Goal: Task Accomplishment & Management: Manage account settings

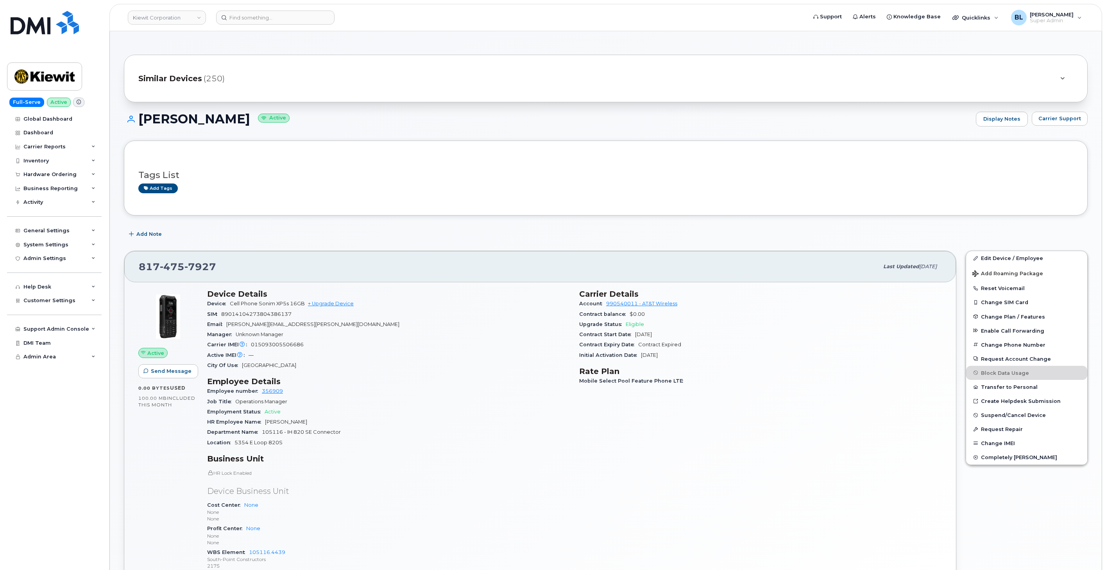
click at [413, 270] on div "817 475 7927" at bounding box center [509, 267] width 740 height 16
click at [198, 270] on span "7927" at bounding box center [200, 267] width 32 height 12
click at [198, 271] on span "7927" at bounding box center [200, 267] width 32 height 12
copy span "817 475 7927"
click at [1061, 121] on span "Carrier Support" at bounding box center [1059, 118] width 43 height 7
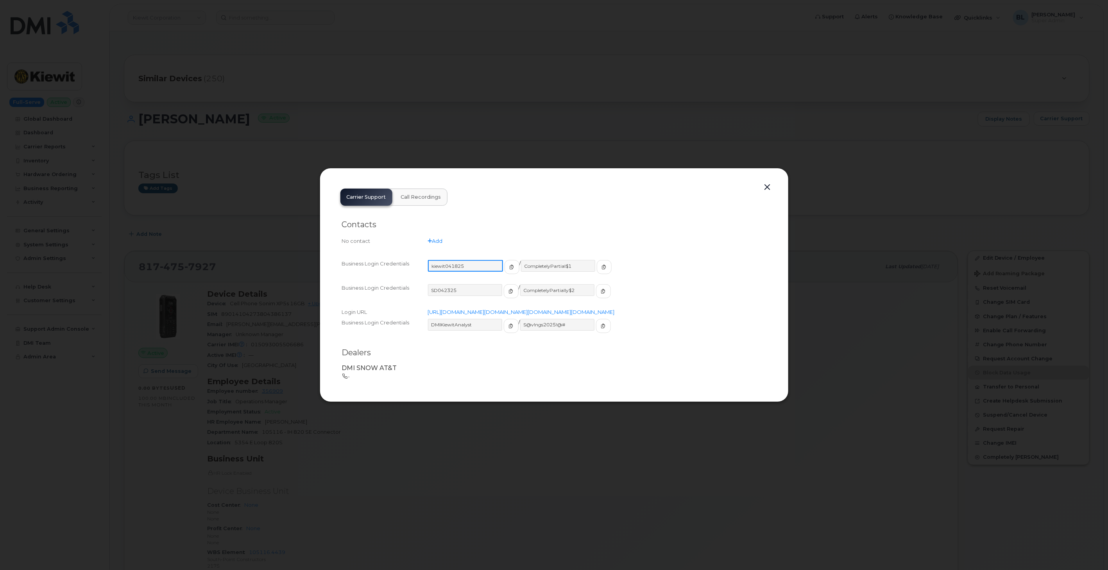
drag, startPoint x: 474, startPoint y: 259, endPoint x: 428, endPoint y: 255, distance: 46.3
click at [428, 260] on input "kiewit041825" at bounding box center [465, 266] width 75 height 12
drag, startPoint x: 567, startPoint y: 254, endPoint x: 517, endPoint y: 253, distance: 50.0
click at [520, 260] on input "CompletelyPartial$1" at bounding box center [557, 266] width 75 height 12
click at [975, 130] on div at bounding box center [554, 285] width 1108 height 570
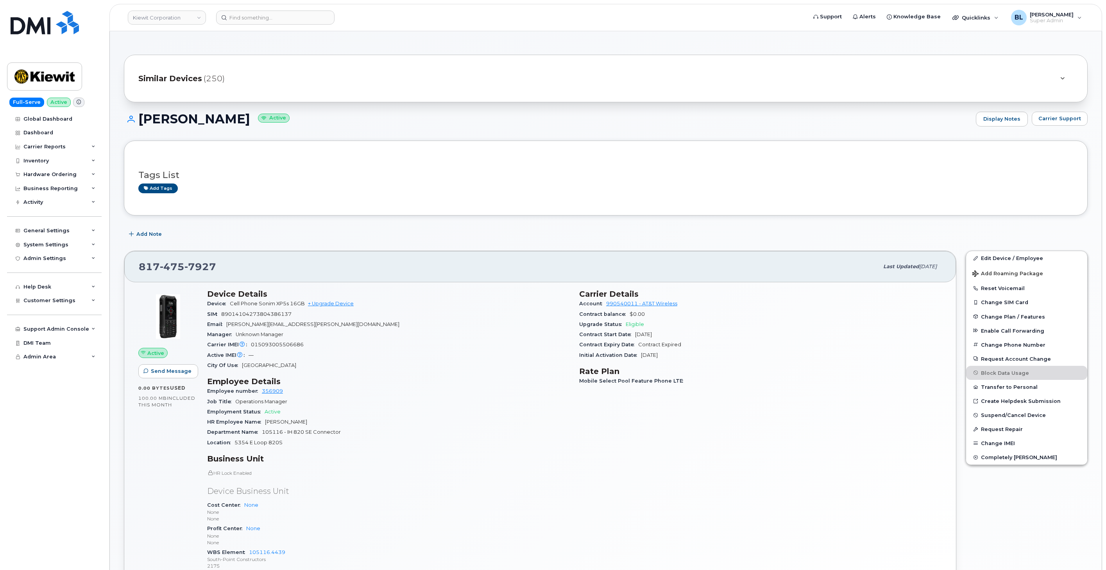
click at [184, 276] on div "817 475 7927 Last updated Sep 04, 2025" at bounding box center [539, 266] width 831 height 31
click at [179, 267] on span "475" at bounding box center [172, 267] width 25 height 12
copy span "817 475 7927"
drag, startPoint x: 367, startPoint y: 192, endPoint x: 365, endPoint y: 186, distance: 6.5
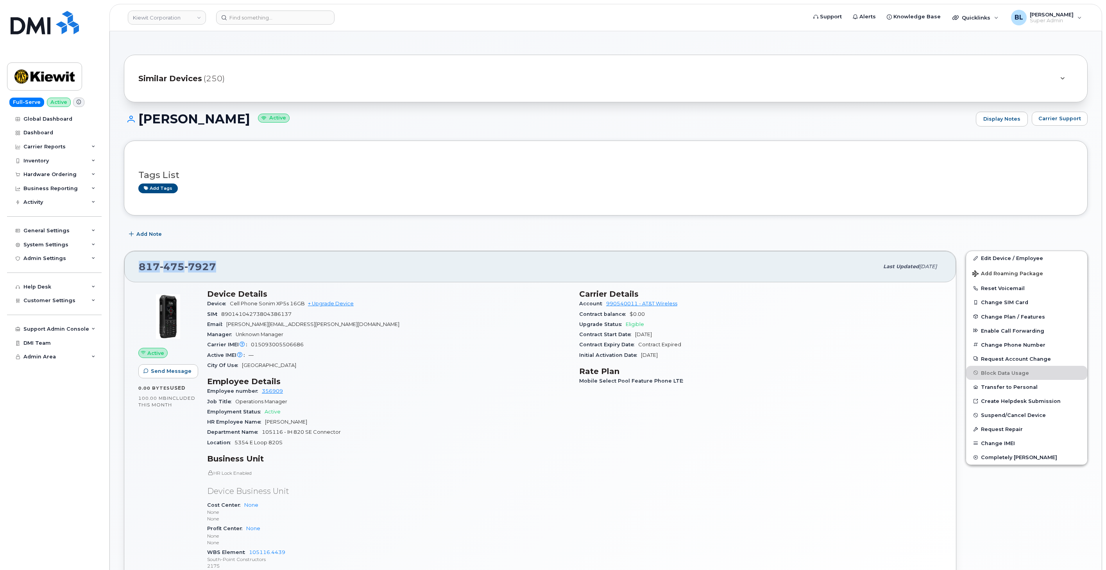
click at [367, 192] on div "Add tags" at bounding box center [602, 189] width 928 height 10
click at [271, 24] on div at bounding box center [508, 18] width 585 height 14
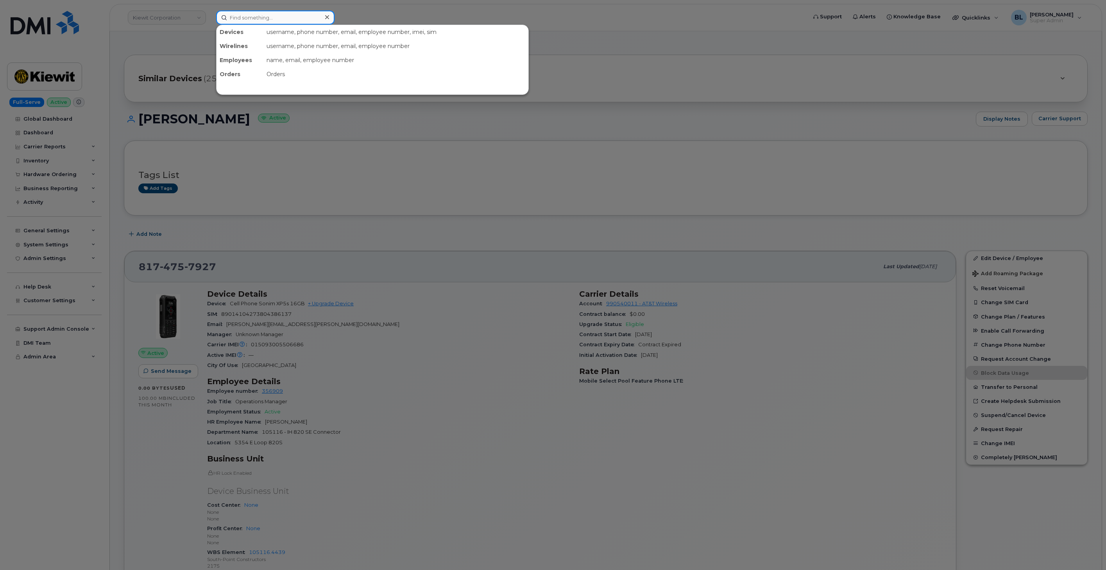
click at [271, 23] on input at bounding box center [275, 18] width 118 height 14
paste input "4028086507"
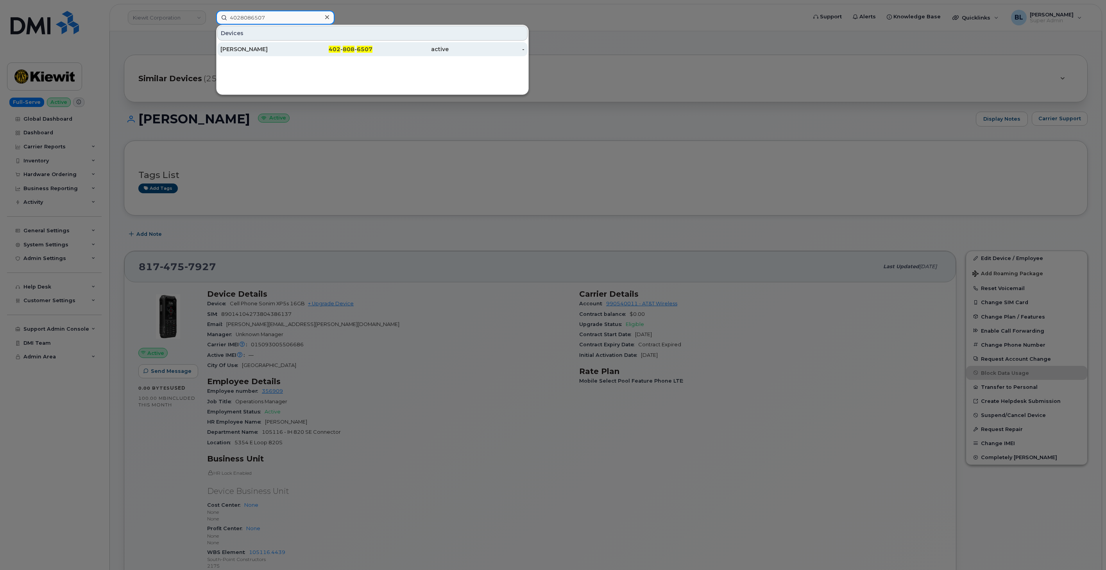
type input "4028086507"
click at [370, 56] on div "402 - 808 - 6507" at bounding box center [335, 49] width 76 height 14
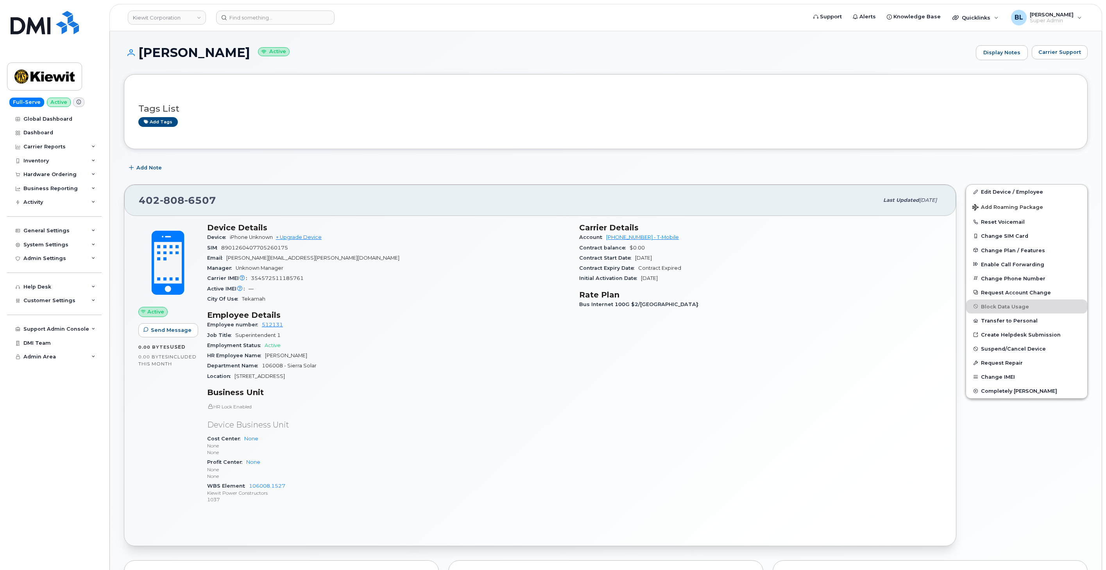
click at [1071, 60] on div "[PERSON_NAME] Active Display Notes Carrier Support" at bounding box center [605, 59] width 963 height 29
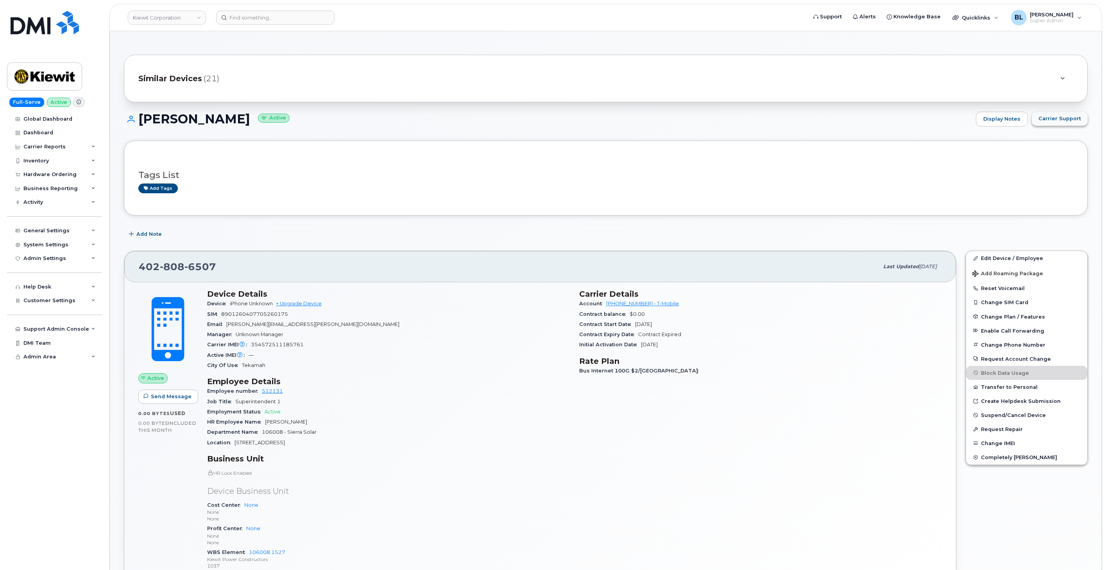
click at [1072, 123] on button "Carrier Support" at bounding box center [1059, 119] width 56 height 14
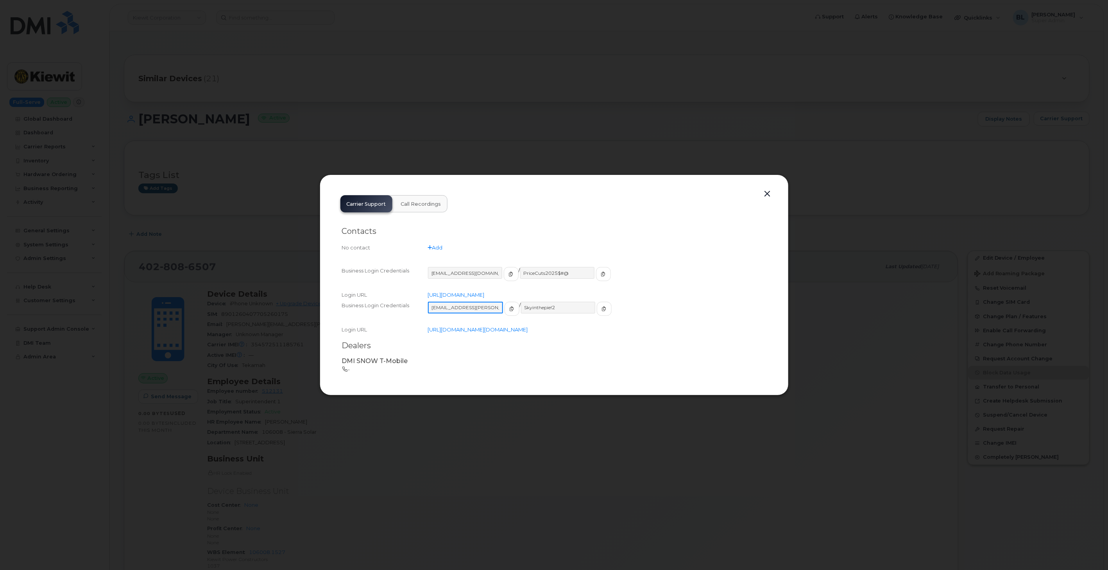
drag, startPoint x: 486, startPoint y: 298, endPoint x: 430, endPoint y: 299, distance: 56.3
click at [430, 302] on input "[EMAIL_ADDRESS][PERSON_NAME][DOMAIN_NAME]" at bounding box center [465, 308] width 75 height 12
drag, startPoint x: 555, startPoint y: 296, endPoint x: 516, endPoint y: 302, distance: 40.0
click at [520, 302] on input "Skyinthepie!2" at bounding box center [557, 308] width 75 height 12
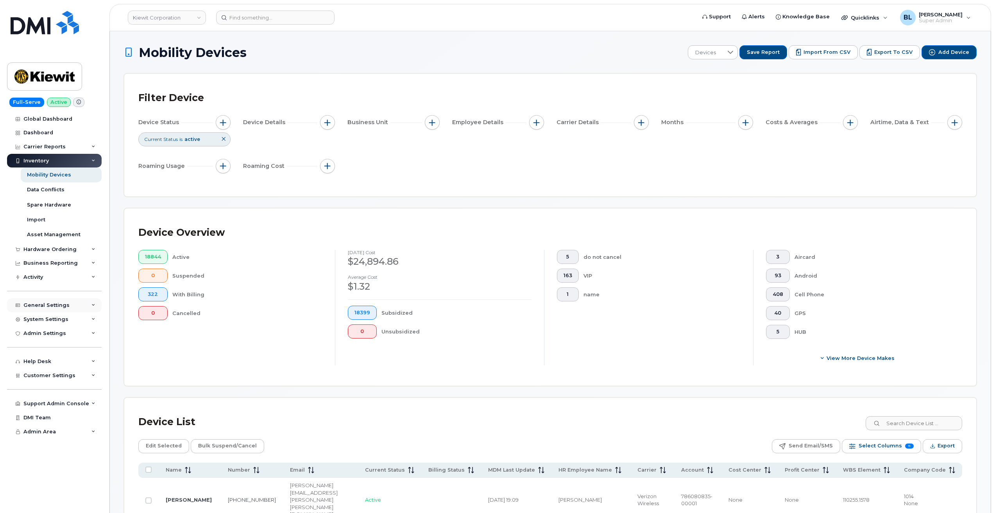
click at [60, 303] on div "General Settings" at bounding box center [46, 305] width 46 height 6
click at [53, 155] on div "Inventory" at bounding box center [54, 161] width 95 height 14
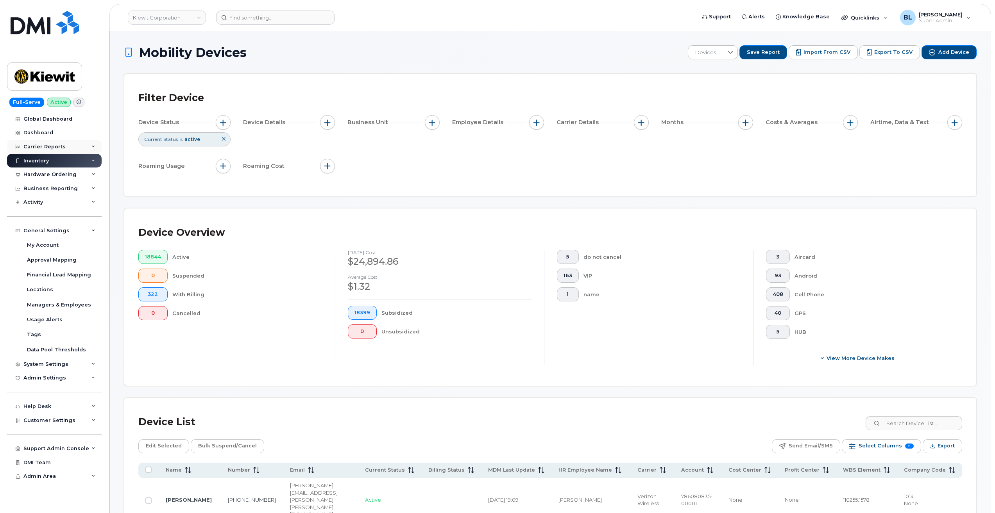
click at [49, 146] on div "Carrier Reports" at bounding box center [44, 147] width 42 height 6
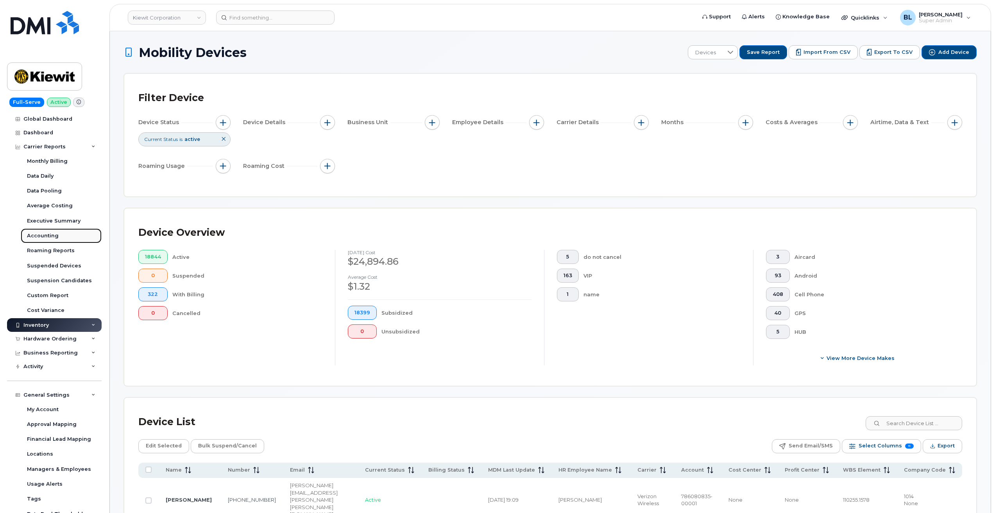
click at [59, 238] on link "Accounting" at bounding box center [61, 236] width 81 height 15
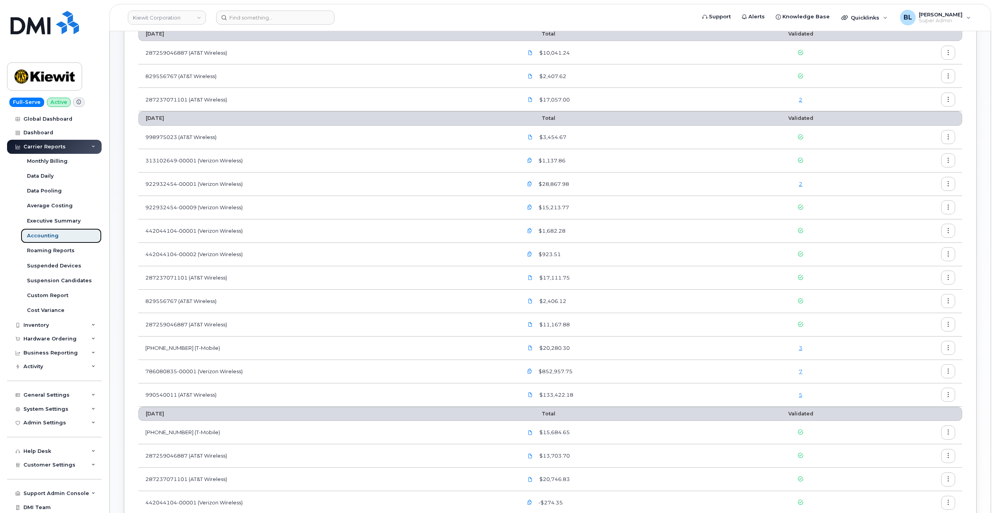
scroll to position [104, 0]
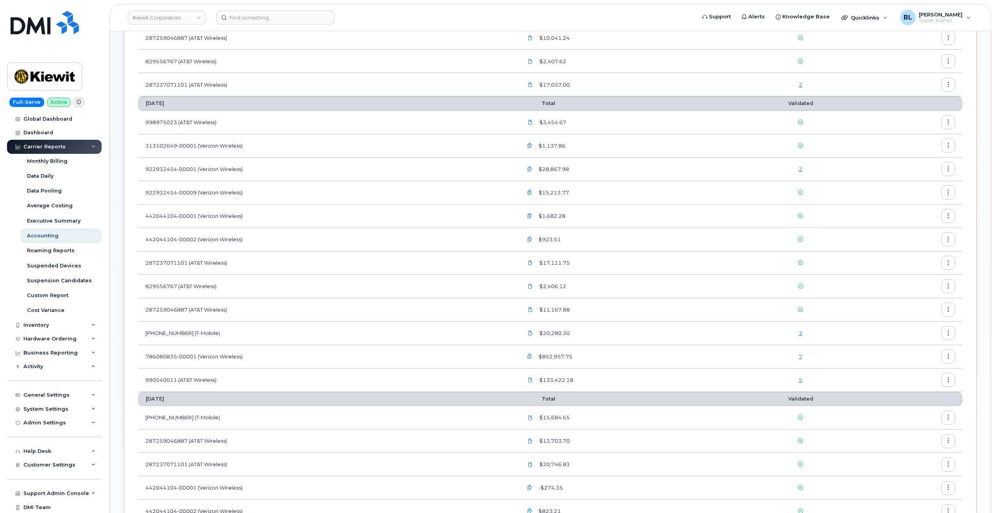
click at [800, 378] on link "5" at bounding box center [801, 380] width 4 height 6
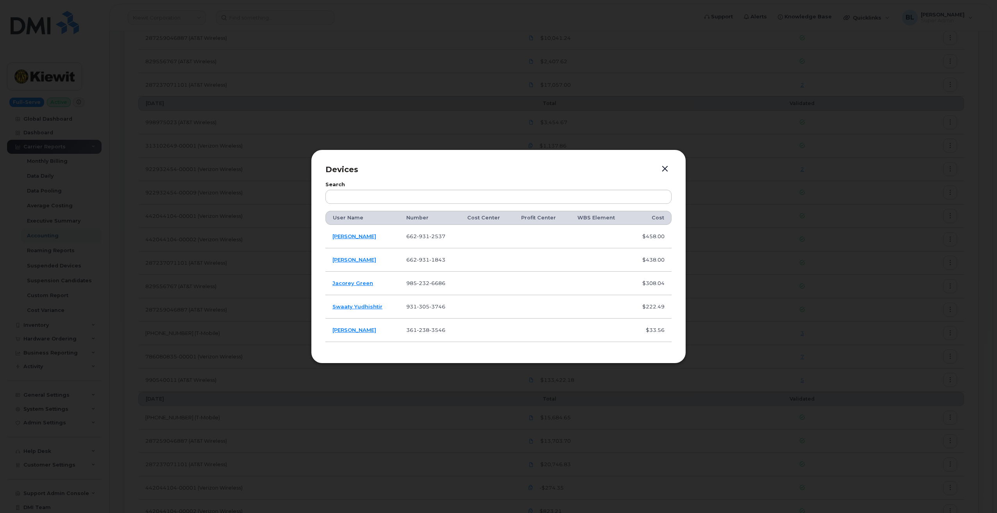
click at [429, 236] on span "2537" at bounding box center [437, 236] width 16 height 6
copy span "662 931 2537"
click at [407, 112] on div at bounding box center [498, 256] width 997 height 513
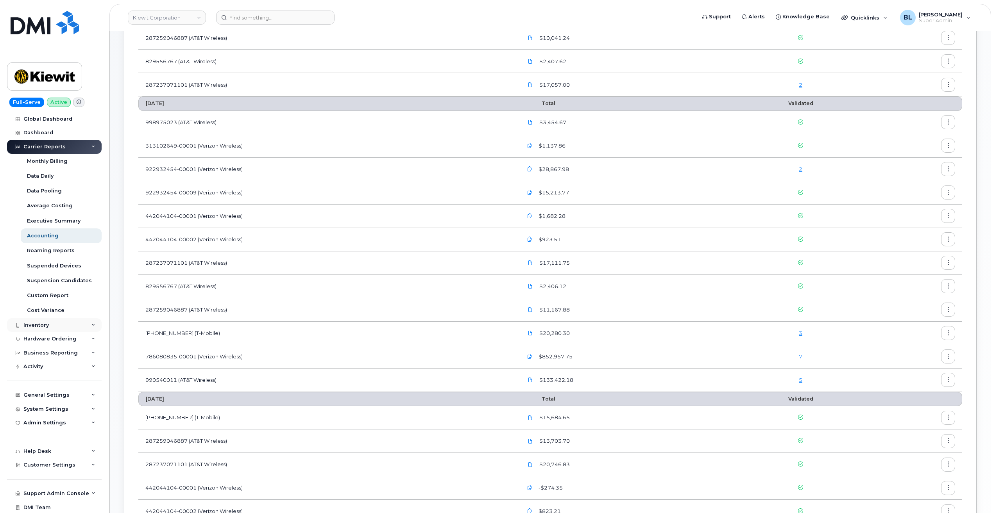
click at [64, 324] on div "Inventory" at bounding box center [54, 325] width 95 height 14
click at [60, 340] on div "Mobility Devices" at bounding box center [49, 339] width 44 height 7
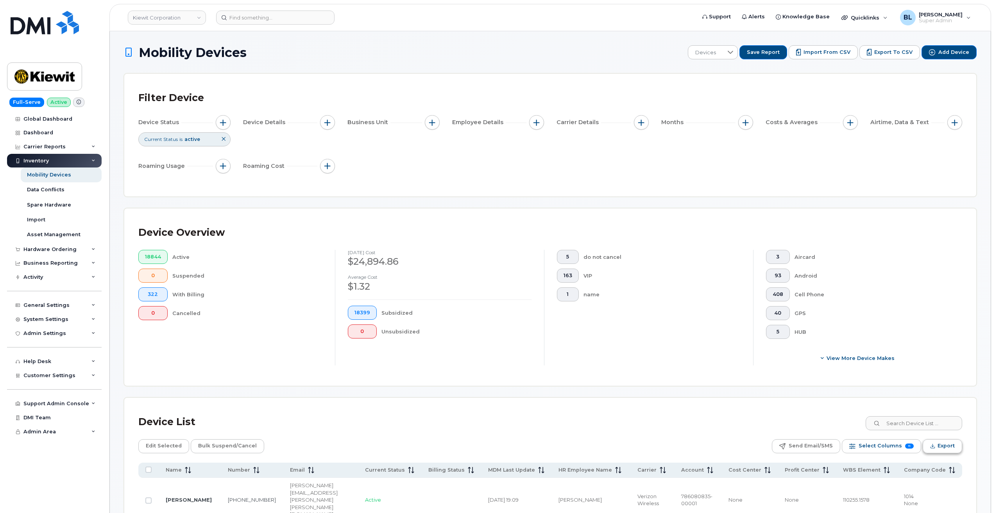
click at [944, 447] on span "Export" at bounding box center [945, 446] width 17 height 12
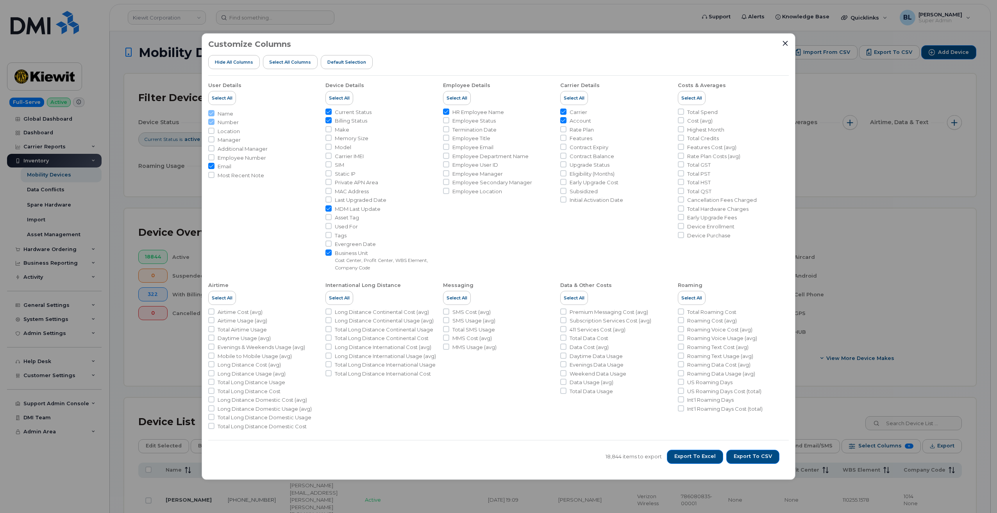
click at [764, 458] on span "Export to CSV" at bounding box center [753, 456] width 38 height 7
drag, startPoint x: 522, startPoint y: 28, endPoint x: 527, endPoint y: 23, distance: 7.0
click at [522, 28] on div "Customize Columns Hide All Columns Select all Columns Default Selection User De…" at bounding box center [498, 256] width 997 height 513
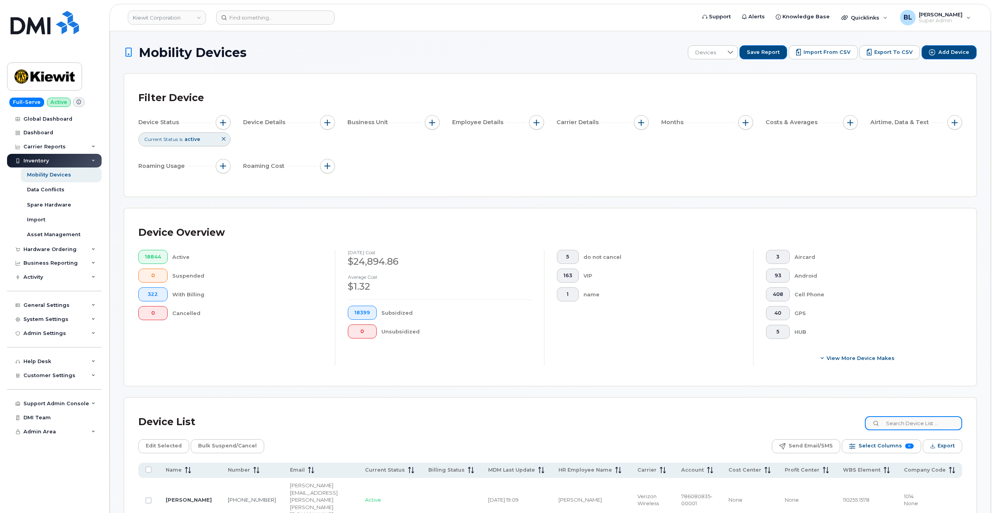
click at [905, 423] on input at bounding box center [913, 423] width 97 height 14
paste input "Greg Hasenkamp"
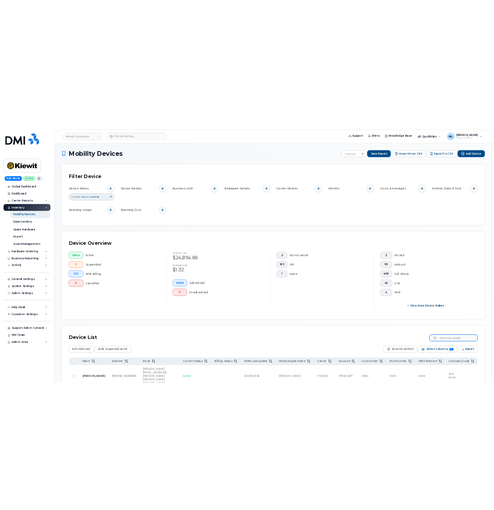
scroll to position [90, 0]
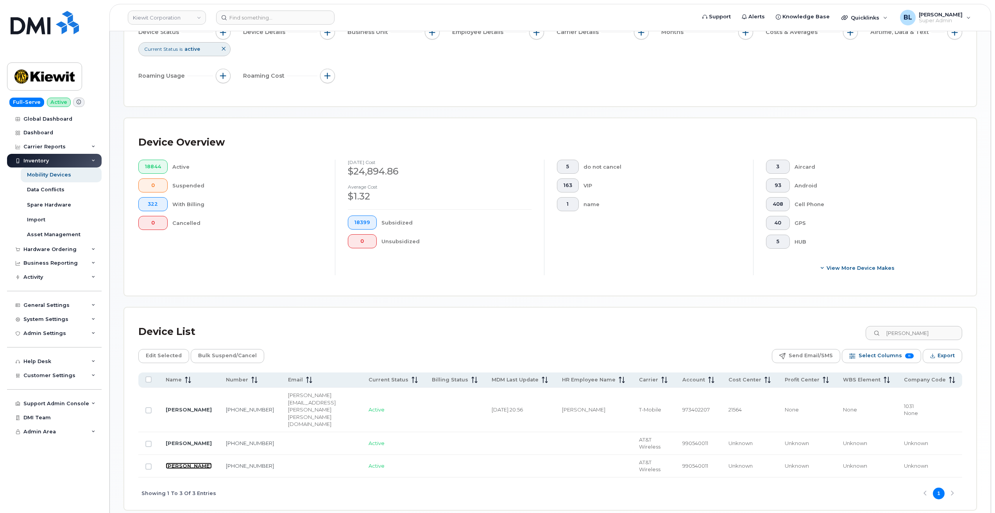
drag, startPoint x: 204, startPoint y: 435, endPoint x: 202, endPoint y: 432, distance: 4.0
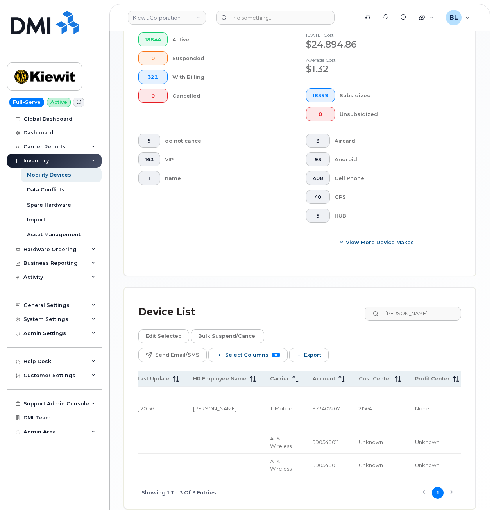
scroll to position [0, 349]
drag, startPoint x: 368, startPoint y: 383, endPoint x: 349, endPoint y: 384, distance: 18.4
click at [353, 387] on td "21564" at bounding box center [381, 409] width 56 height 45
copy span "21564"
drag, startPoint x: 373, startPoint y: 313, endPoint x: 233, endPoint y: 307, distance: 140.0
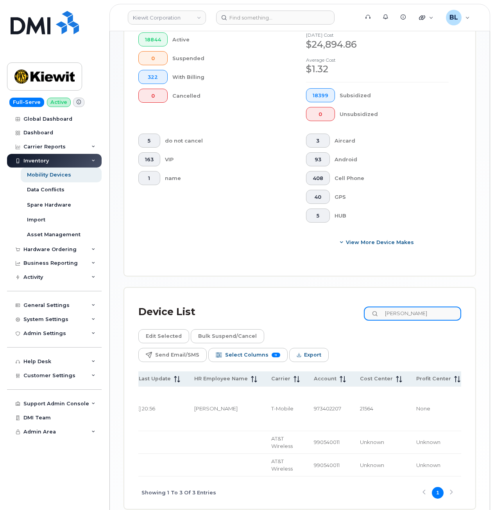
click at [291, 308] on div "Device List Greg Hasenkamp" at bounding box center [299, 312] width 323 height 20
paste input "SWAATY YUDHISHTIR"
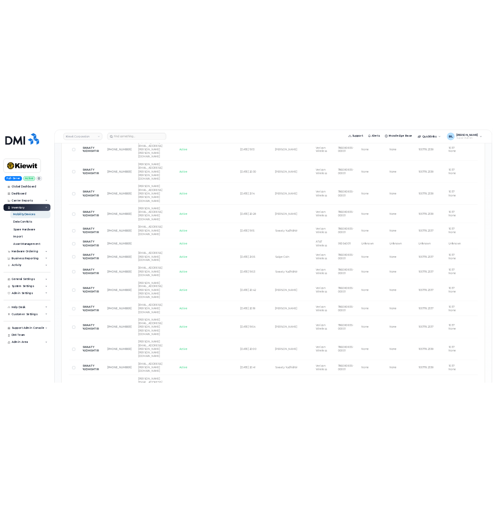
scroll to position [406, 0]
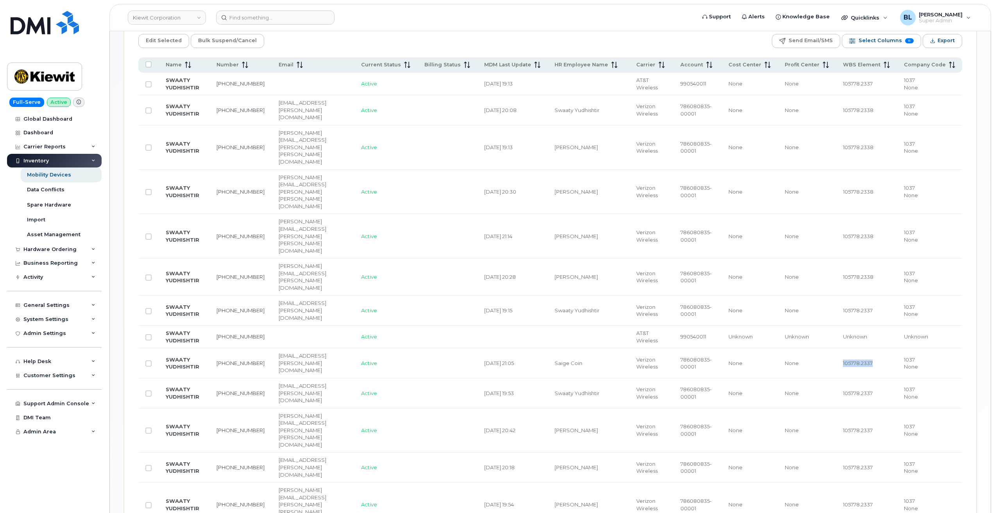
drag, startPoint x: 882, startPoint y: 265, endPoint x: 845, endPoint y: 270, distance: 36.6
click at [845, 348] on td "105778.2337" at bounding box center [866, 363] width 61 height 30
copy span "105778.2337"
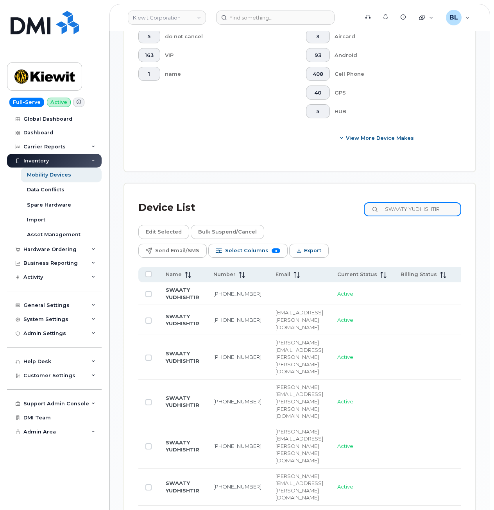
click at [450, 209] on input "SWAATY YUDHISHTIR" at bounding box center [412, 209] width 97 height 14
paste input "Chase Fortenberry"
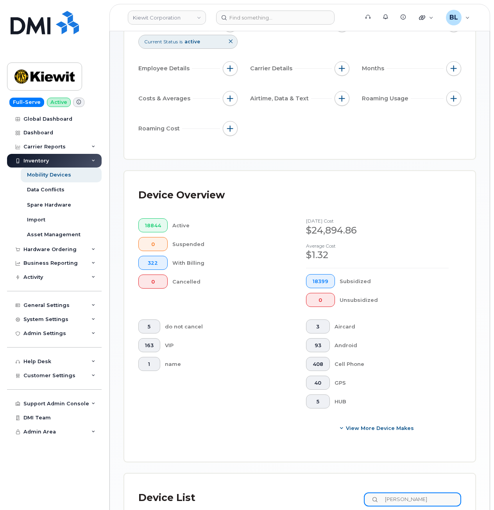
scroll to position [208, 0]
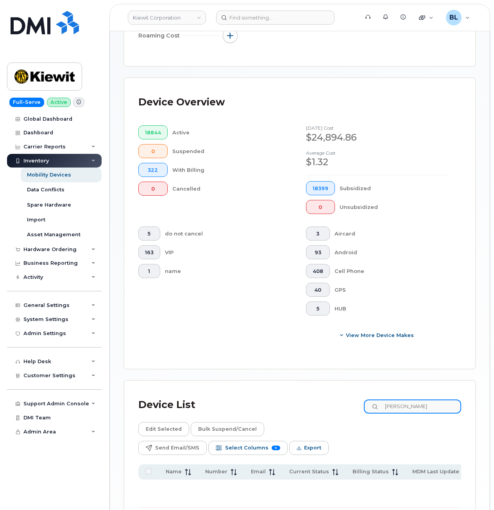
click at [411, 409] on input "Chase Fortenberry" at bounding box center [412, 407] width 97 height 14
paste input "Scott Kizer"
click at [431, 404] on input "Chase Scott KizerFortenberry" at bounding box center [412, 407] width 97 height 14
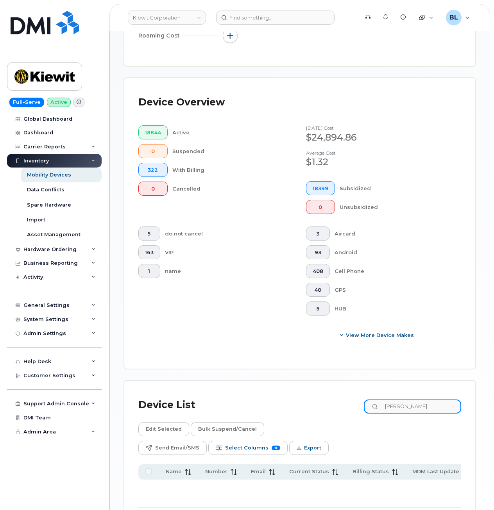
paste input "Scott Kizer"
click at [420, 407] on input "Scott Kizer" at bounding box center [412, 407] width 97 height 14
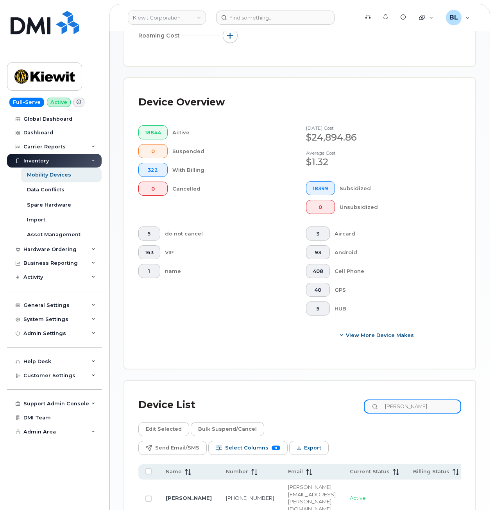
click at [420, 407] on input "Scott Kizer" at bounding box center [412, 407] width 97 height 14
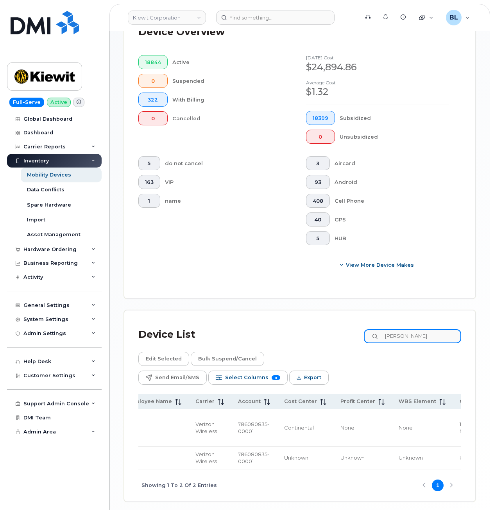
scroll to position [0, 425]
type input "Scott Kizer"
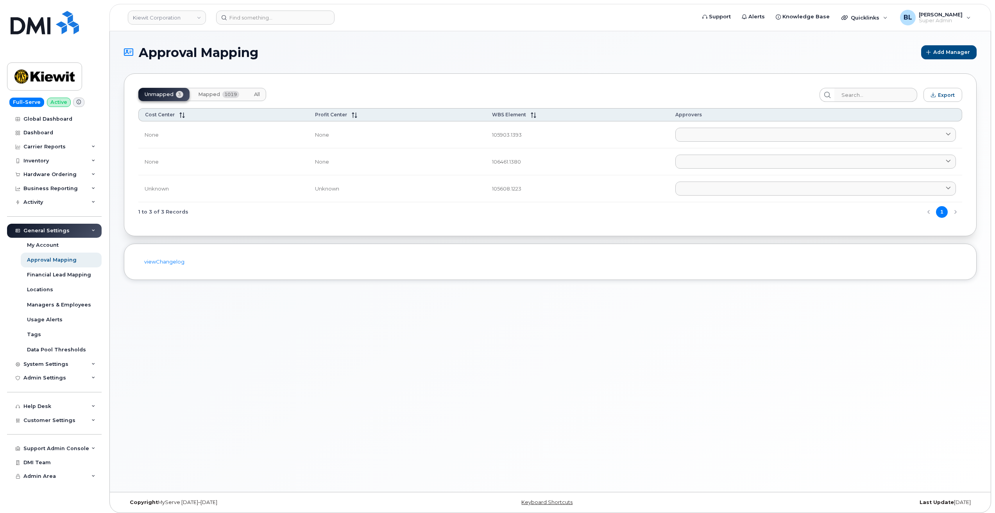
click at [356, 402] on div "Approval Mapping Add Manager Unmapped 3 Mapped 1019 All Export Cost Center Prof…" at bounding box center [550, 261] width 881 height 461
click at [568, 57] on h1 "Approval Mapping" at bounding box center [520, 53] width 793 height 14
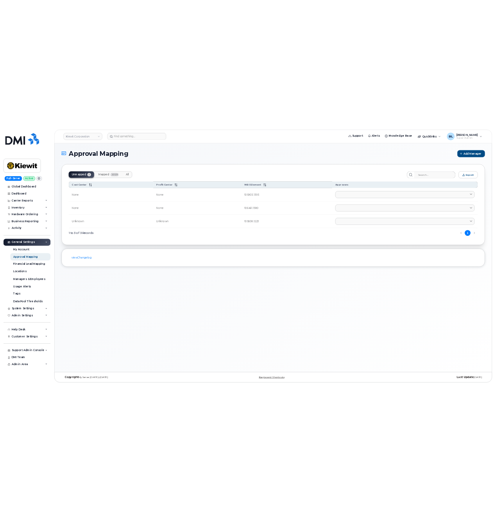
scroll to position [4, 0]
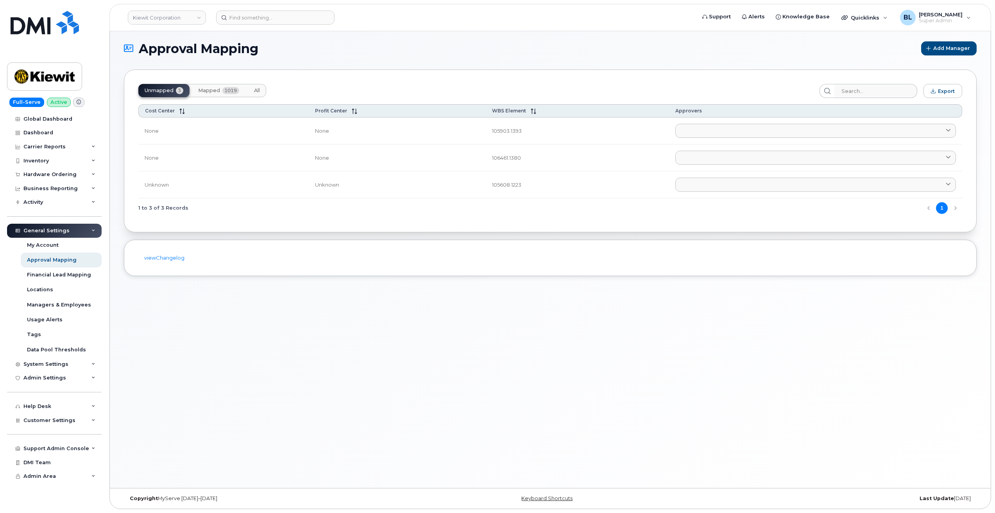
click at [219, 93] on span "Mapped" at bounding box center [209, 91] width 22 height 6
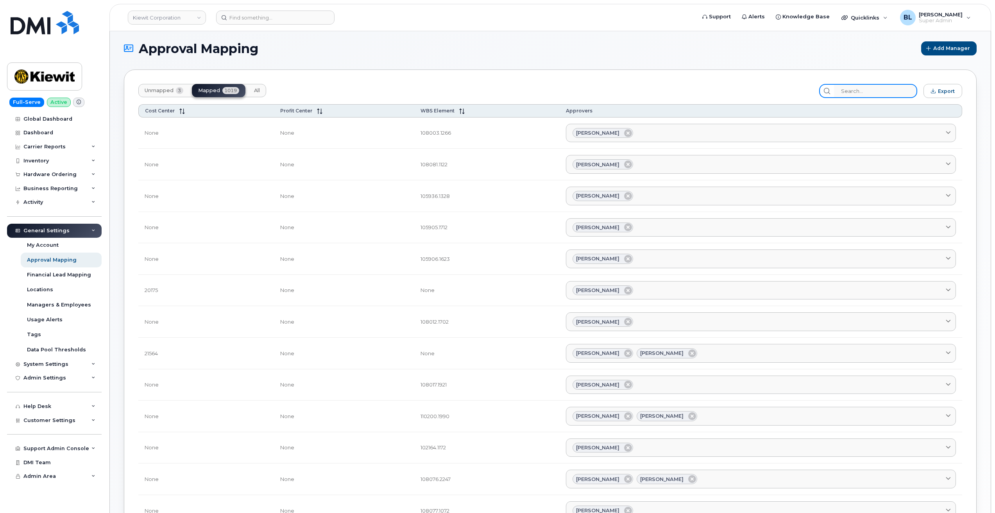
click at [879, 92] on input "search" at bounding box center [875, 91] width 83 height 14
paste input "105903"
type input "105903"
click at [870, 87] on input "search" at bounding box center [875, 91] width 83 height 14
paste input "106461"
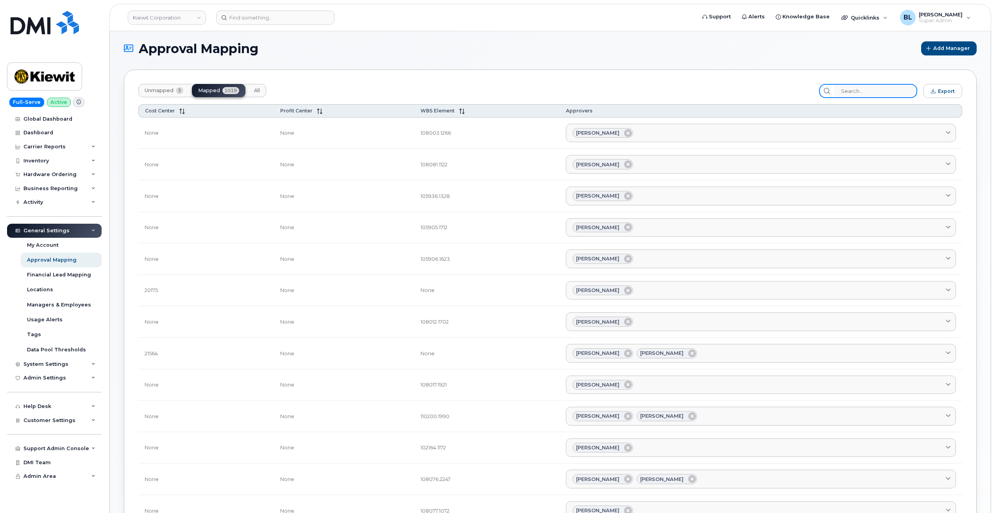
type input "106461"
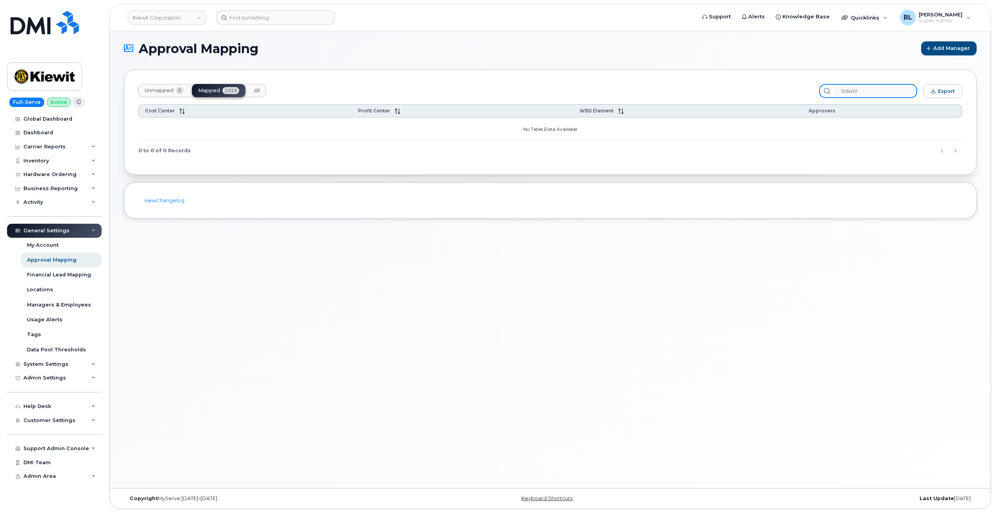
drag, startPoint x: 903, startPoint y: 93, endPoint x: 407, endPoint y: 74, distance: 496.5
click at [712, 79] on div "Unmapped 3 Mapped 1019 All 106461 Export Cost Center Profit Center WBS Element …" at bounding box center [550, 122] width 852 height 105
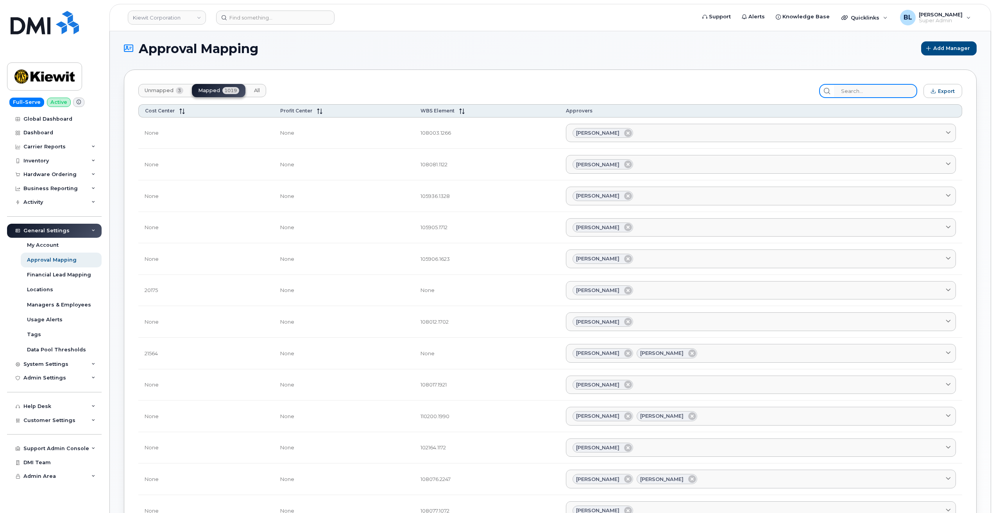
click at [854, 93] on input "search" at bounding box center [875, 91] width 83 height 14
paste input "105608"
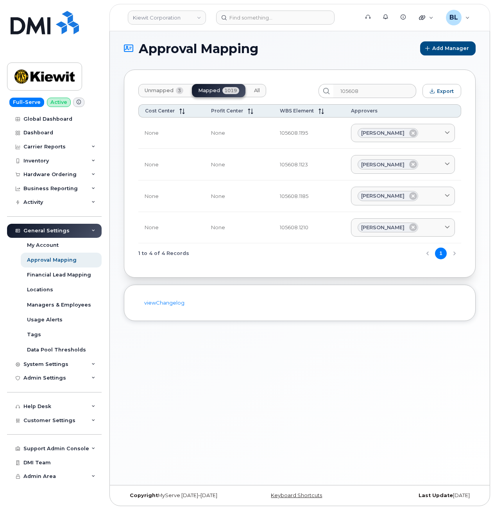
click at [152, 52] on span "Approval Mapping" at bounding box center [199, 49] width 120 height 14
click at [358, 95] on input "105608" at bounding box center [374, 91] width 83 height 14
paste input "6467"
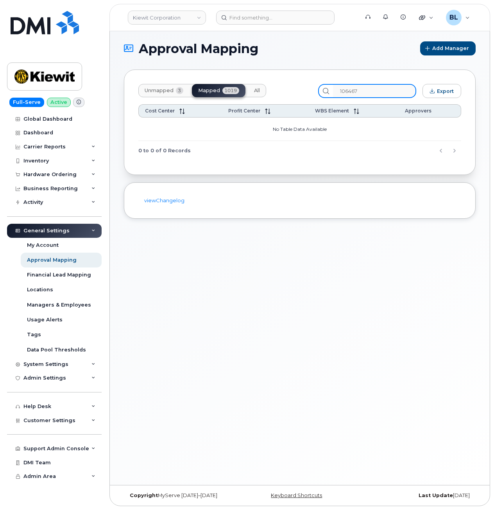
drag, startPoint x: 385, startPoint y: 93, endPoint x: 116, endPoint y: 82, distance: 269.0
click at [300, 89] on div "Unmapped 3 Mapped 1019 All 106467 Export" at bounding box center [299, 91] width 323 height 14
paste input "5385"
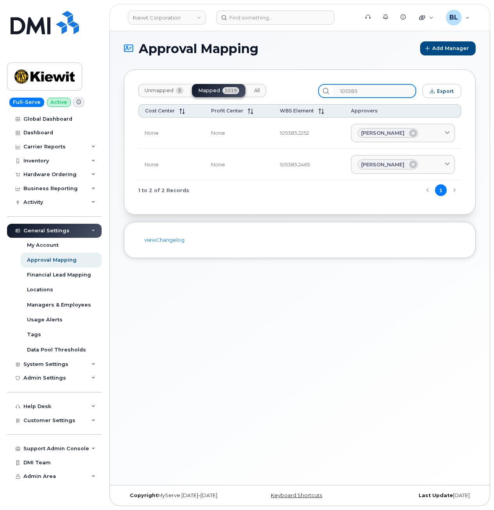
type input "105385"
click at [163, 62] on section "Approval Mapping Add Manager Unmapped 3 Mapped 1019 All 105385 Export Cost Cent…" at bounding box center [300, 149] width 352 height 217
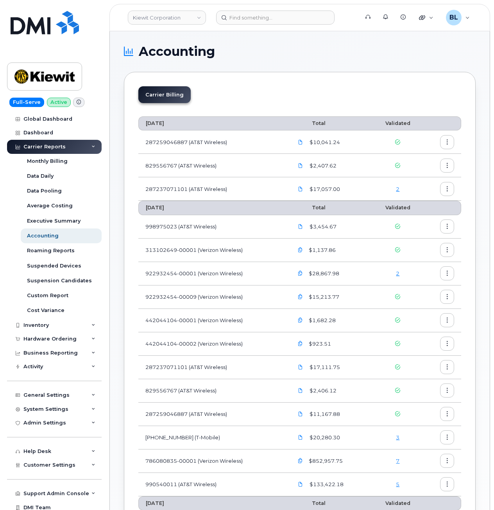
scroll to position [104, 0]
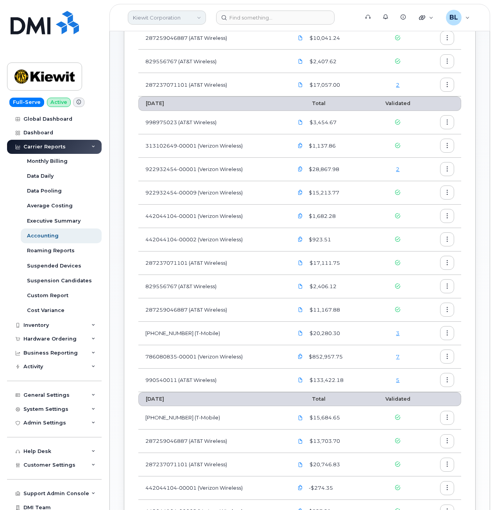
drag, startPoint x: 197, startPoint y: 35, endPoint x: 190, endPoint y: 18, distance: 19.1
click at [197, 35] on td "287259046887 (AT&T Wireless)" at bounding box center [212, 37] width 148 height 23
click at [397, 331] on link "3" at bounding box center [398, 333] width 4 height 6
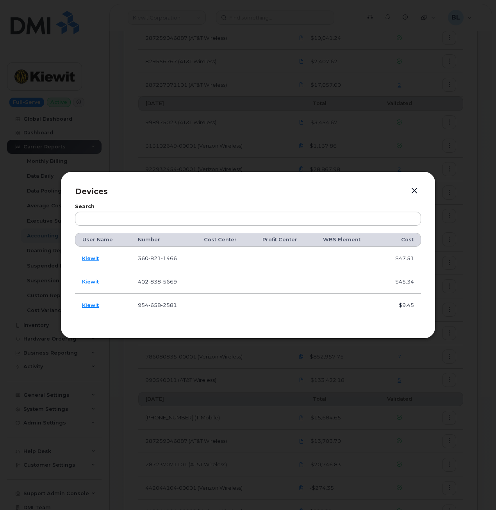
click at [363, 368] on div at bounding box center [248, 255] width 496 height 510
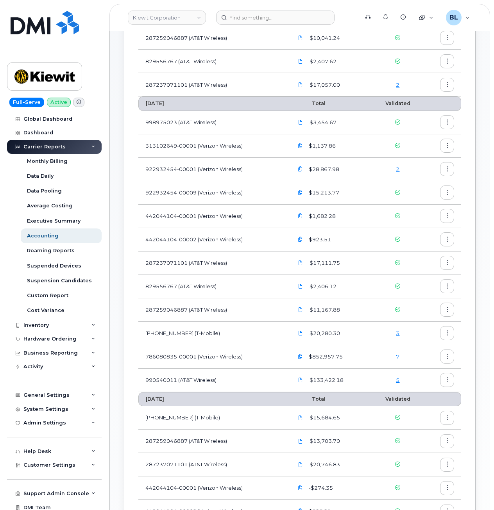
click at [398, 379] on link "5" at bounding box center [398, 380] width 4 height 6
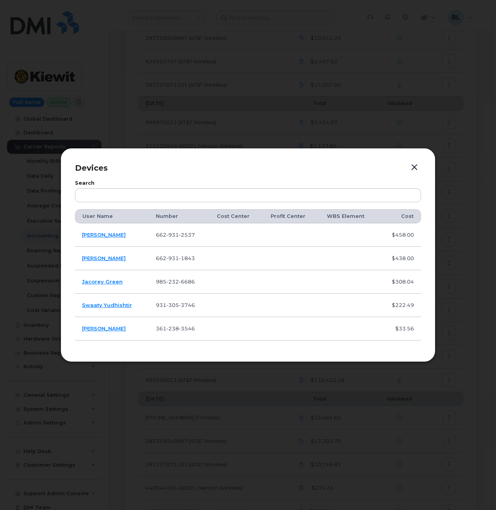
click at [180, 284] on span "6686" at bounding box center [187, 282] width 16 height 6
click at [173, 282] on span "232" at bounding box center [172, 282] width 13 height 6
copy span "[PHONE_NUMBER]"
click at [179, 305] on span "3746" at bounding box center [187, 305] width 16 height 6
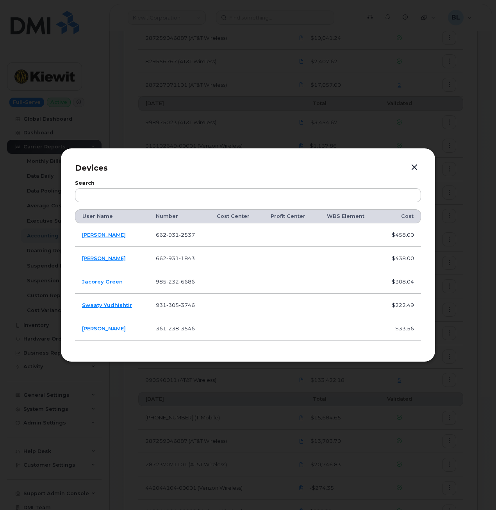
click at [175, 304] on span "305" at bounding box center [172, 305] width 13 height 6
copy span "931 305 3746"
click at [173, 328] on span "238" at bounding box center [172, 328] width 13 height 6
click at [173, 327] on span "238" at bounding box center [172, 328] width 13 height 6
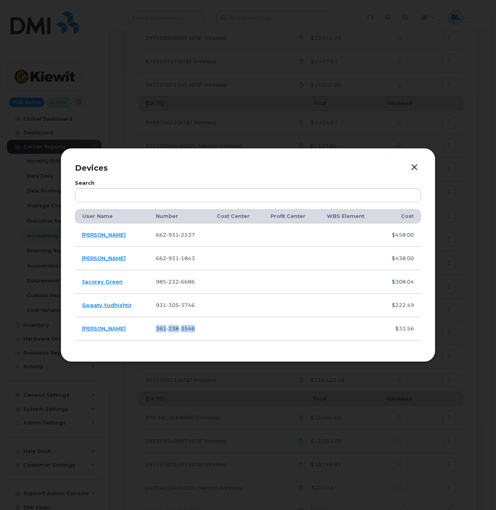
copy span "361 238 3546"
drag, startPoint x: 124, startPoint y: 335, endPoint x: 80, endPoint y: 332, distance: 44.3
click at [80, 332] on td "Belen Pena" at bounding box center [112, 328] width 74 height 23
copy link "Belen Pena"
click at [413, 164] on button "button" at bounding box center [415, 167] width 12 height 11
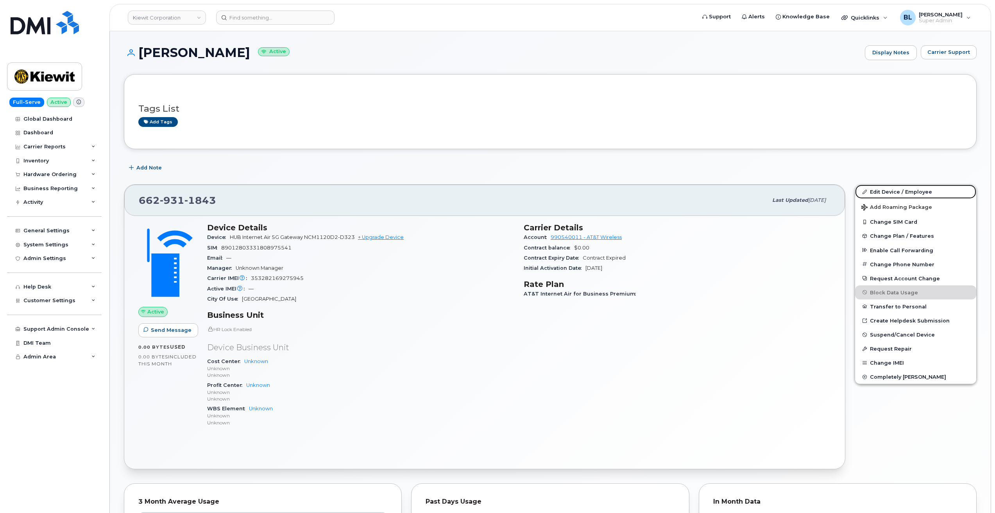
click at [901, 189] on link "Edit Device / Employee" at bounding box center [915, 192] width 121 height 14
drag, startPoint x: 881, startPoint y: 191, endPoint x: 758, endPoint y: 211, distance: 124.2
click at [881, 191] on link "Edit Device / Employee" at bounding box center [915, 192] width 121 height 14
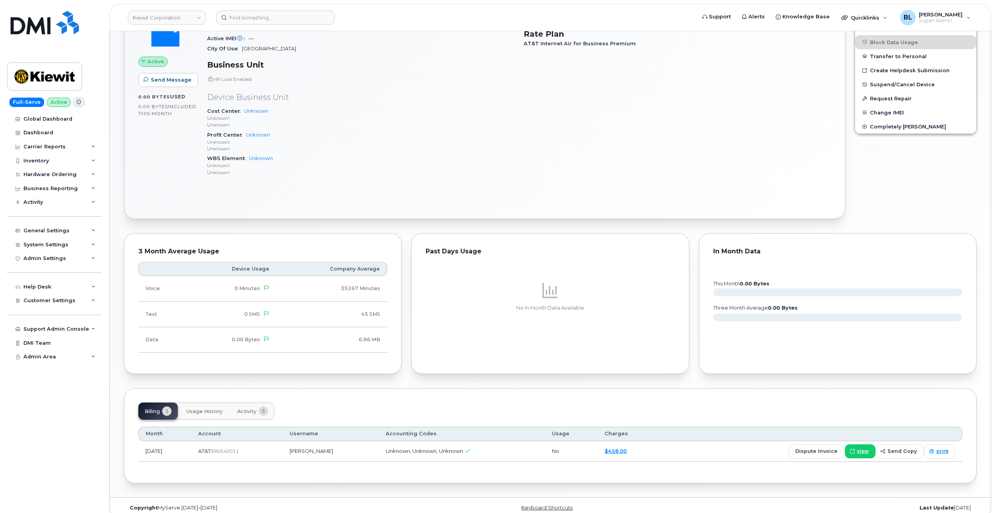
scroll to position [260, 0]
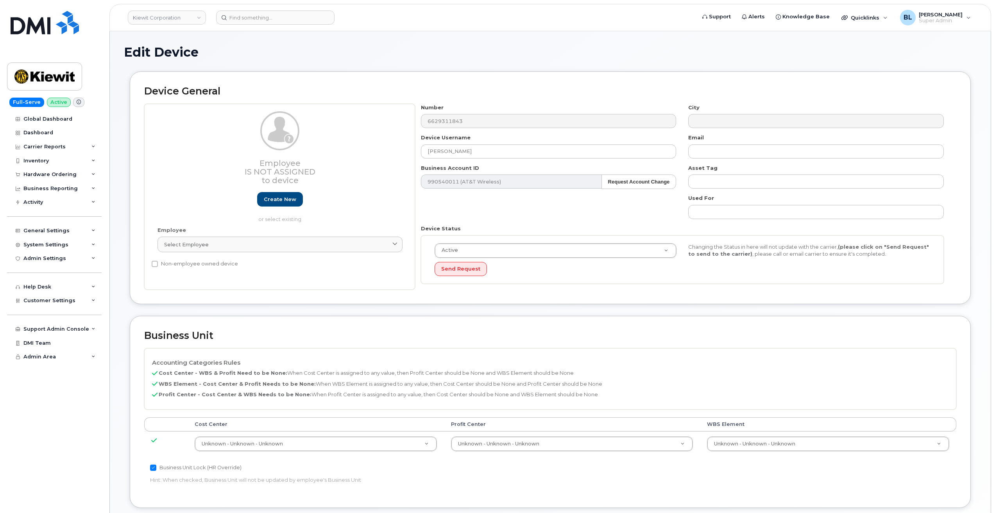
select select "29584743"
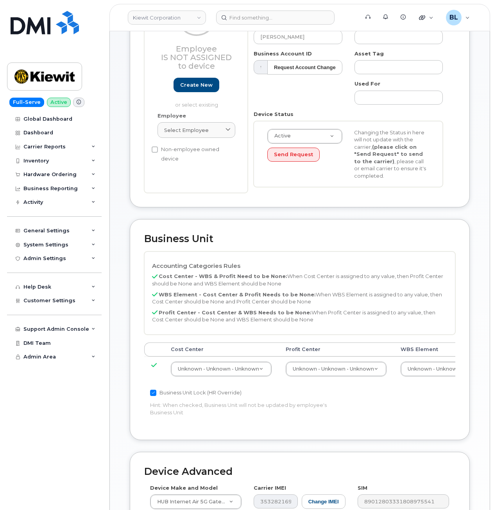
scroll to position [104, 0]
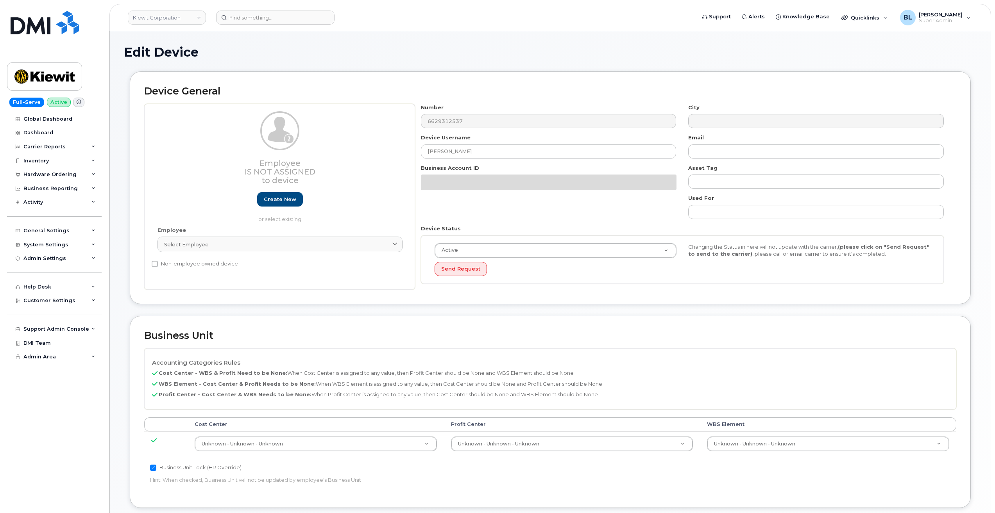
select select "29584743"
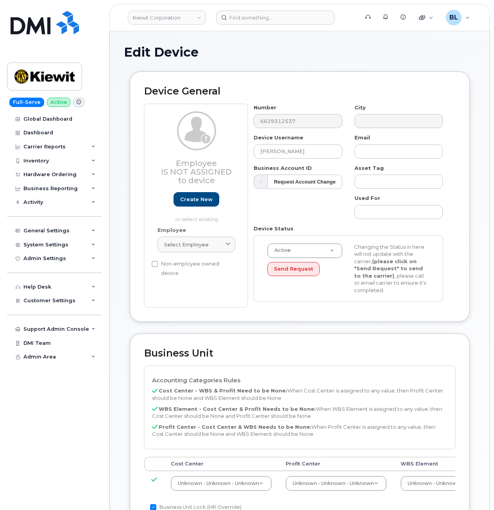
click at [246, 30] on header "Kiewit Corporation Support Alerts Knowledge Base Quicklinks Suspend / Cancel De…" at bounding box center [299, 17] width 381 height 27
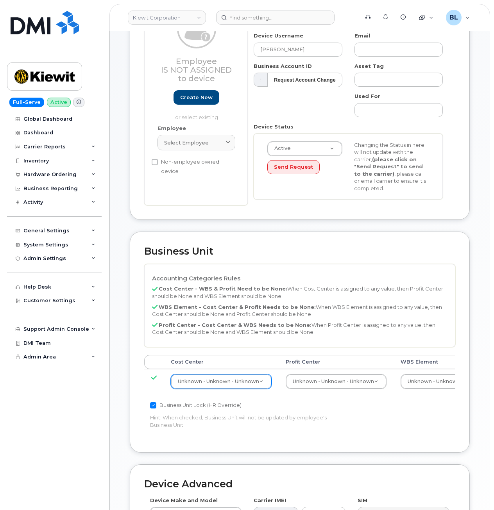
scroll to position [104, 0]
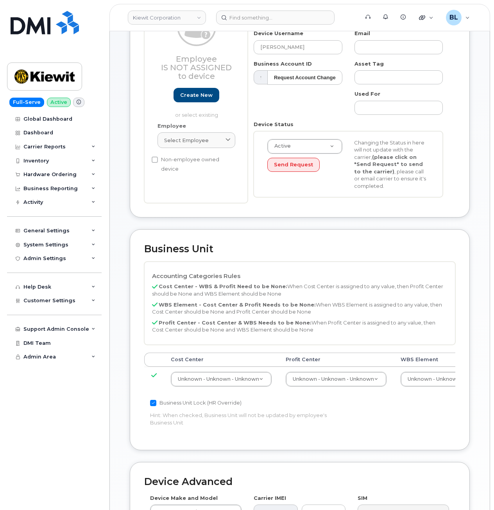
click at [217, 371] on td "Unknown - Unknown - Unknown 29584742" at bounding box center [221, 379] width 115 height 25
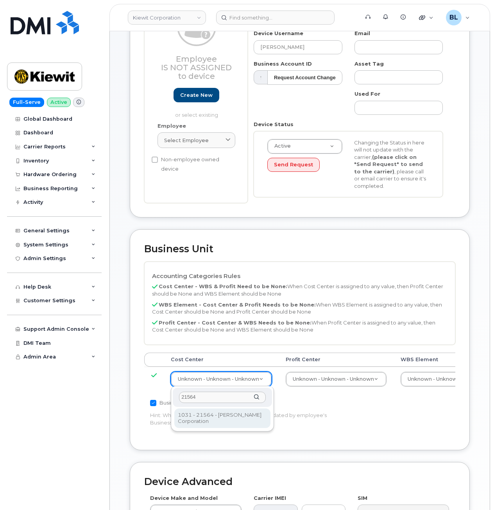
type input "21564"
type input "30347817"
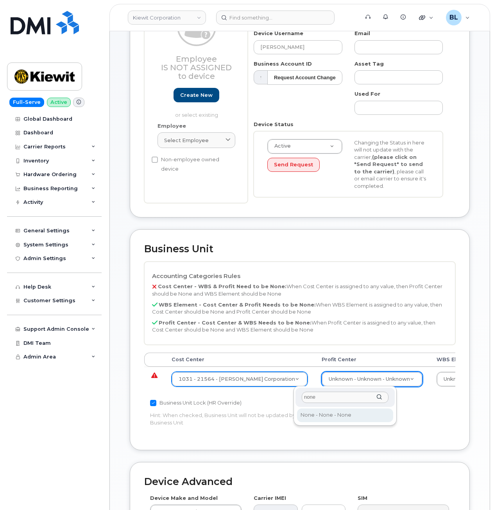
type input "none"
select select "29629357"
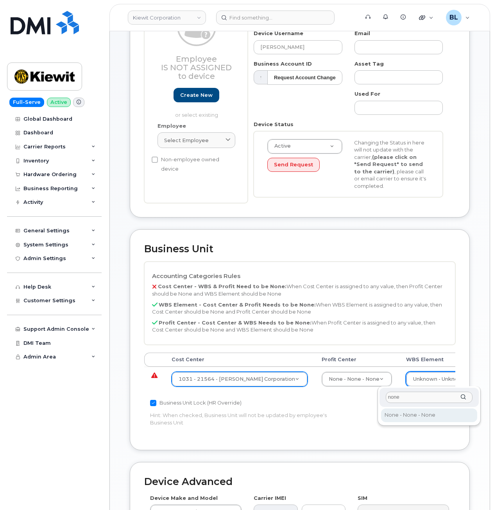
type input "none"
type input "29699477"
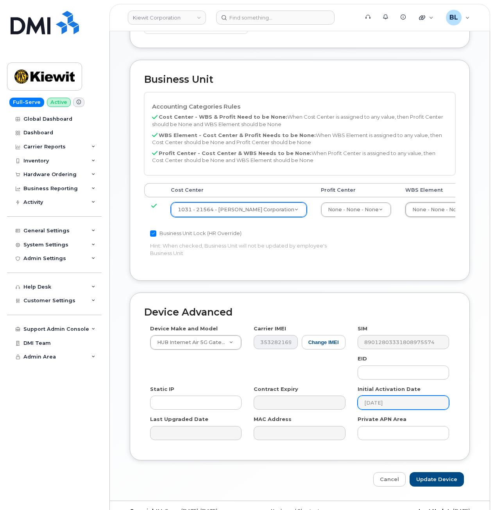
scroll to position [289, 0]
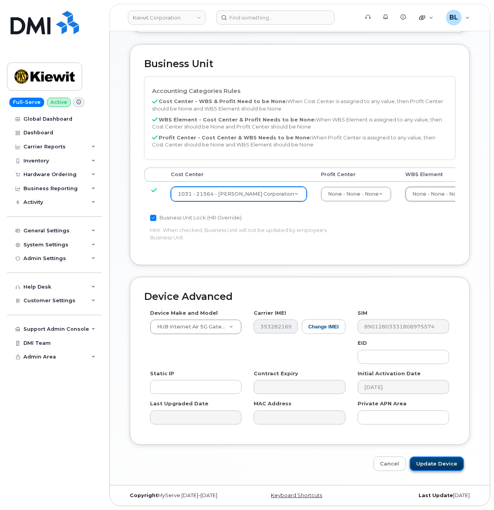
click at [438, 468] on input "Update Device" at bounding box center [436, 464] width 54 height 14
click at [443, 463] on input "Update Device" at bounding box center [436, 464] width 54 height 14
type input "Saving..."
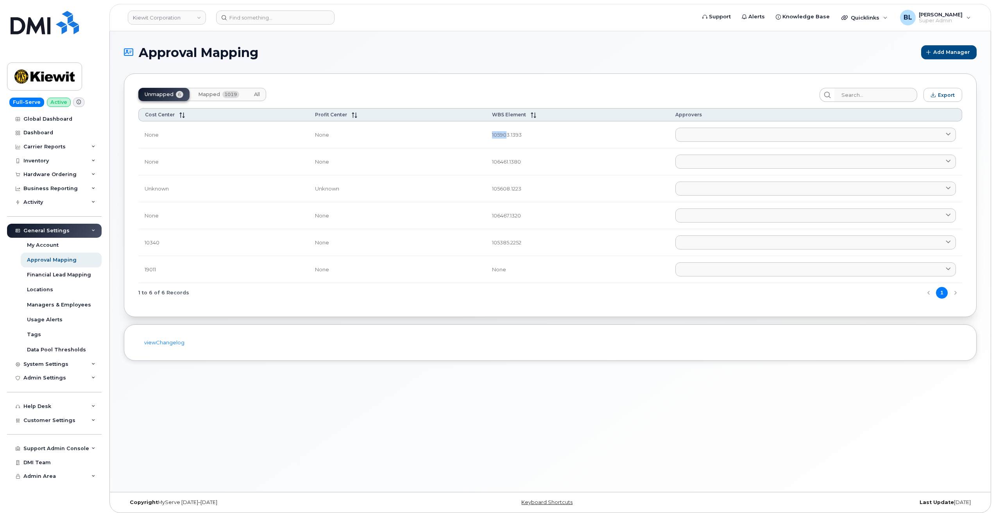
drag, startPoint x: 488, startPoint y: 140, endPoint x: 503, endPoint y: 142, distance: 14.9
click at [503, 142] on td "105903.1393" at bounding box center [577, 134] width 183 height 27
drag, startPoint x: 503, startPoint y: 142, endPoint x: 472, endPoint y: 138, distance: 31.5
click at [472, 138] on td "None" at bounding box center [397, 134] width 177 height 27
drag, startPoint x: 490, startPoint y: 137, endPoint x: 504, endPoint y: 141, distance: 14.3
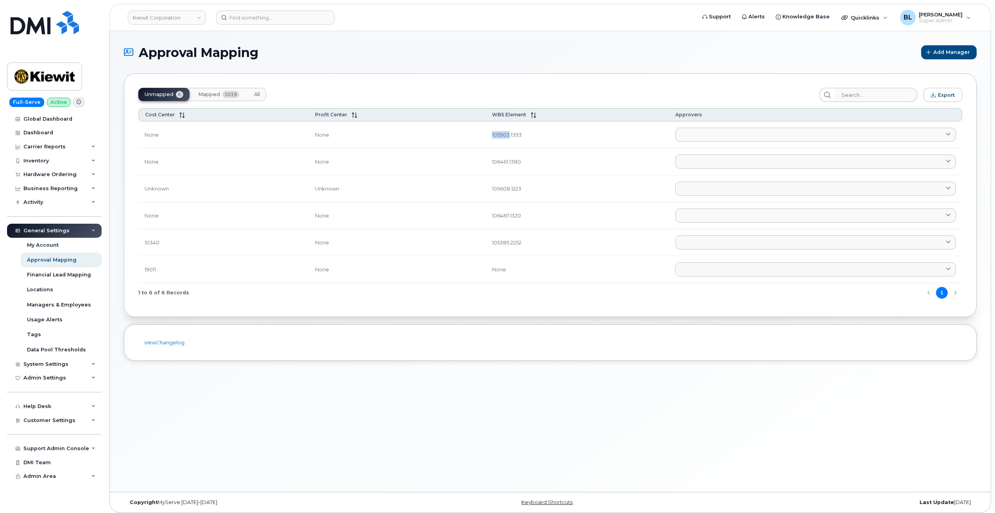
click at [504, 141] on td "105903.1393" at bounding box center [577, 134] width 183 height 27
copy td "105903"
drag, startPoint x: 485, startPoint y: 166, endPoint x: 504, endPoint y: 170, distance: 18.7
click at [504, 170] on td "106461.1380" at bounding box center [577, 161] width 183 height 27
copy td "106461"
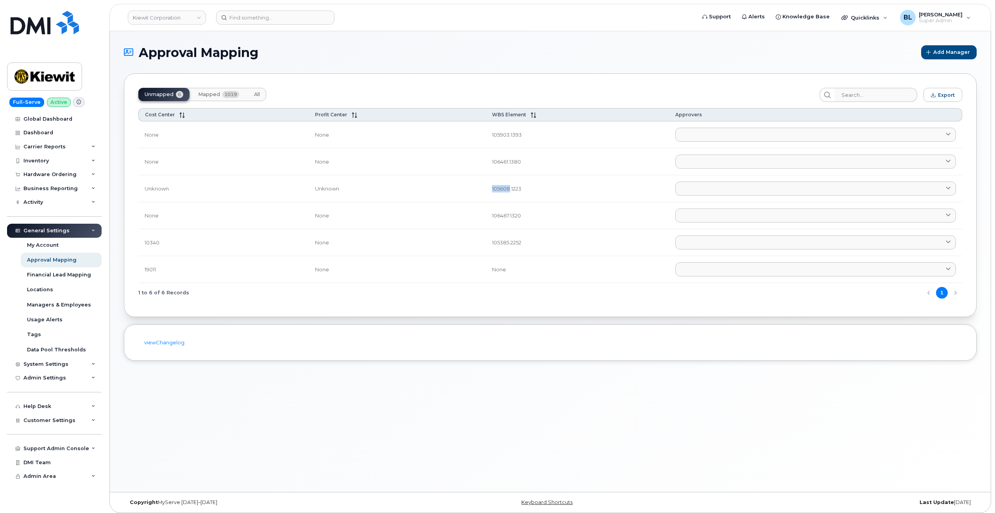
drag, startPoint x: 487, startPoint y: 189, endPoint x: 504, endPoint y: 198, distance: 19.2
click at [504, 198] on td "105608.1223" at bounding box center [577, 188] width 183 height 27
copy td "105608"
click at [553, 434] on div "Approval Mapping Add Manager Unmapped 6 Mapped 1019 All Export Cost Center Prof…" at bounding box center [550, 261] width 881 height 461
drag, startPoint x: 484, startPoint y: 162, endPoint x: 513, endPoint y: 166, distance: 28.8
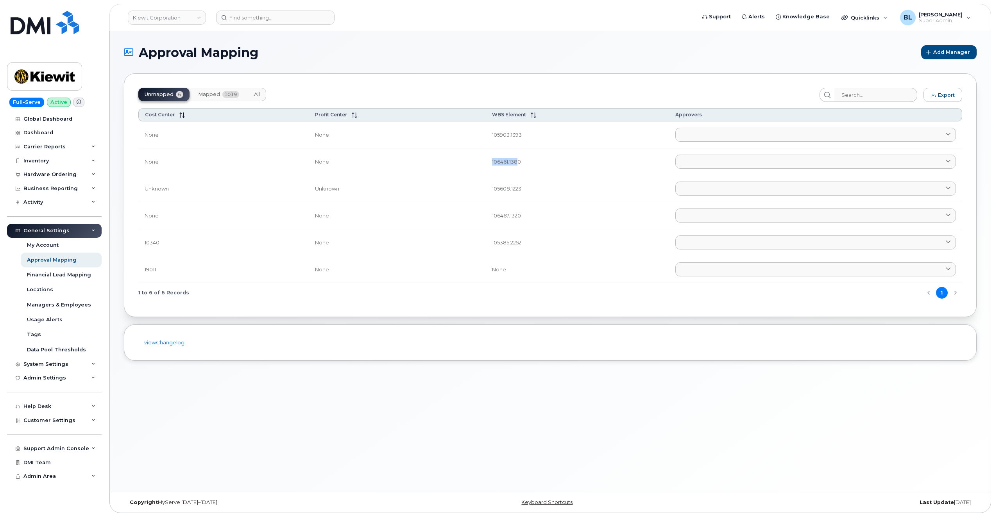
click at [513, 166] on td "106461.1380" at bounding box center [577, 161] width 183 height 27
drag, startPoint x: 513, startPoint y: 166, endPoint x: 516, endPoint y: 195, distance: 29.1
click at [516, 195] on td "105608.1223" at bounding box center [577, 188] width 183 height 27
copy td "105608.1223"
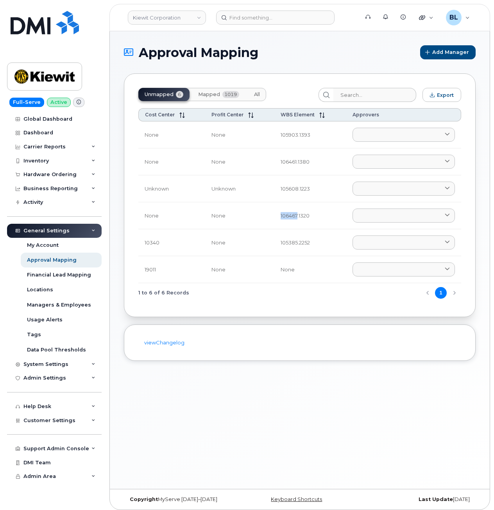
drag, startPoint x: 286, startPoint y: 220, endPoint x: 295, endPoint y: 225, distance: 10.8
click at [295, 225] on td "106467.1320" at bounding box center [310, 215] width 72 height 27
copy td "106467"
drag, startPoint x: 275, startPoint y: 247, endPoint x: 295, endPoint y: 252, distance: 20.6
click at [295, 252] on td "105385.2252" at bounding box center [310, 242] width 72 height 27
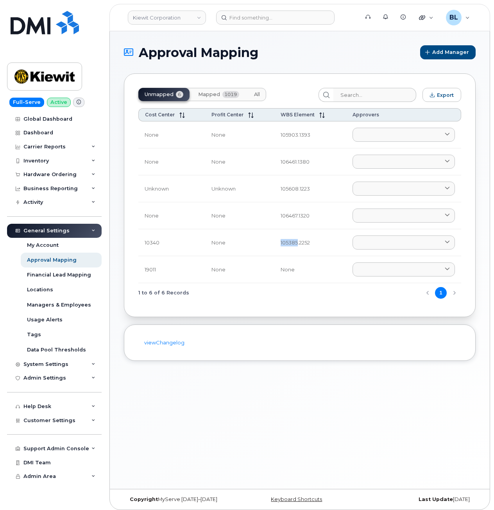
copy td "105385"
click at [282, 247] on td "105385.2252" at bounding box center [310, 242] width 72 height 27
drag, startPoint x: 275, startPoint y: 241, endPoint x: 323, endPoint y: 248, distance: 48.9
click at [323, 248] on td "105385.2252" at bounding box center [310, 242] width 72 height 27
copy td "105385.2252"
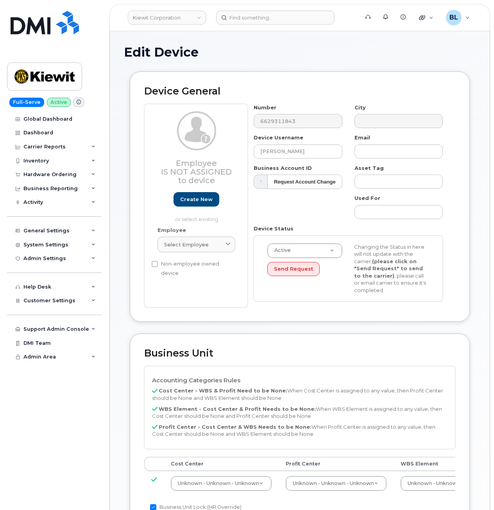
select select "29584743"
click at [337, 361] on div "Business Unit Accounting Categories Rules Cost Center - WBS & Profit Need to be…" at bounding box center [300, 444] width 340 height 221
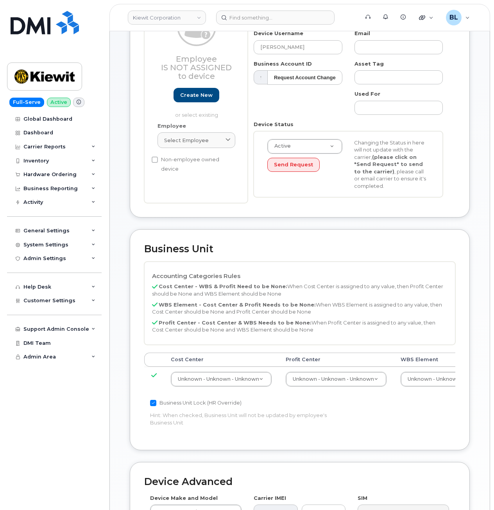
click at [241, 387] on td "Unknown - Unknown - Unknown 29584742" at bounding box center [221, 379] width 115 height 25
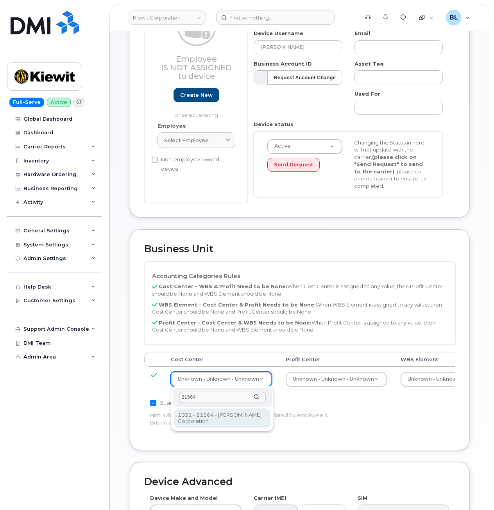
type input "21564"
click at [228, 424] on div "21564 1031 - 21564 - [PERSON_NAME] Corporation 1031 - 21564 - [PERSON_NAME] Cor…" at bounding box center [222, 408] width 103 height 45
type input "30347817"
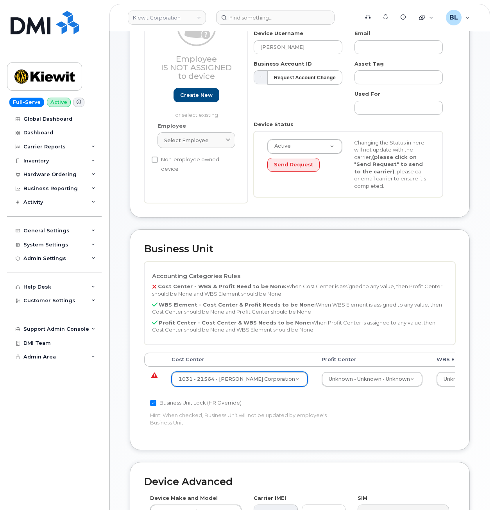
click at [322, 390] on td "Unknown - Unknown - Unknown None - None - None Unknown - Unknown - Unknown" at bounding box center [371, 379] width 115 height 25
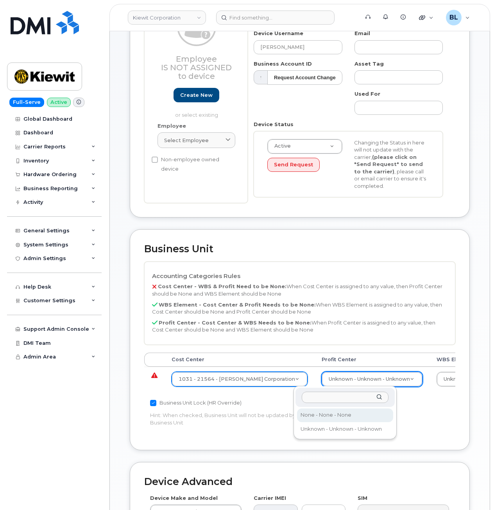
select select "29629357"
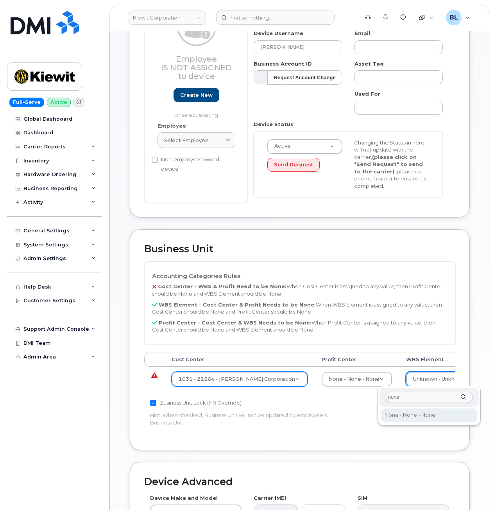
type input "none"
type input "29699477"
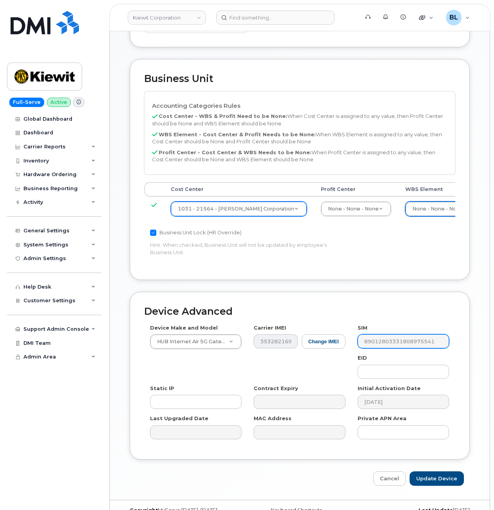
scroll to position [289, 0]
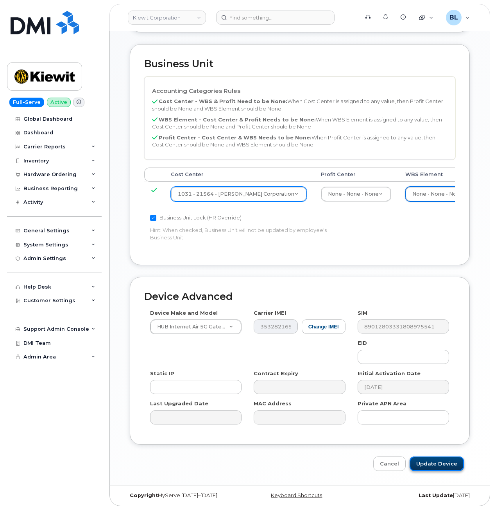
click at [445, 463] on input "Update Device" at bounding box center [436, 464] width 54 height 14
type input "Saving..."
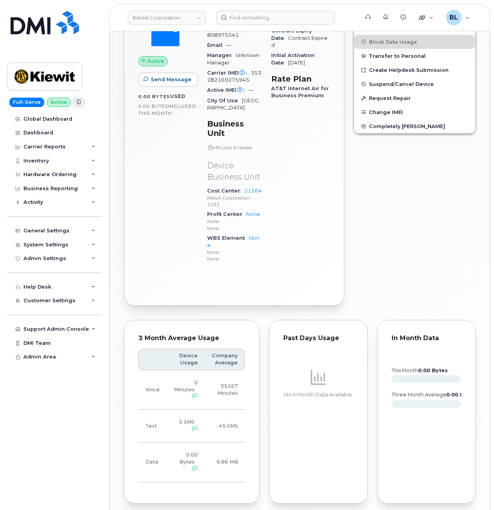
scroll to position [380, 0]
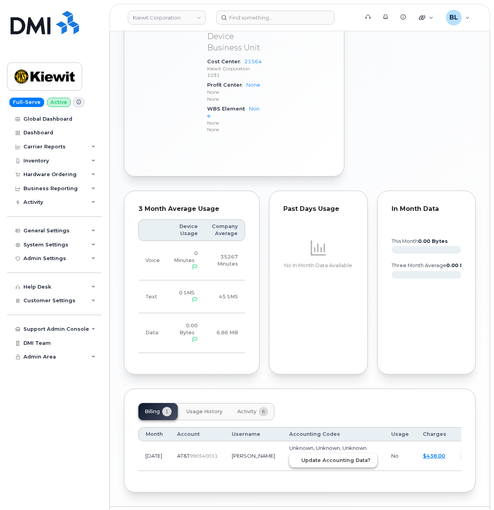
click at [316, 454] on button "Update Accounting Data?" at bounding box center [333, 461] width 88 height 14
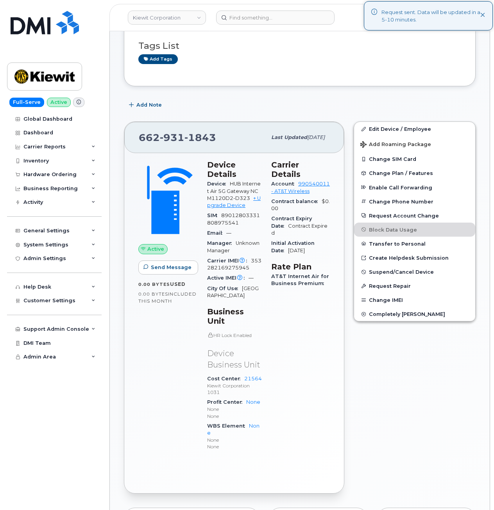
scroll to position [0, 0]
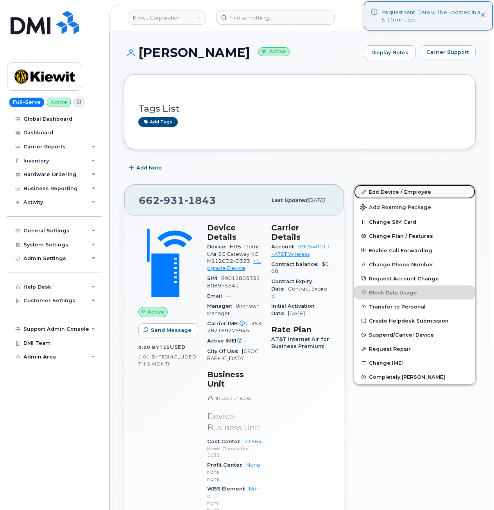
click at [419, 194] on link "Edit Device / Employee" at bounding box center [414, 192] width 121 height 14
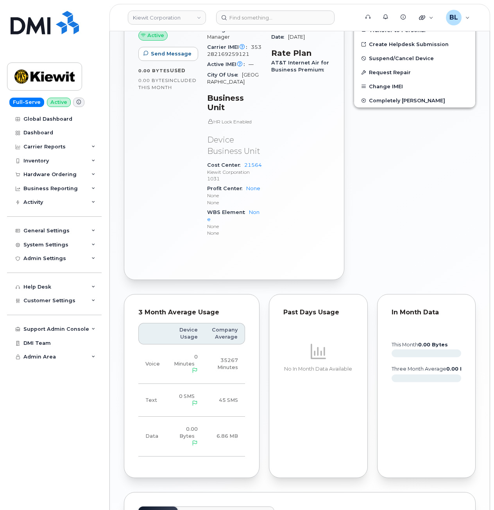
scroll to position [380, 0]
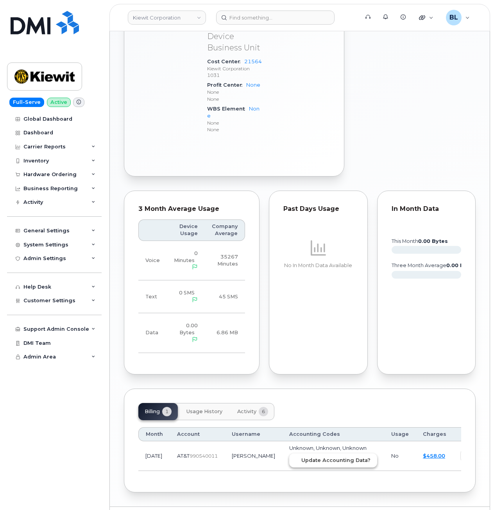
click at [309, 457] on span "Update Accounting Data?" at bounding box center [335, 460] width 69 height 7
click at [264, 10] on header "Kiewit Corporation Support Alerts Knowledge Base Quicklinks Suspend / Cancel De…" at bounding box center [299, 17] width 381 height 27
click at [267, 16] on input at bounding box center [275, 18] width 118 height 14
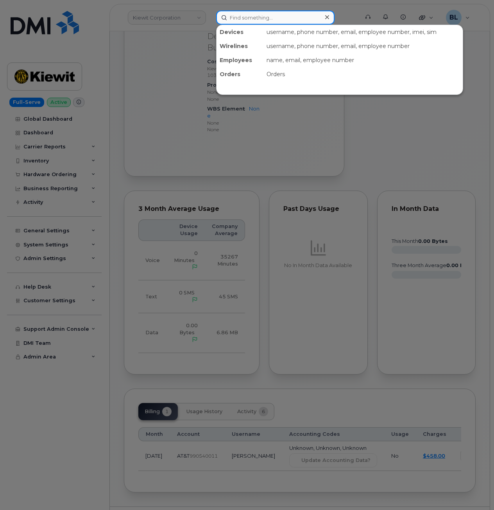
paste input "9313053746"
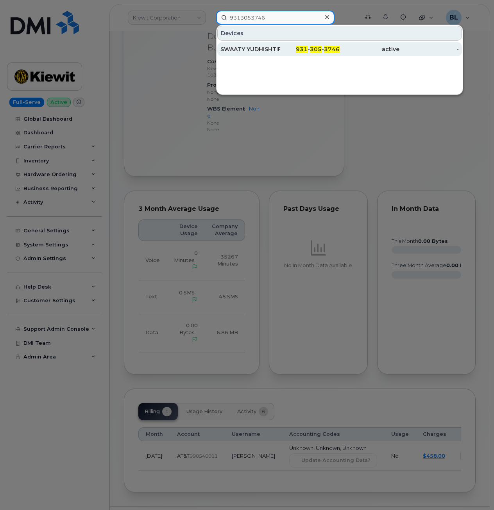
type input "9313053746"
click at [302, 46] on span "931" at bounding box center [302, 49] width 12 height 7
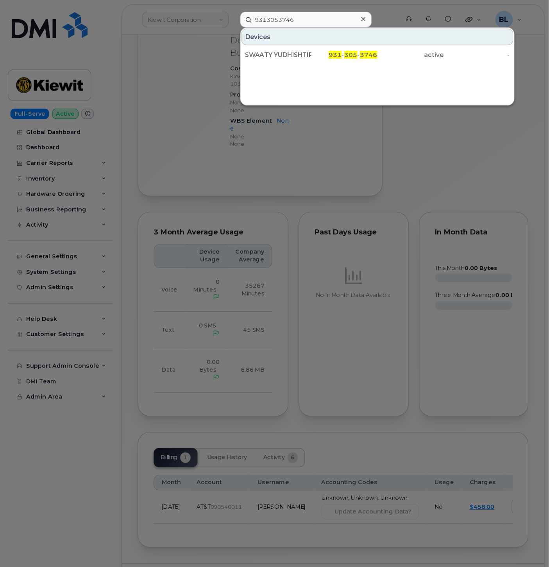
scroll to position [282, 0]
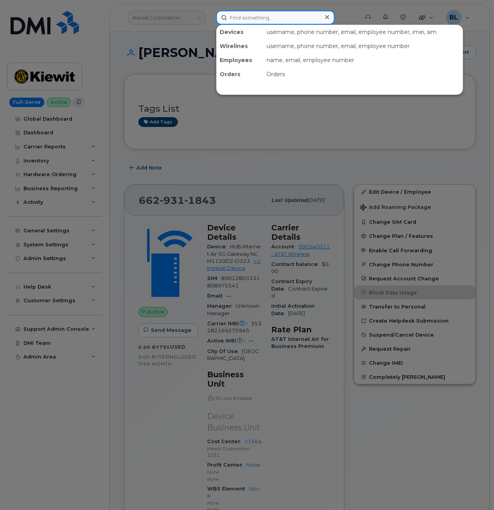
click at [266, 22] on input at bounding box center [275, 18] width 118 height 14
paste input "9852326686"
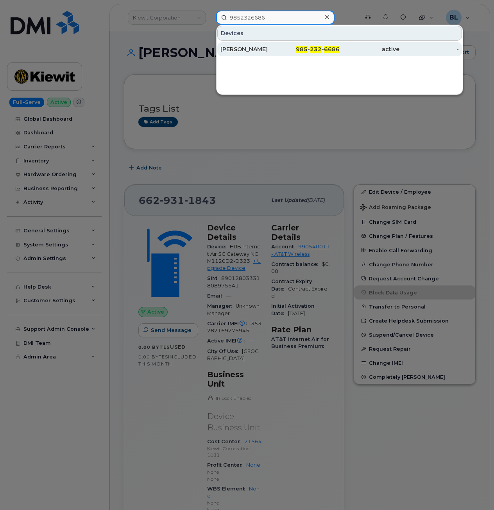
type input "9852326686"
click at [313, 49] on span "232" at bounding box center [316, 49] width 12 height 7
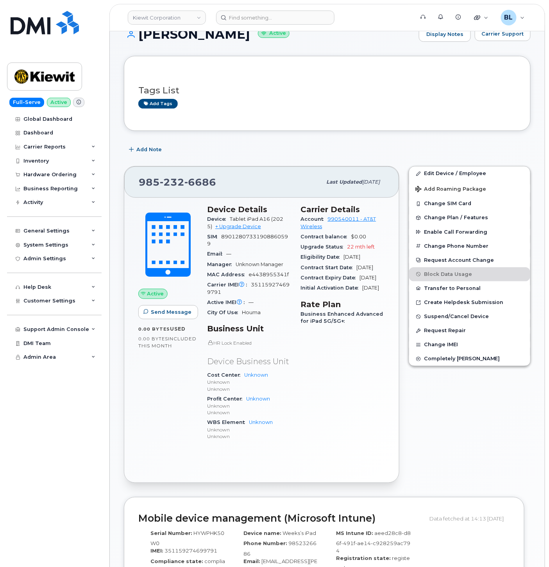
scroll to position [2, 0]
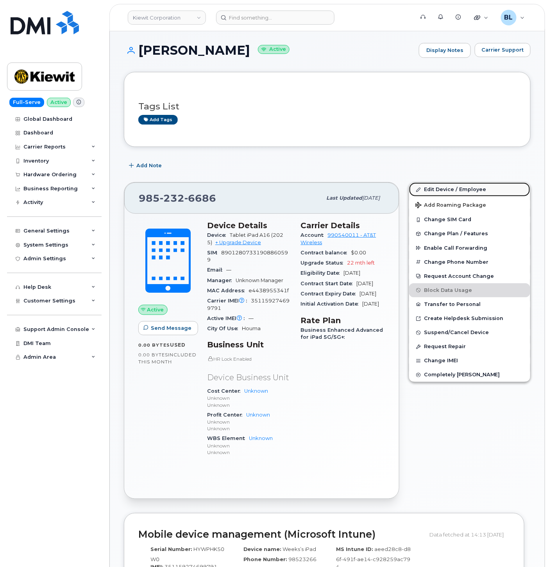
drag, startPoint x: 449, startPoint y: 188, endPoint x: 442, endPoint y: 190, distance: 7.8
click at [449, 188] on link "Edit Device / Employee" at bounding box center [469, 189] width 121 height 14
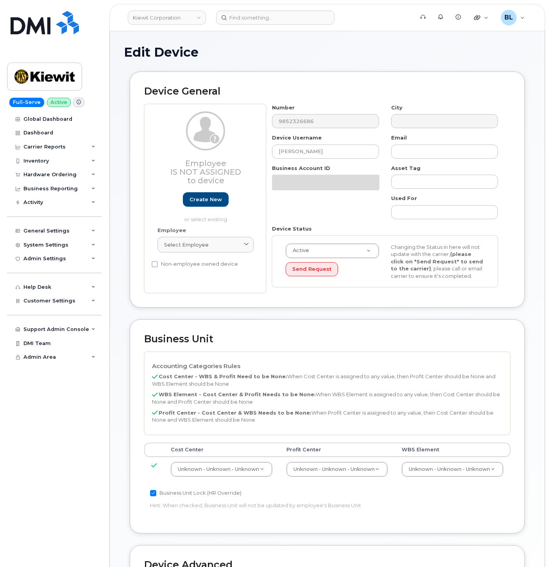
select select "29584743"
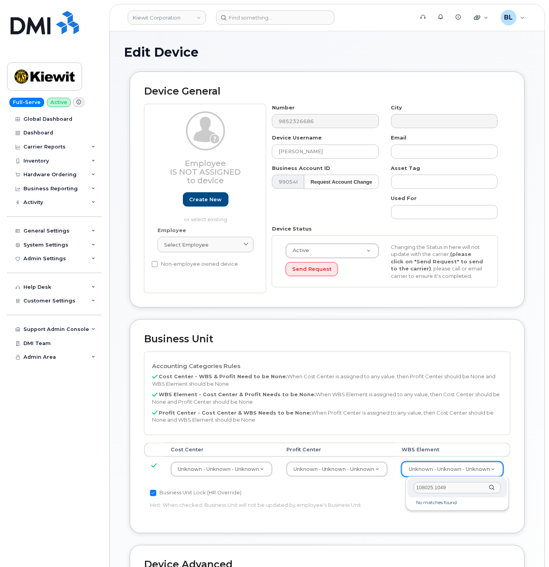
drag, startPoint x: 466, startPoint y: 486, endPoint x: 407, endPoint y: 482, distance: 58.7
click at [407, 482] on div "108025.1049 No matches found" at bounding box center [458, 494] width 104 height 34
click at [467, 488] on input "108025.1049" at bounding box center [457, 487] width 87 height 11
type input "108025."
click at [295, 362] on div "Accounting Categories Rules Cost Center - WBS & Profit Need to be None: When Co…" at bounding box center [327, 393] width 366 height 83
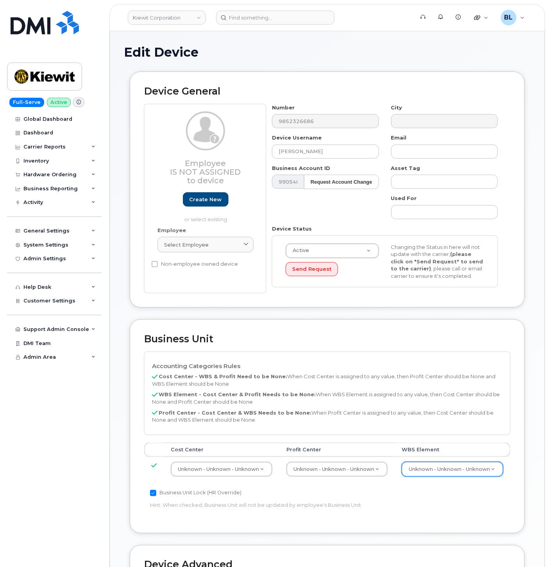
drag, startPoint x: 267, startPoint y: 318, endPoint x: 145, endPoint y: 173, distance: 190.5
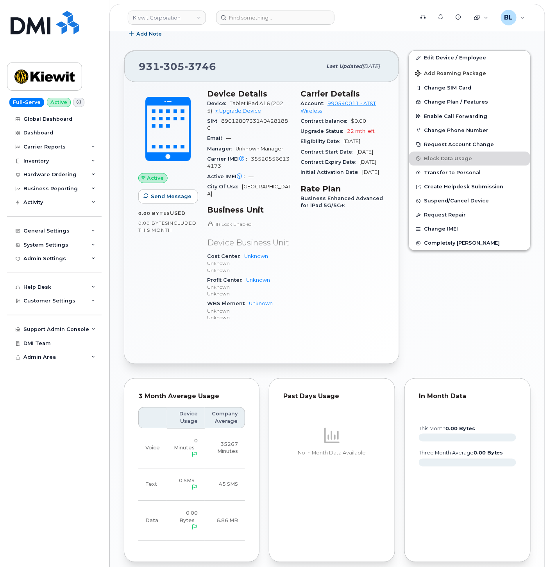
scroll to position [57, 0]
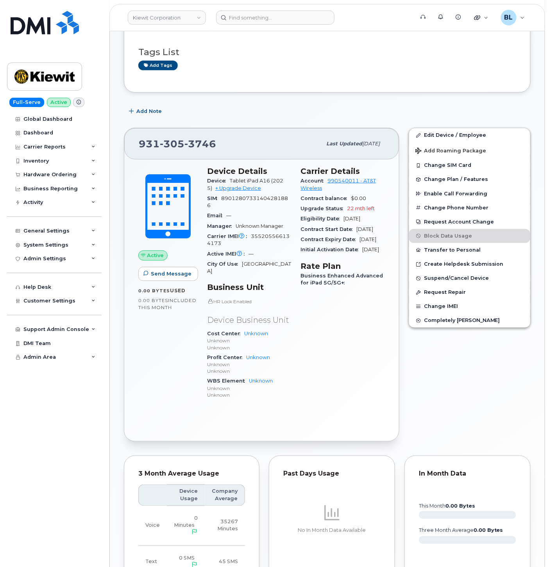
click at [161, 145] on span "305" at bounding box center [172, 144] width 25 height 12
copy span "931 305 3746"
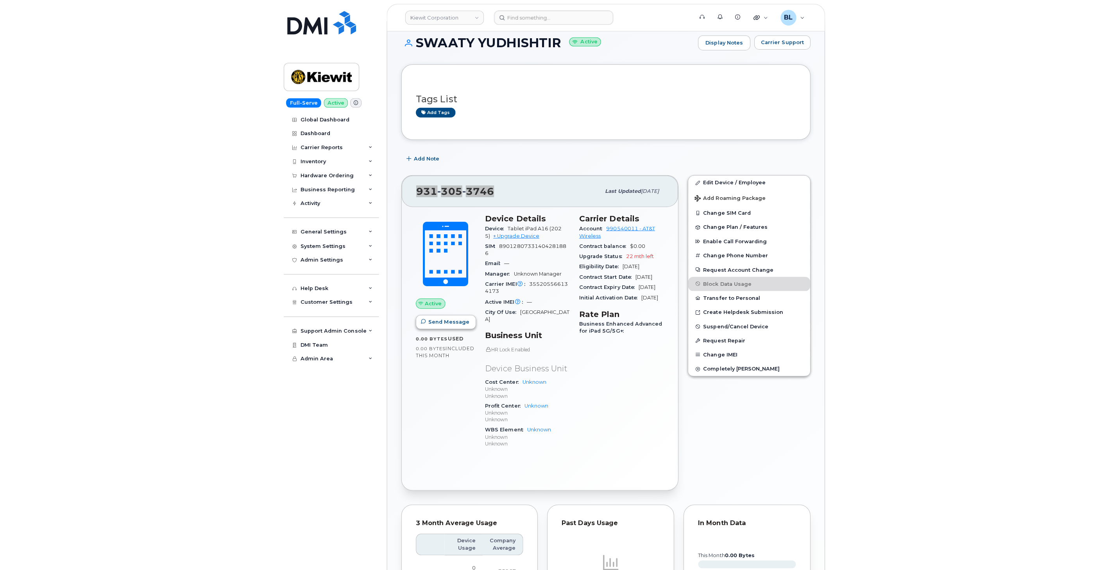
scroll to position [0, 0]
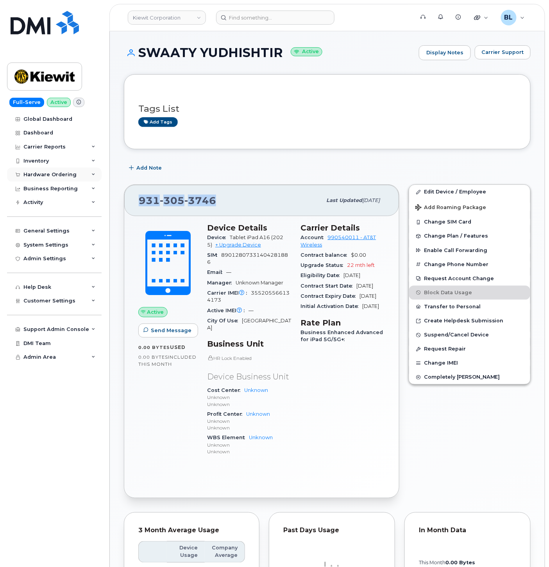
drag, startPoint x: 65, startPoint y: 170, endPoint x: 67, endPoint y: 177, distance: 6.8
click at [65, 170] on div "Hardware Ordering" at bounding box center [54, 175] width 95 height 14
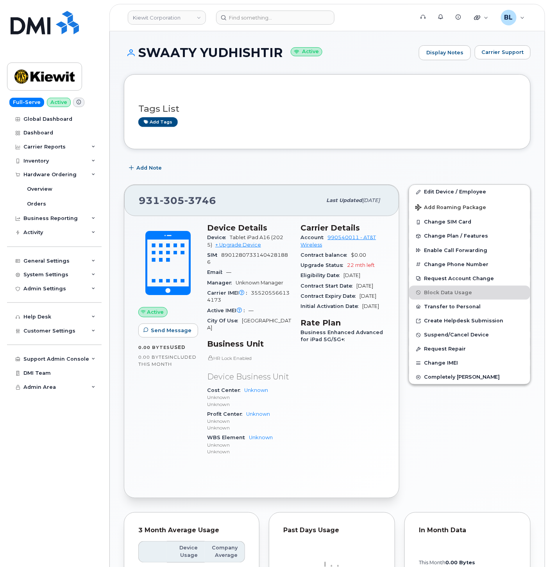
click at [317, 131] on div "Tags List Add tags" at bounding box center [327, 112] width 378 height 46
drag, startPoint x: 142, startPoint y: 52, endPoint x: 284, endPoint y: 60, distance: 142.0
click at [284, 60] on div "SWAATY YUDHISHTIR Active Display Notes Carrier Support" at bounding box center [327, 52] width 407 height 15
copy h1 "SWAATY YUDHISHTIR"
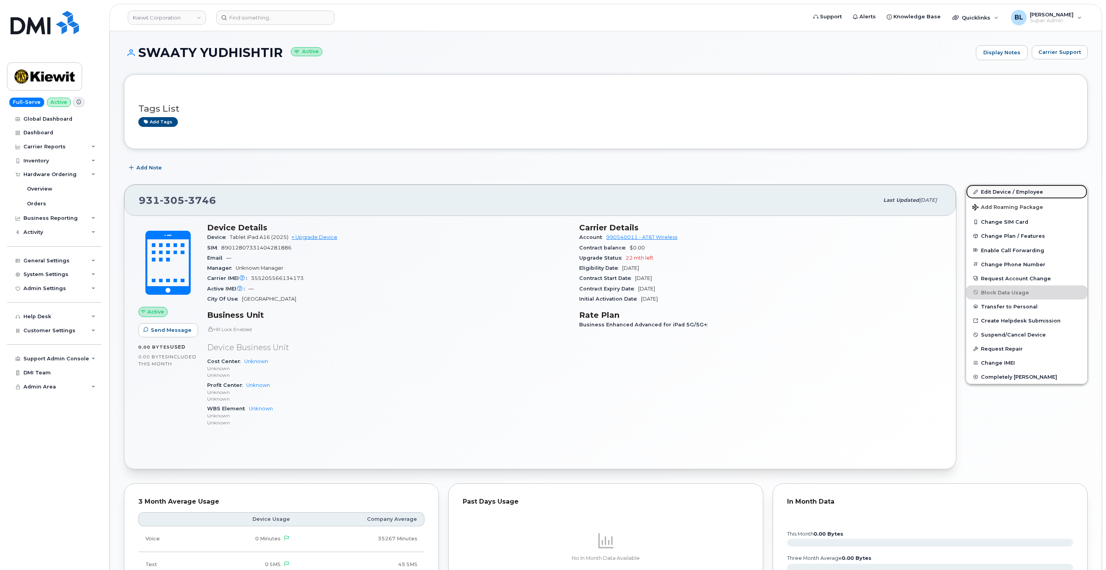
click at [548, 188] on link "Edit Device / Employee" at bounding box center [1026, 192] width 121 height 14
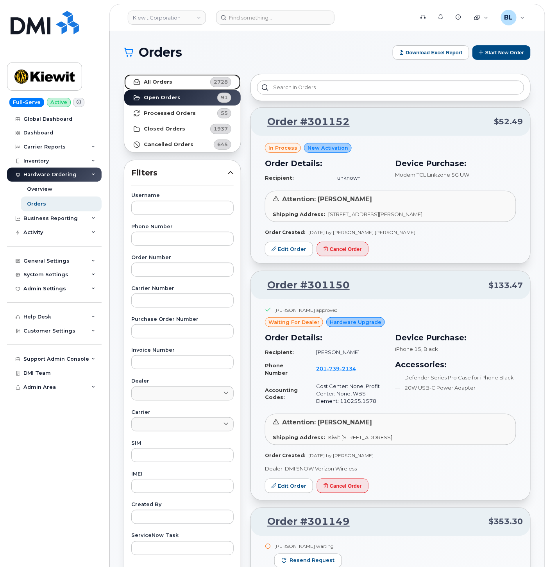
click at [184, 83] on link "All Orders 2728" at bounding box center [182, 82] width 116 height 16
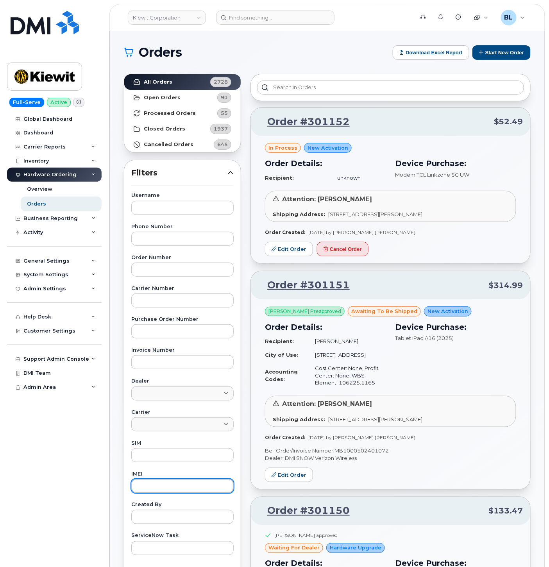
click at [155, 482] on input "text" at bounding box center [182, 486] width 102 height 14
paste input "351159274699791"
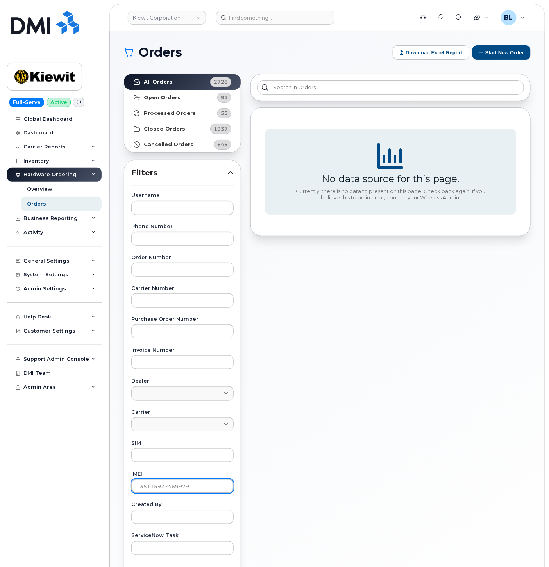
click at [162, 488] on input "351159274699791" at bounding box center [182, 486] width 102 height 14
click at [161, 487] on input "351159274699791" at bounding box center [182, 486] width 102 height 14
click at [178, 482] on input "351159274699791" at bounding box center [182, 486] width 102 height 14
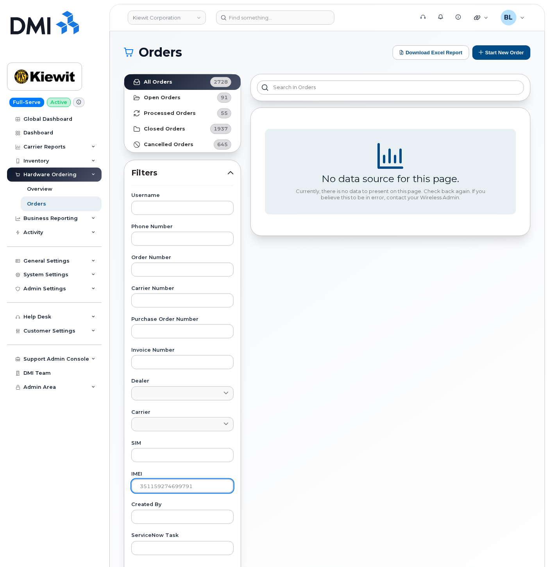
paste input "6832822613648"
click at [173, 485] on input "356832822613648" at bounding box center [182, 486] width 102 height 14
click at [173, 484] on input "356832822613648" at bounding box center [182, 486] width 102 height 14
paste input "1080698688931"
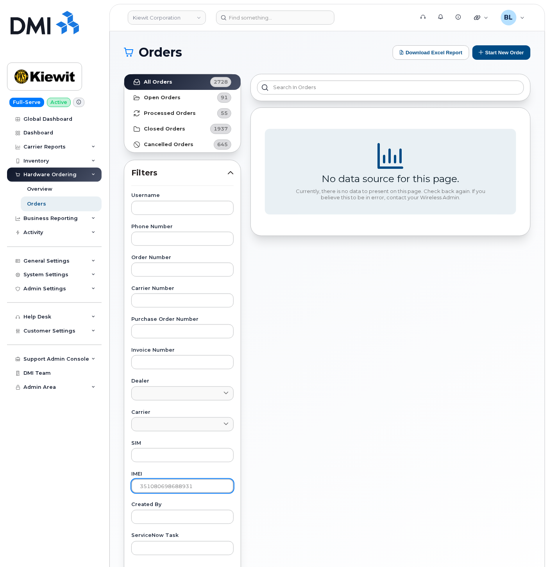
click at [178, 485] on input "351080698688931" at bounding box center [182, 486] width 102 height 14
paste input "089555456905383268"
type input "089555456905383268"
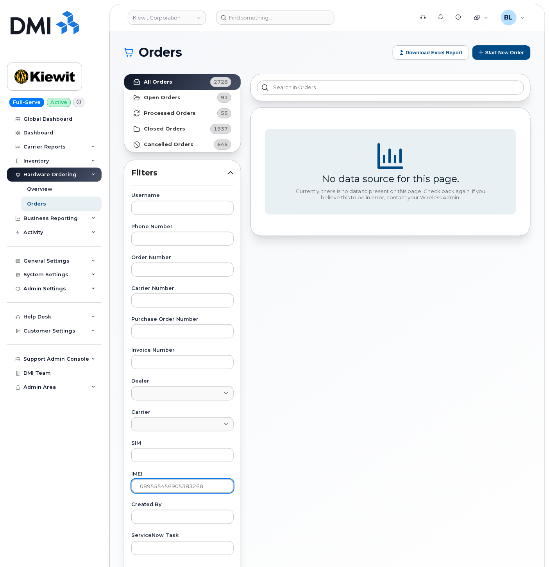
click at [163, 488] on input "089555456905383268" at bounding box center [182, 486] width 102 height 14
click at [174, 489] on input "text" at bounding box center [182, 486] width 102 height 14
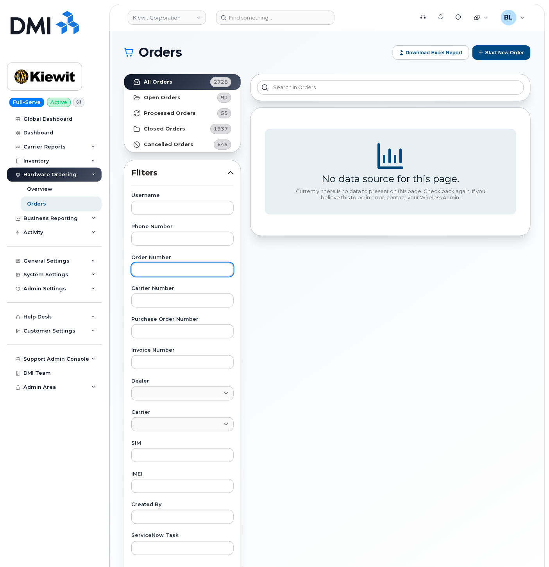
click at [159, 266] on input "text" at bounding box center [182, 270] width 102 height 14
paste input "296709"
type input "296709"
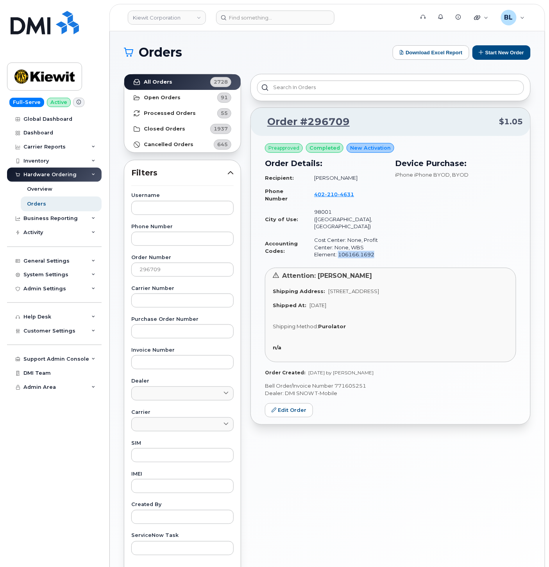
drag, startPoint x: 373, startPoint y: 243, endPoint x: 339, endPoint y: 244, distance: 34.0
click at [339, 244] on td "Cost Center: None, Profit Center: None, WBS Element: 106166.1692" at bounding box center [346, 247] width 79 height 28
copy td "106166.1692"
click at [167, 264] on input "296709" at bounding box center [182, 270] width 102 height 14
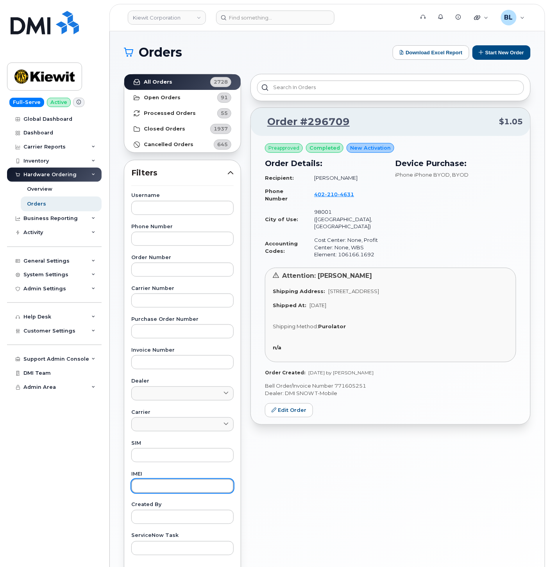
click at [163, 485] on input "text" at bounding box center [182, 486] width 102 height 14
paste input "350304977532797"
type input "350304977532797"
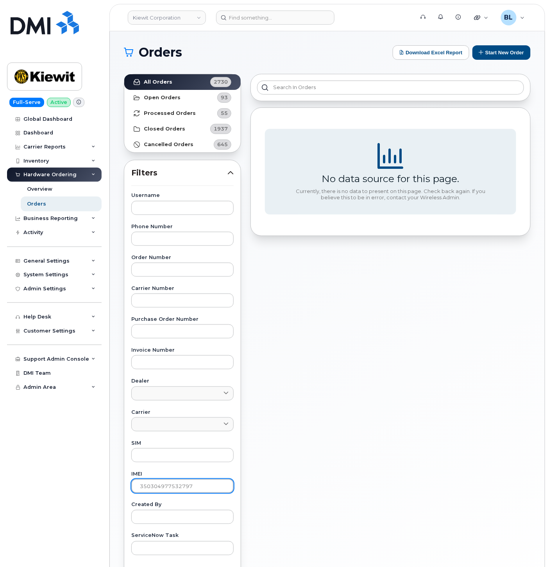
click at [191, 490] on input "350304977532797" at bounding box center [182, 486] width 102 height 14
click at [191, 489] on input "350304977532797" at bounding box center [182, 486] width 102 height 14
click at [190, 487] on input "350304977532797" at bounding box center [182, 486] width 102 height 14
click at [177, 205] on input "text" at bounding box center [182, 208] width 102 height 14
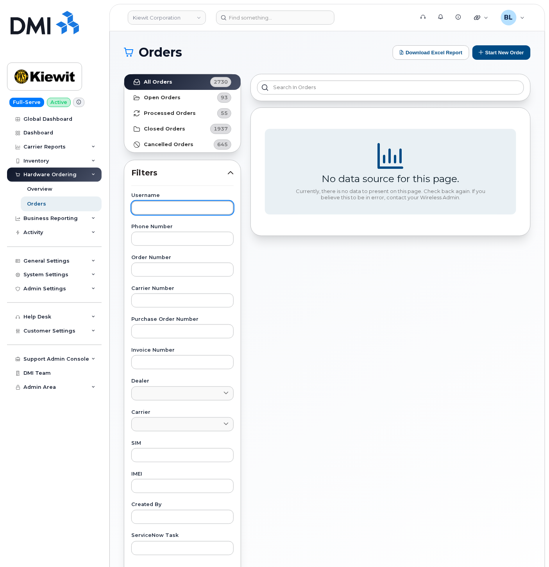
paste input "Scott Kizer"
type input "Scott Kizer"
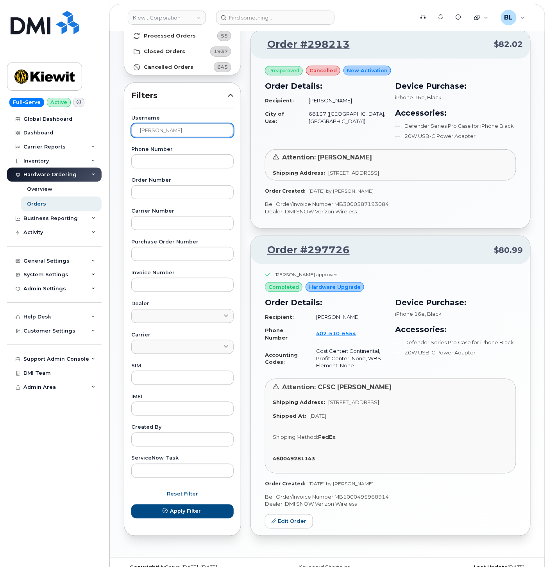
scroll to position [93, 0]
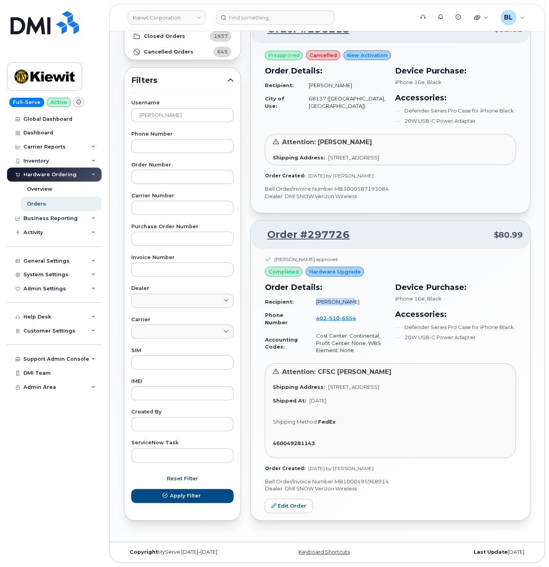
drag, startPoint x: 314, startPoint y: 302, endPoint x: 343, endPoint y: 300, distance: 28.6
click at [343, 301] on td "Scott Kizer" at bounding box center [347, 302] width 77 height 14
copy td "Scott Kizer"
click at [176, 108] on input "Scott Kizer" at bounding box center [182, 115] width 102 height 14
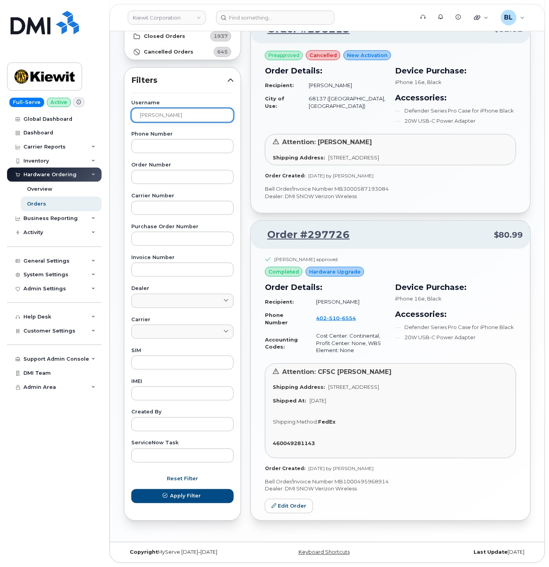
click at [176, 108] on input "Scott Kizer" at bounding box center [182, 115] width 102 height 14
paste input "JORGE RAMOS"
type input "JORGE RAMOS"
click at [131, 489] on button "Apply Filter" at bounding box center [182, 496] width 102 height 14
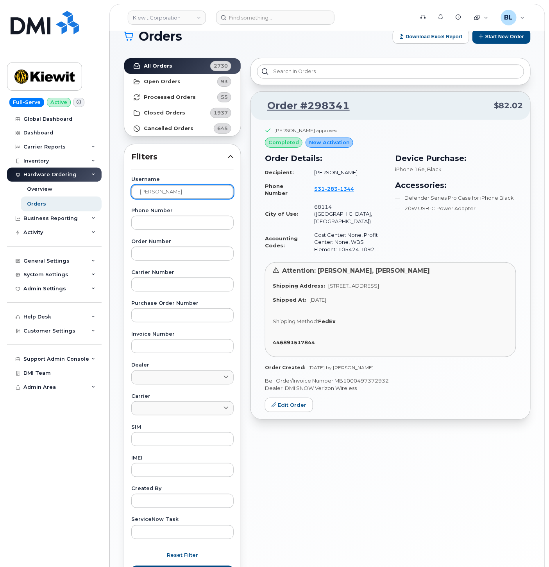
scroll to position [0, 0]
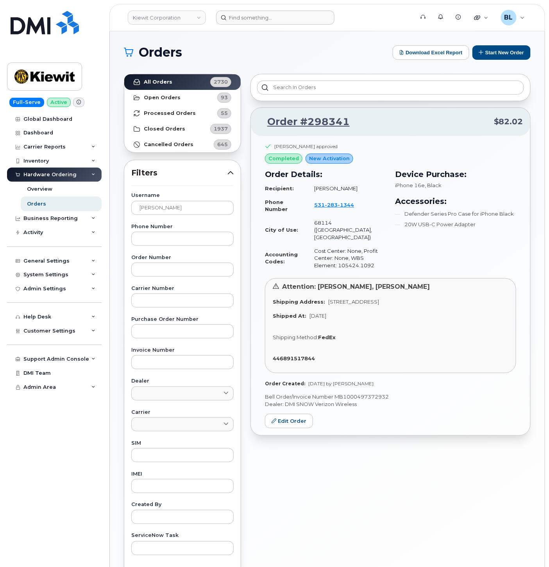
drag, startPoint x: 280, startPoint y: 40, endPoint x: 272, endPoint y: 13, distance: 27.6
click at [280, 40] on div "Orders Download Excel Report Start New Order All Orders 2730 Open Orders 93 Pro…" at bounding box center [327, 329] width 435 height 596
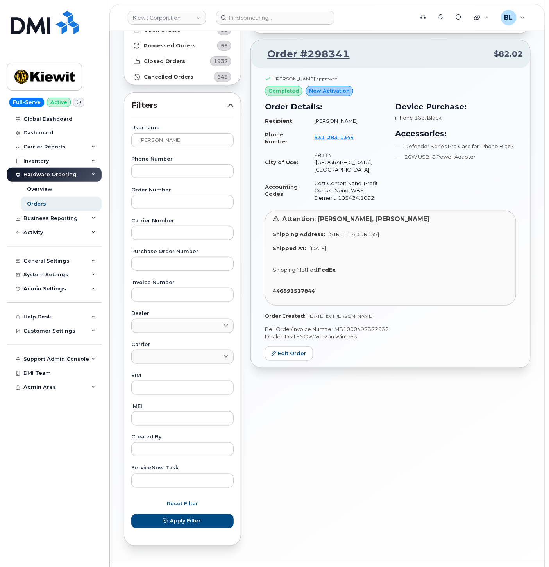
scroll to position [85, 0]
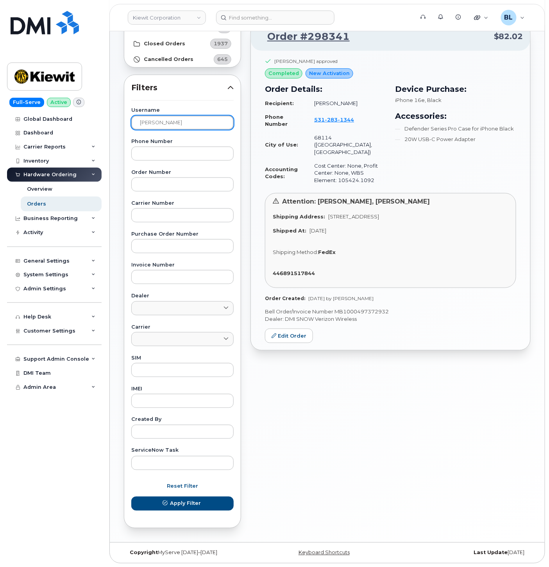
click at [188, 123] on input "JORGE RAMOS" at bounding box center [182, 123] width 102 height 14
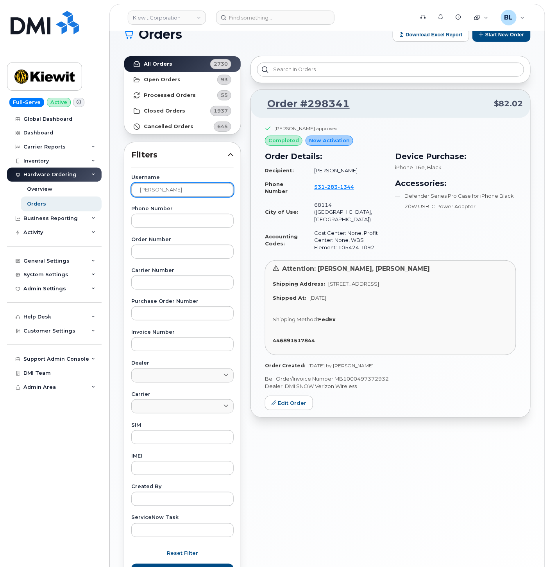
scroll to position [0, 0]
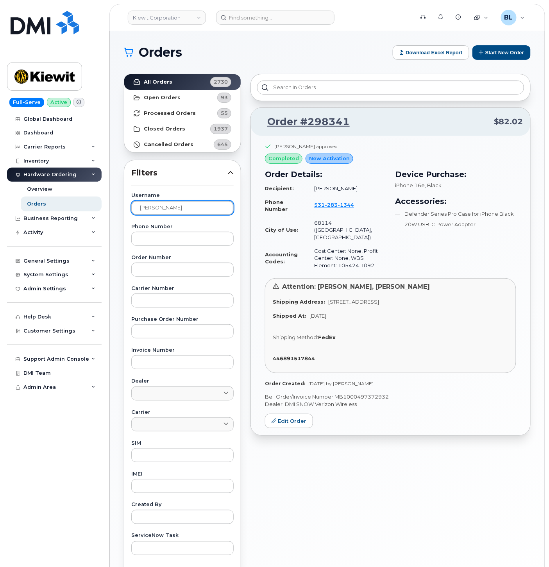
click at [188, 209] on input "JORGE RAMOS" at bounding box center [182, 208] width 102 height 14
click at [171, 491] on input "text" at bounding box center [182, 486] width 102 height 14
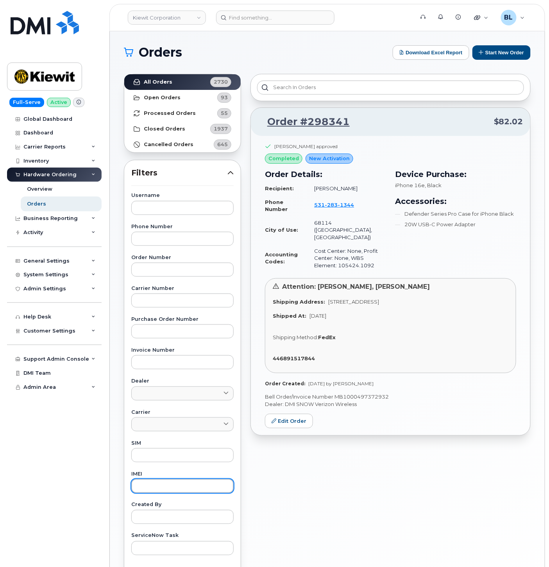
paste input "351811696033047"
type input "351811696033047"
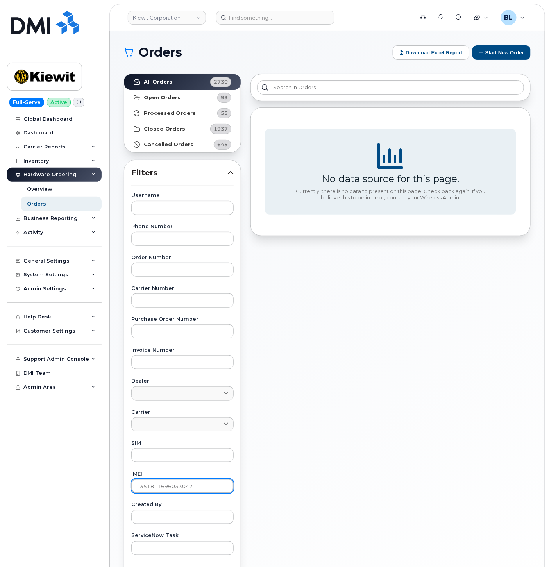
click at [174, 484] on input "351811696033047" at bounding box center [182, 486] width 102 height 14
click at [173, 484] on input "351811696033047" at bounding box center [182, 486] width 102 height 14
click at [150, 195] on label "Username" at bounding box center [182, 195] width 102 height 5
click at [153, 204] on input "text" at bounding box center [182, 208] width 102 height 14
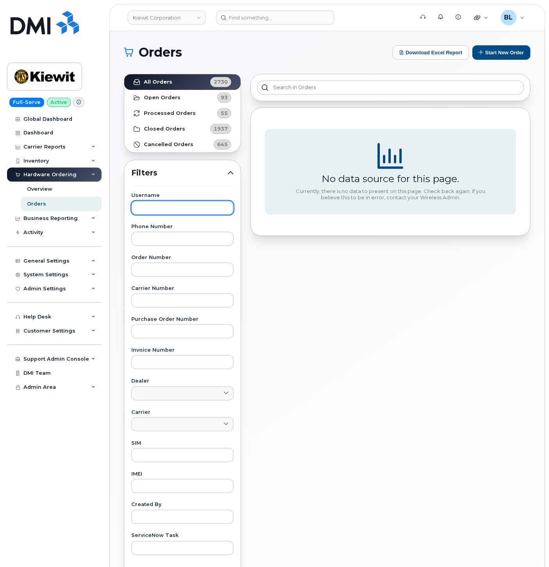
paste input "JORGE RAMOS"
type input "JORGE RAMOS"
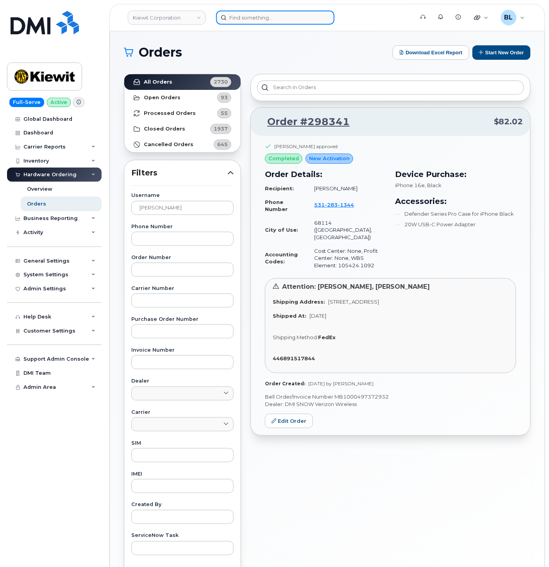
click at [252, 12] on input at bounding box center [275, 18] width 118 height 14
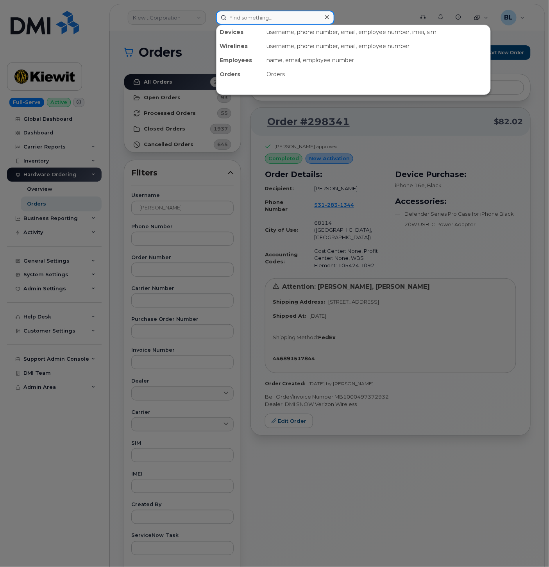
click at [252, 12] on input at bounding box center [275, 18] width 118 height 14
paste input "4803563562"
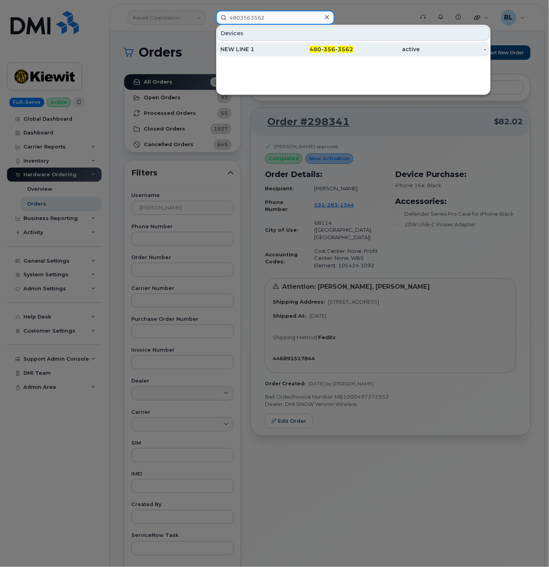
type input "4803563562"
click at [272, 50] on div "NEW LINE 1" at bounding box center [253, 49] width 66 height 8
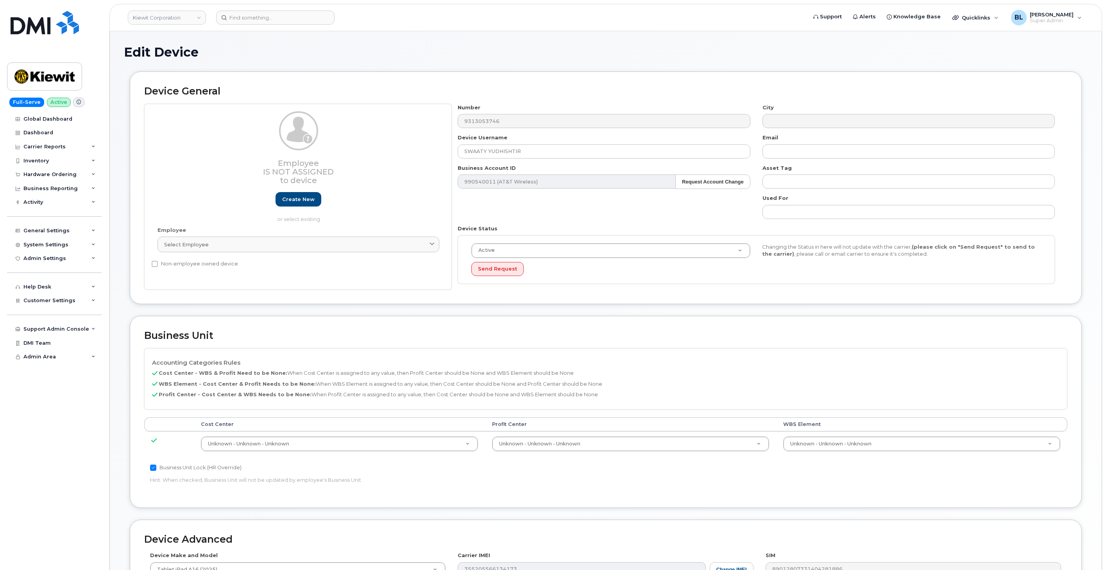
select select "29584743"
click at [881, 454] on td "Unknown - Unknown - Unknown 29584744" at bounding box center [921, 444] width 291 height 25
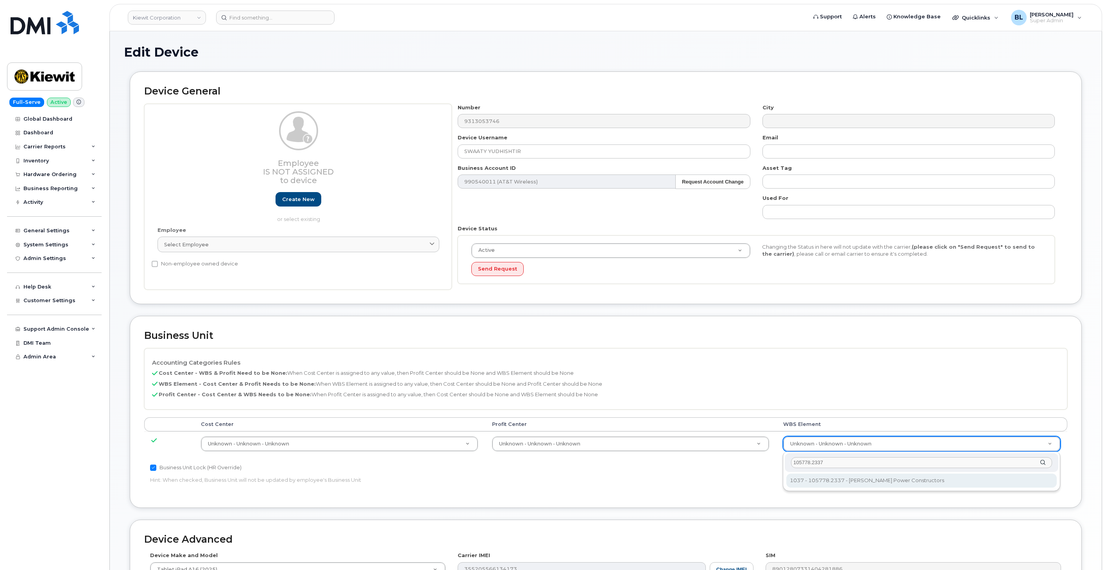
type input "105778.2337"
type input "29937948"
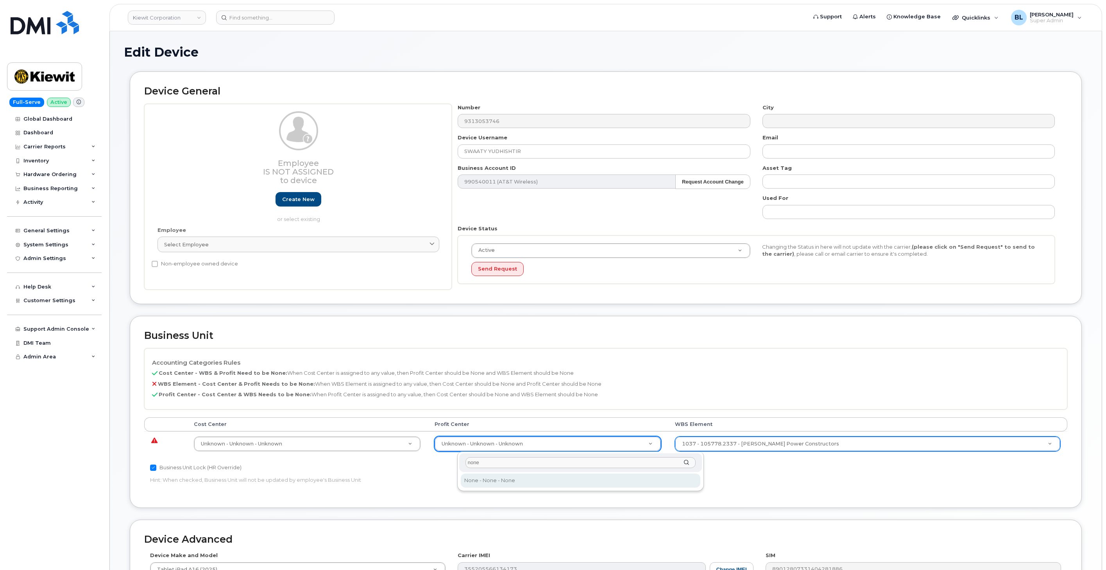
type input "none"
select select "29629357"
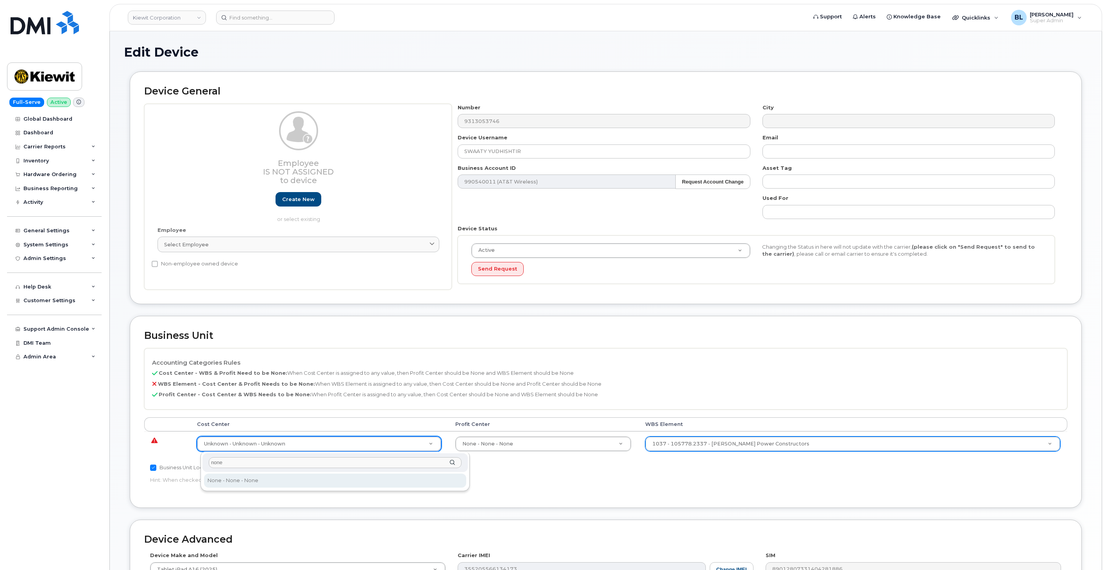
type input "none"
type input "29629358"
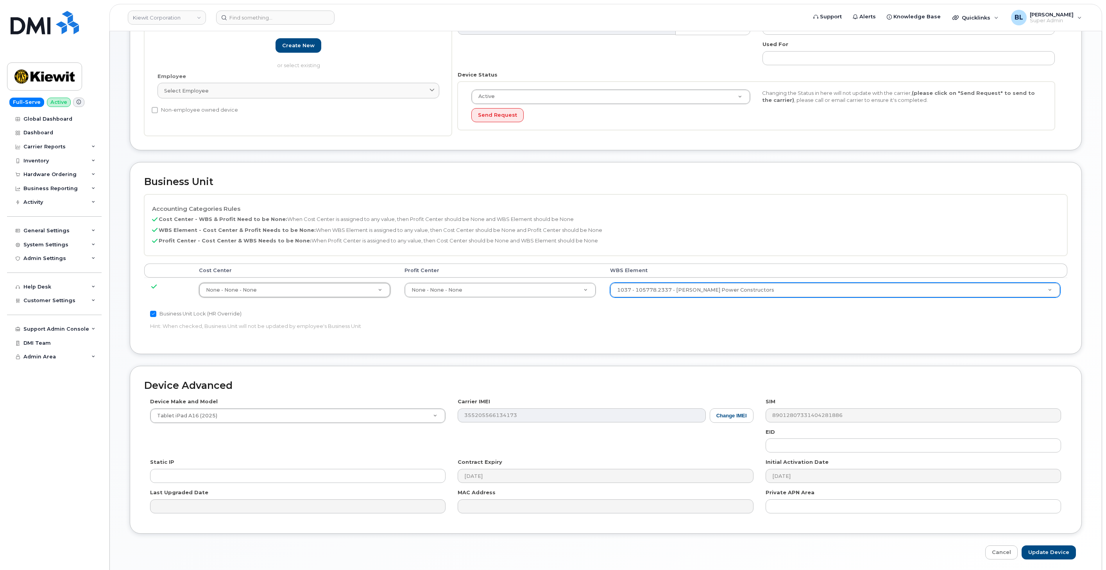
scroll to position [184, 0]
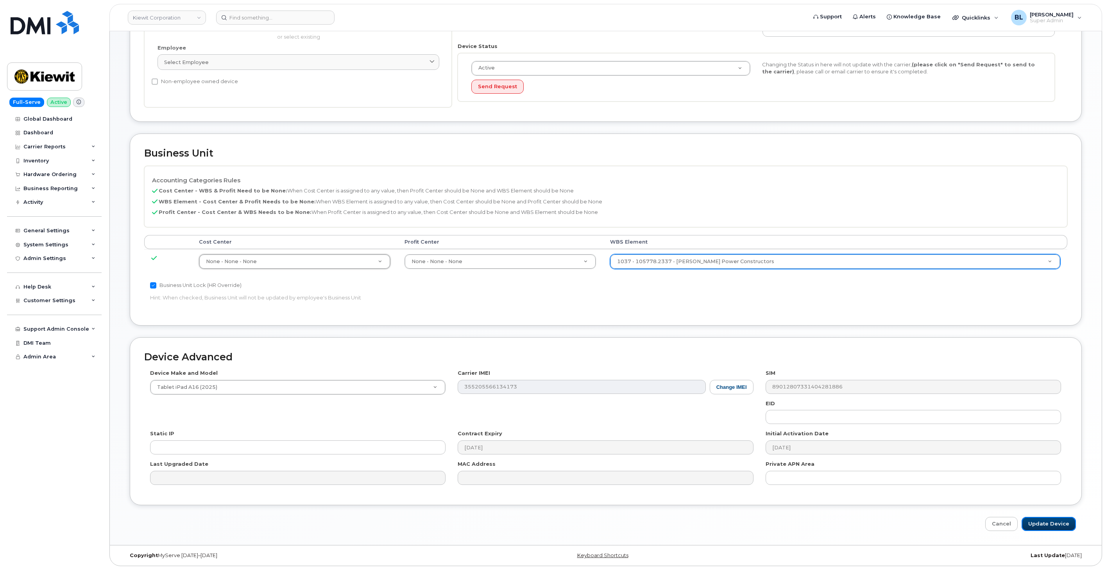
click at [1045, 518] on input "Update Device" at bounding box center [1048, 524] width 54 height 14
type input "Saving..."
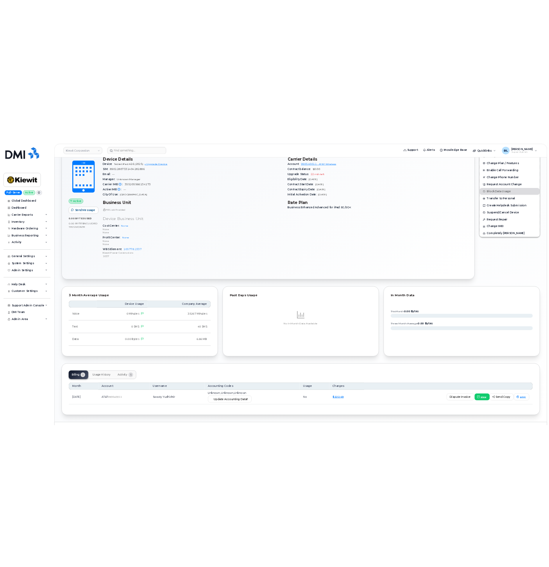
scroll to position [212, 0]
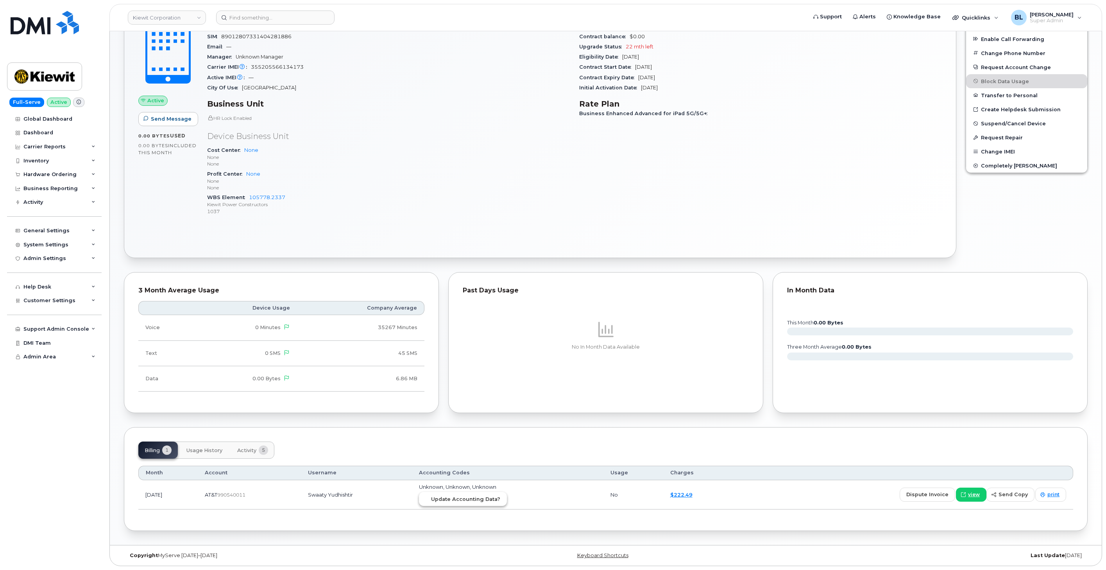
click at [486, 499] on span "Update Accounting Data?" at bounding box center [465, 499] width 69 height 7
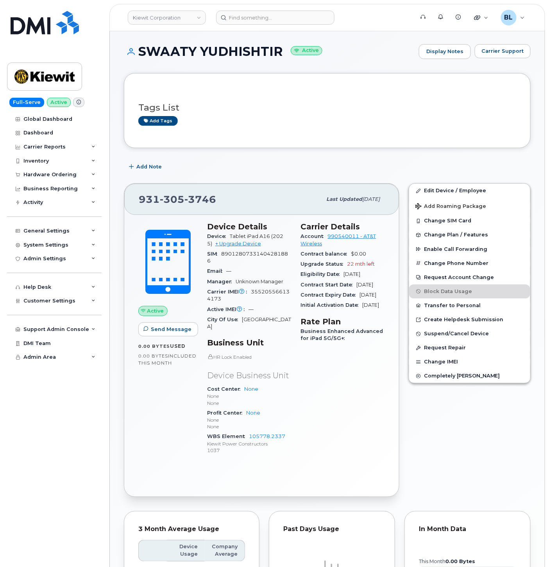
scroll to position [0, 0]
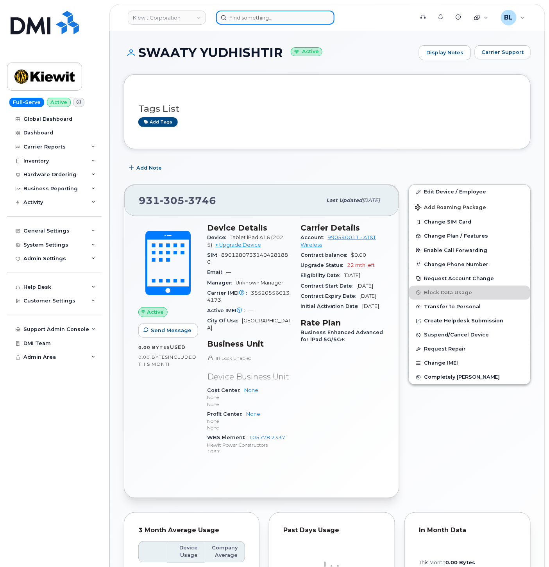
click at [245, 18] on input at bounding box center [275, 18] width 118 height 14
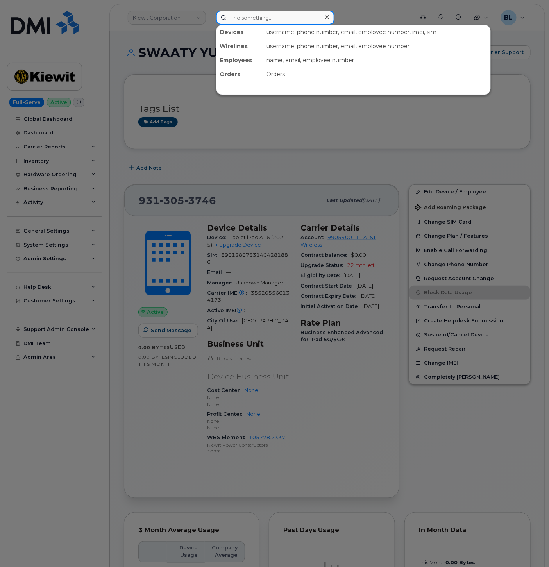
paste input "3612383546"
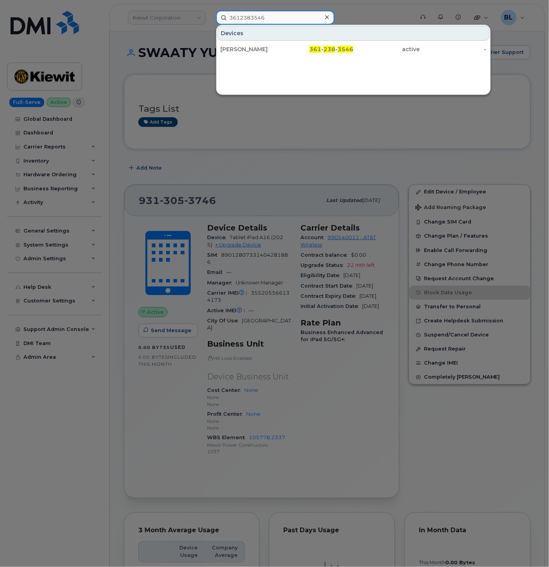
type input "3612383546"
click at [261, 186] on div at bounding box center [274, 283] width 549 height 567
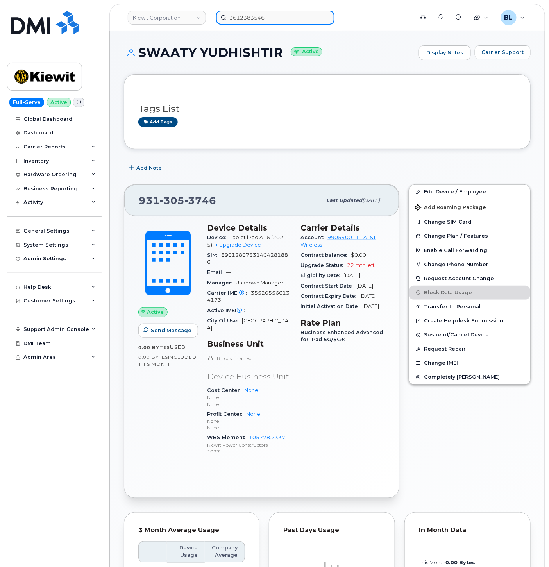
click at [282, 18] on input "3612383546" at bounding box center [275, 18] width 118 height 14
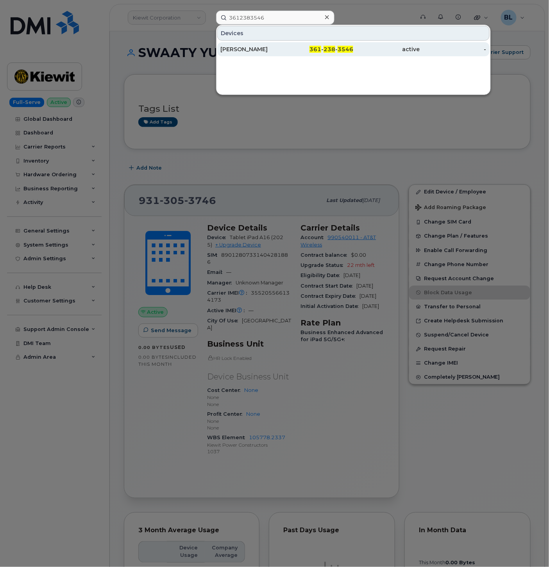
click at [296, 52] on div "361 - 238 - 3546" at bounding box center [320, 49] width 66 height 8
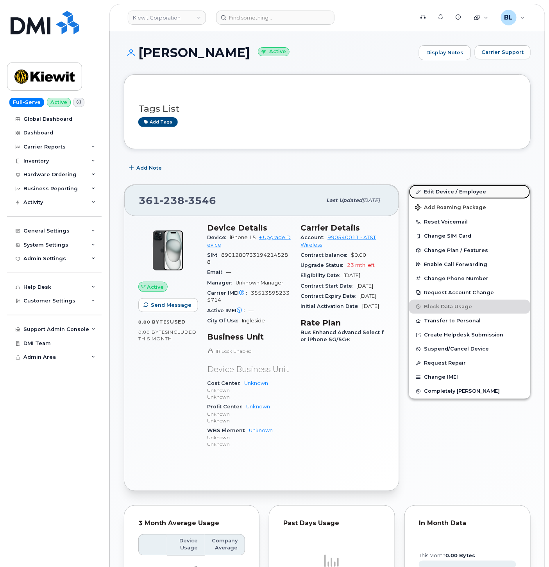
click at [448, 192] on link "Edit Device / Employee" at bounding box center [469, 192] width 121 height 14
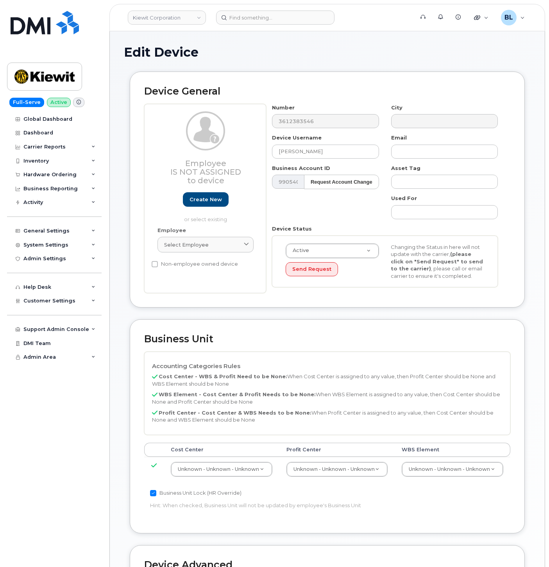
select select "29584743"
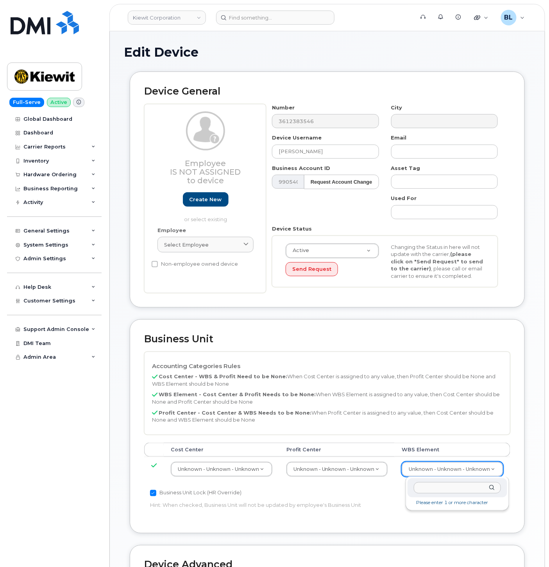
type input "105385.2252"
type input "33459010"
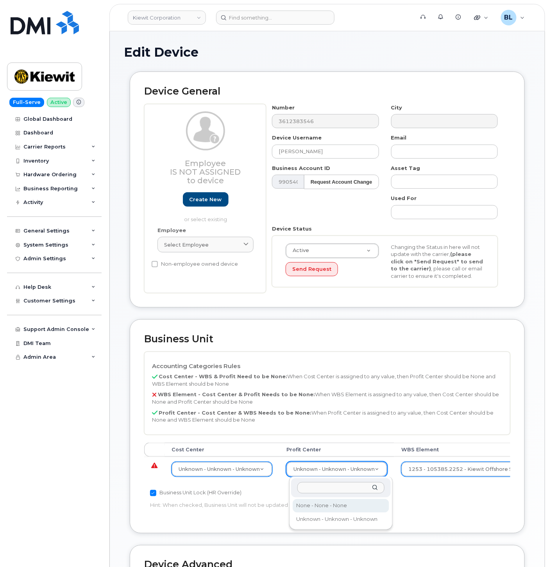
select select "29629357"
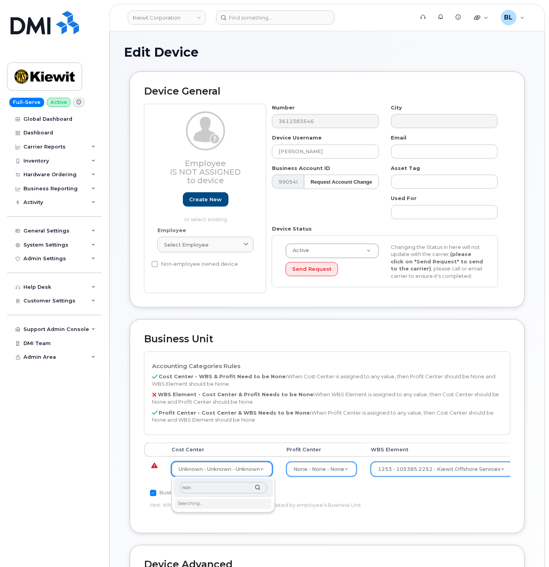
type input "none"
type input "29629358"
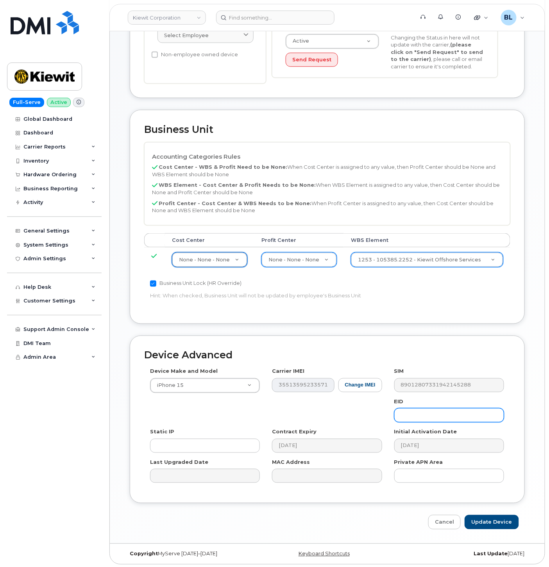
scroll to position [212, 0]
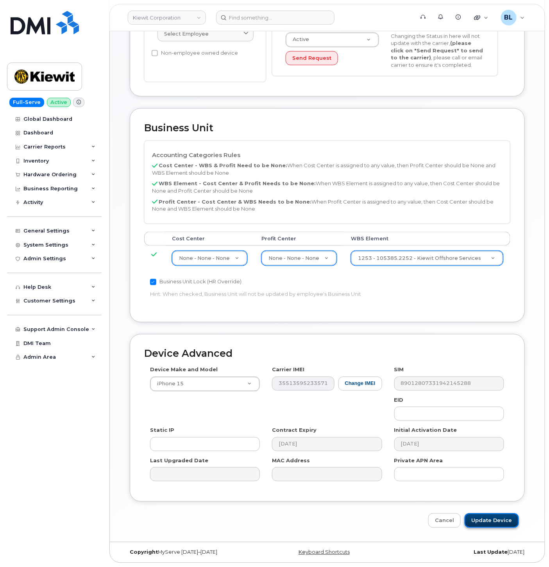
click at [490, 526] on input "Update Device" at bounding box center [492, 520] width 54 height 14
type input "Saving..."
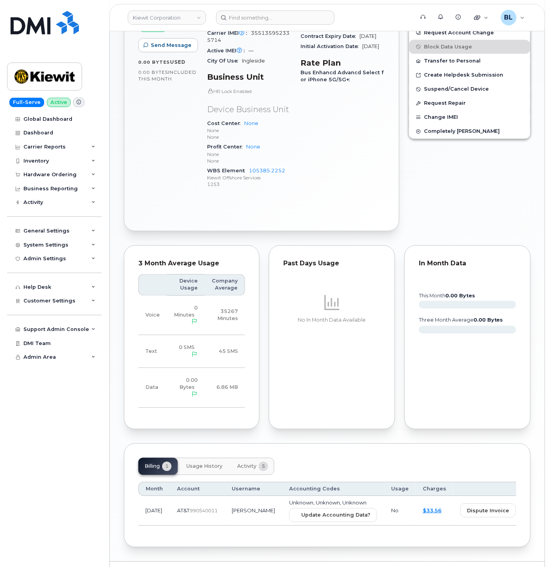
scroll to position [275, 0]
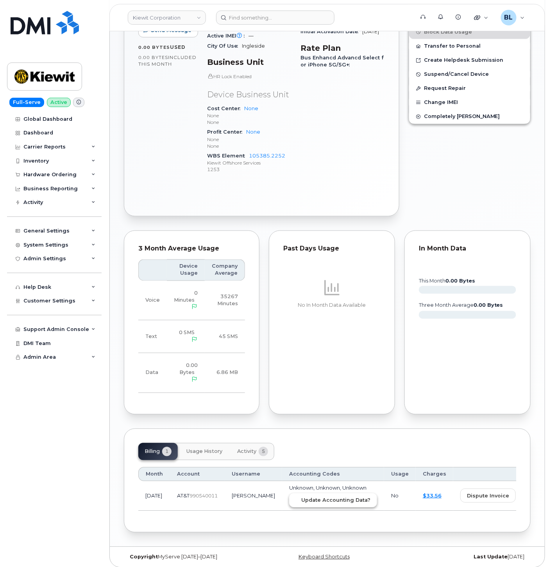
click at [322, 497] on span "Update Accounting Data?" at bounding box center [335, 500] width 69 height 7
click at [245, 178] on div "Device Details Device iPhone 15 + Upgrade Device SIM [TECHNICAL_ID] Email — Man…" at bounding box center [249, 64] width 94 height 241
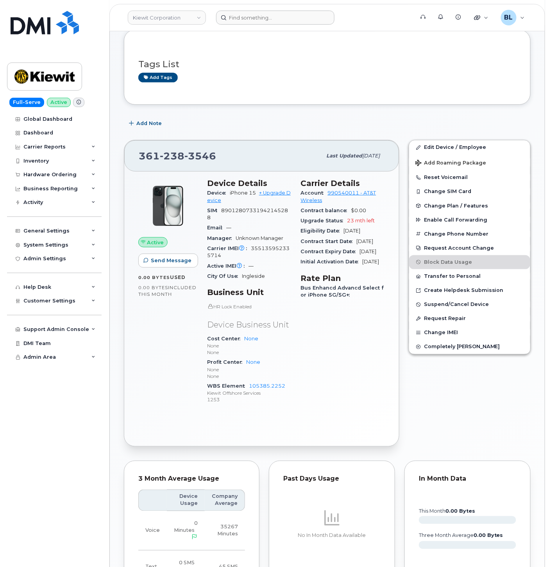
scroll to position [43, 0]
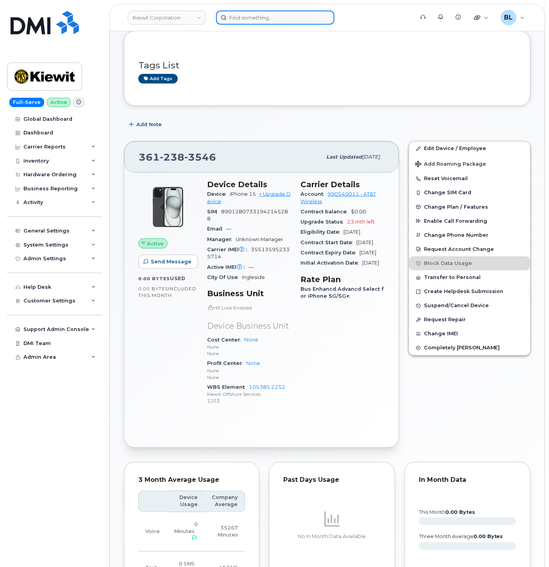
click at [258, 23] on input at bounding box center [275, 18] width 118 height 14
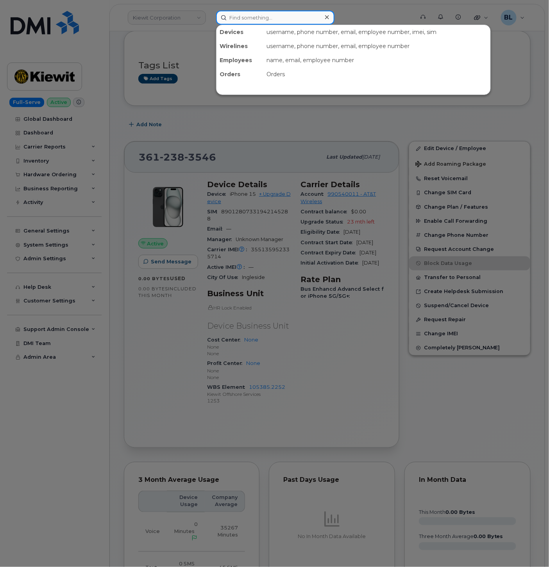
paste input "9852326686"
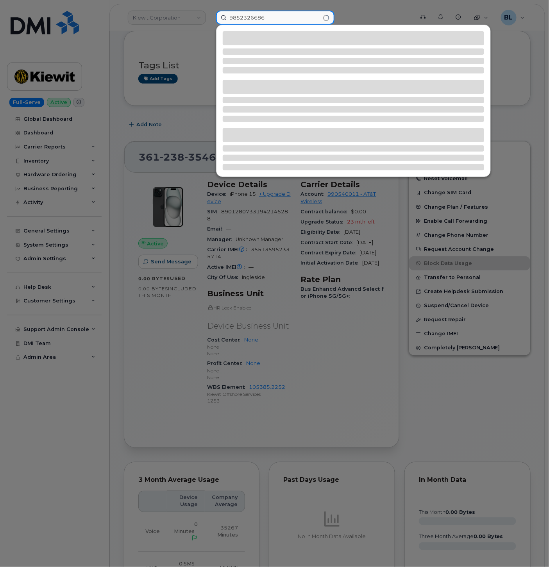
type input "9852326686"
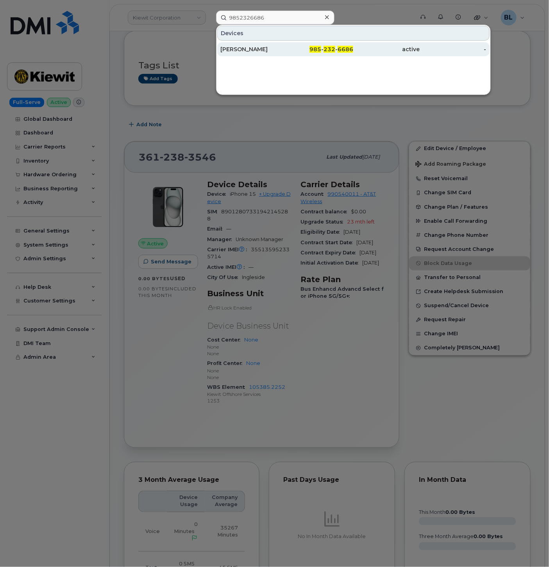
click at [294, 48] on div "985 - 232 - 6686" at bounding box center [320, 49] width 66 height 8
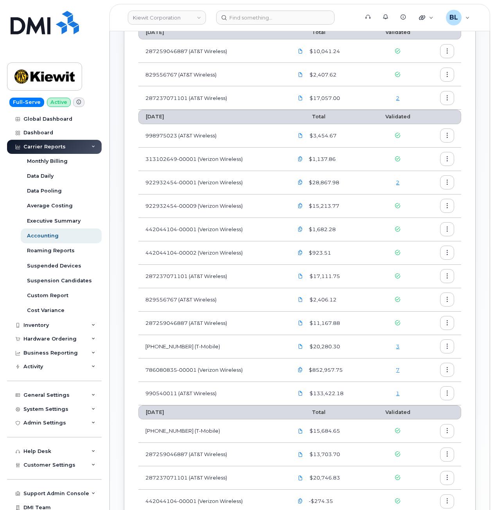
scroll to position [104, 0]
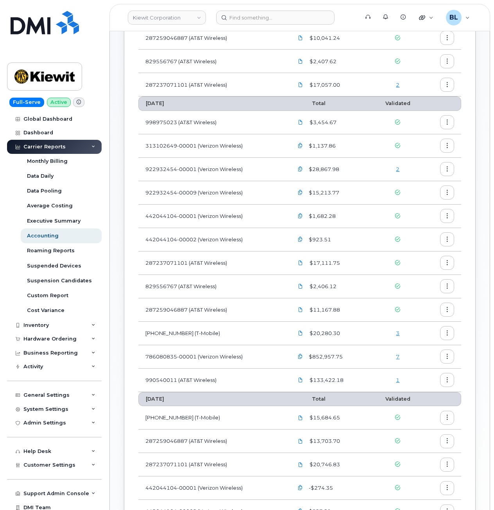
click at [398, 381] on link "1" at bounding box center [398, 380] width 4 height 6
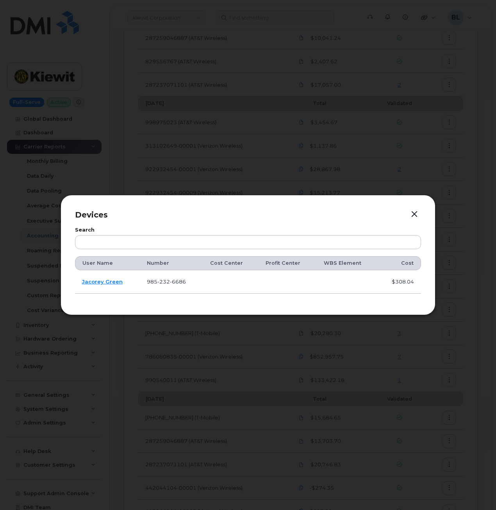
click at [164, 281] on span "232" at bounding box center [163, 282] width 13 height 6
copy span "985 232 6686"
drag, startPoint x: 108, startPoint y: 293, endPoint x: 110, endPoint y: 281, distance: 12.0
click at [108, 293] on td "Jacorey Green" at bounding box center [107, 281] width 65 height 23
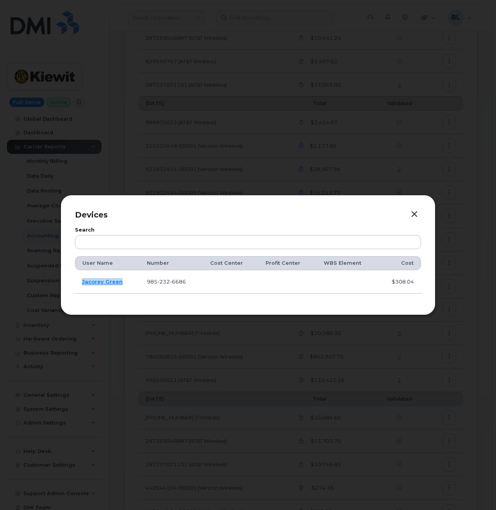
drag, startPoint x: 95, startPoint y: 287, endPoint x: 80, endPoint y: 287, distance: 14.5
click at [80, 287] on td "Jacorey Green" at bounding box center [107, 281] width 65 height 23
copy link "Jacorey Green"
click at [348, 158] on div at bounding box center [248, 255] width 496 height 510
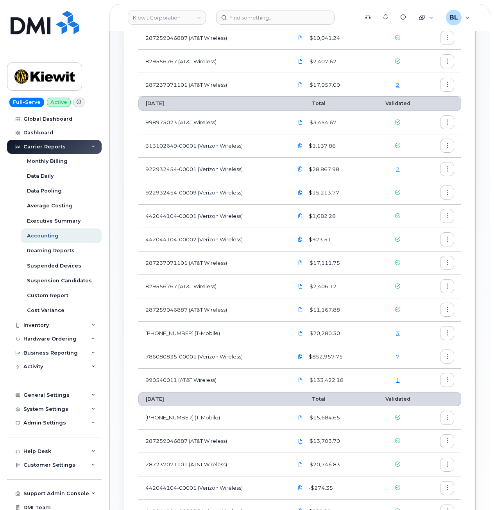
click at [401, 168] on div "2" at bounding box center [398, 169] width 38 height 7
click at [396, 172] on div "2" at bounding box center [398, 169] width 38 height 7
click at [397, 172] on link "2" at bounding box center [398, 169] width 4 height 6
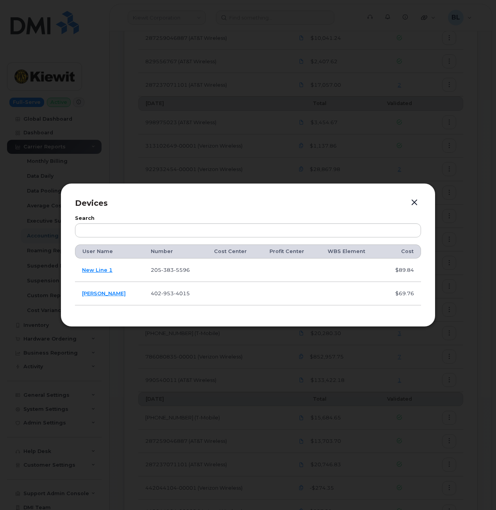
click at [164, 264] on td "205 383 5596" at bounding box center [175, 270] width 63 height 23
click at [174, 267] on span "5596" at bounding box center [182, 270] width 16 height 6
copy span "[PHONE_NUMBER]"
click at [161, 270] on span "383" at bounding box center [167, 270] width 13 height 6
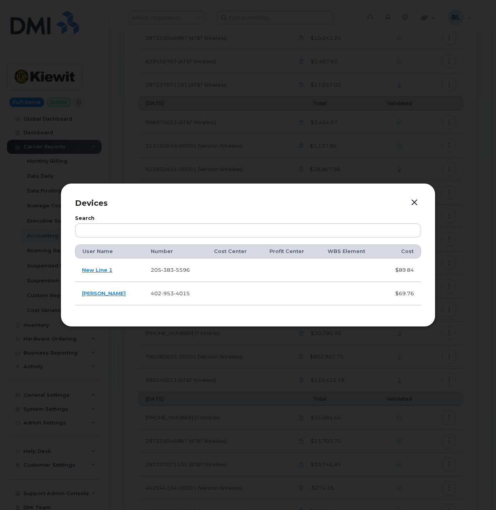
click at [161, 270] on span "383" at bounding box center [167, 270] width 13 height 6
copy span "205 383 5596"
click at [160, 289] on td "402 953 4015" at bounding box center [175, 293] width 63 height 23
click at [161, 293] on span "953" at bounding box center [167, 293] width 13 height 6
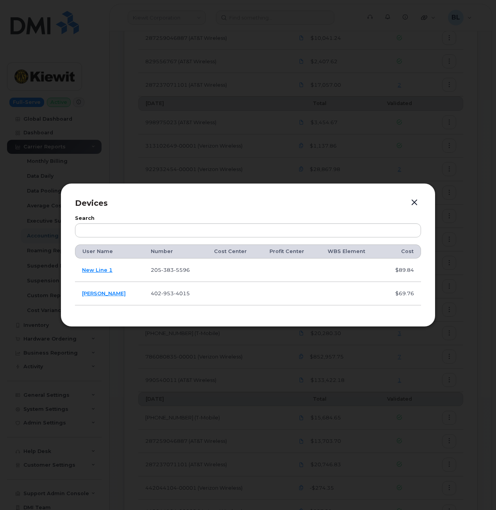
click at [161, 293] on span "953" at bounding box center [167, 293] width 13 height 6
copy span "402 953 4015"
click at [416, 200] on button "button" at bounding box center [415, 202] width 12 height 11
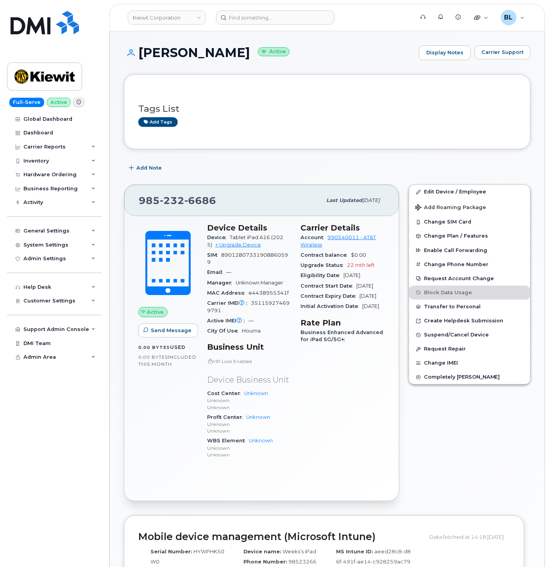
click at [261, 305] on span "351159274699791" at bounding box center [248, 306] width 82 height 13
copy span "351159274699791"
click at [391, 143] on div "Tags List Add tags" at bounding box center [327, 111] width 407 height 75
click at [255, 29] on header "Kiewit Corporation Support Alerts Knowledge Base Quicklinks Suspend / Cancel De…" at bounding box center [327, 17] width 436 height 27
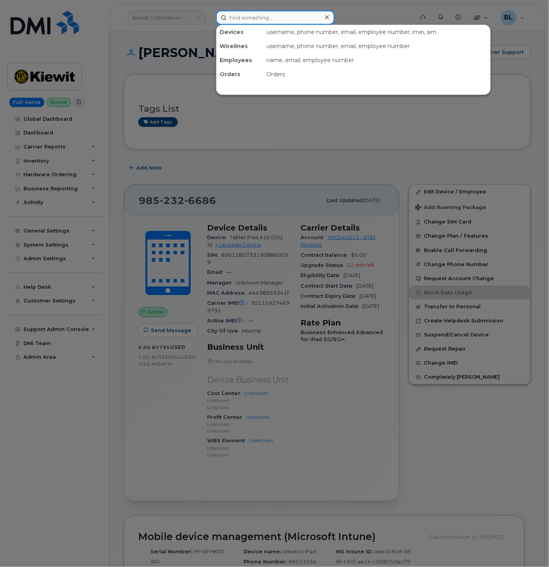
click at [273, 17] on input at bounding box center [275, 18] width 118 height 14
paste input "2053835596"
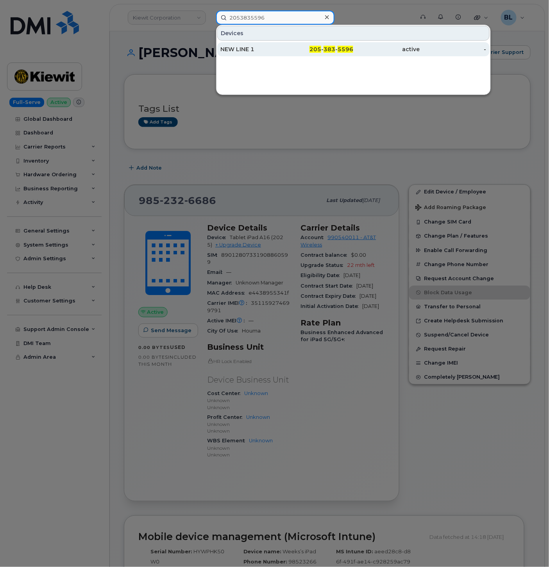
type input "2053835596"
drag, startPoint x: 284, startPoint y: 52, endPoint x: 279, endPoint y: 55, distance: 6.3
click at [284, 52] on div "NEW LINE 1" at bounding box center [253, 49] width 66 height 8
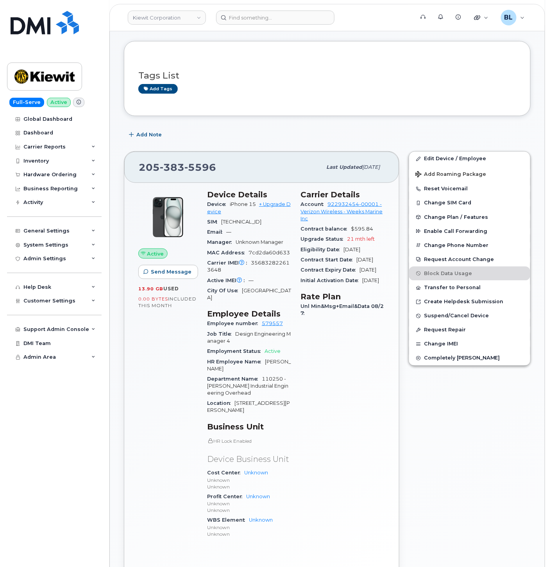
scroll to position [116, 0]
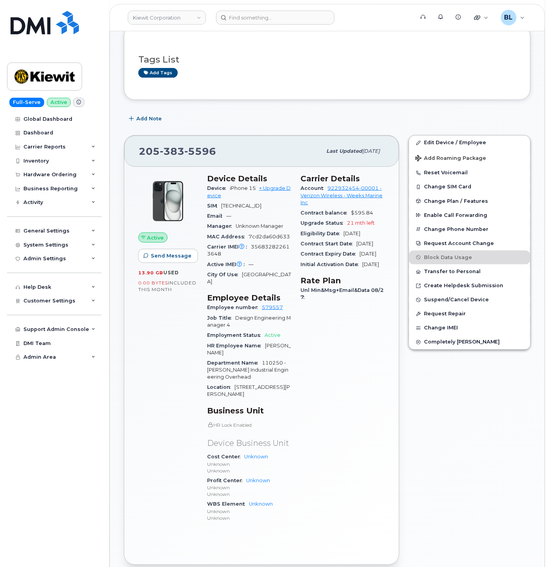
click at [270, 252] on span "356832822613648" at bounding box center [248, 250] width 82 height 13
copy span "356832822613648"
click at [401, 120] on div "Add Note" at bounding box center [327, 119] width 407 height 14
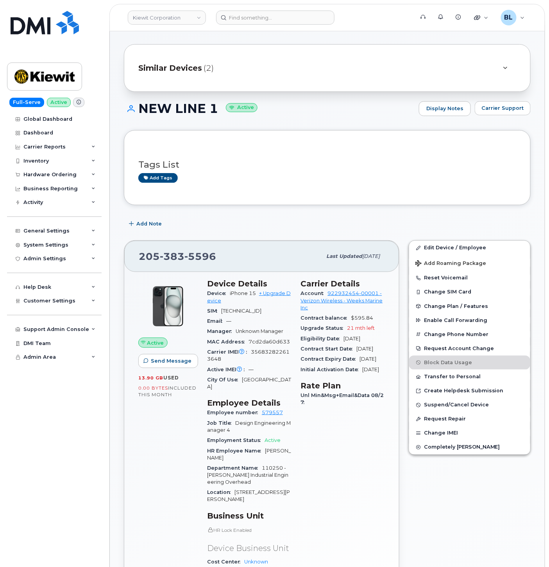
scroll to position [0, 0]
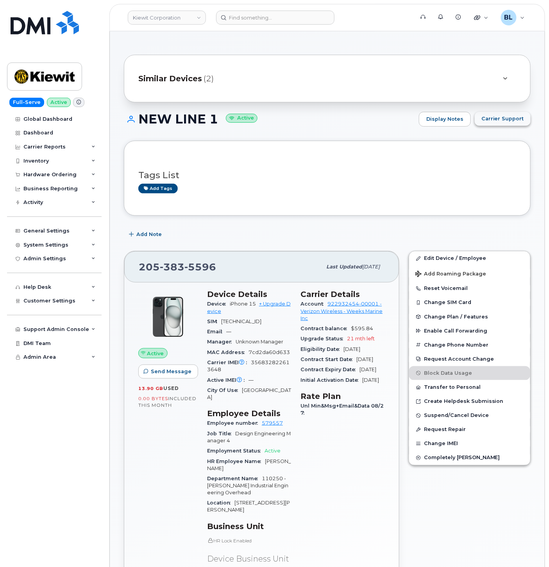
click at [506, 114] on button "Carrier Support" at bounding box center [503, 119] width 56 height 14
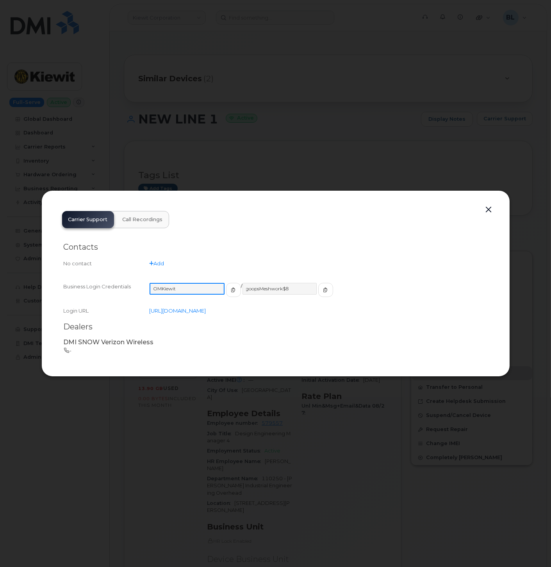
drag, startPoint x: 202, startPoint y: 291, endPoint x: 155, endPoint y: 288, distance: 46.9
click at [155, 288] on input "OMKiewit" at bounding box center [187, 289] width 75 height 12
drag, startPoint x: 290, startPoint y: 286, endPoint x: 238, endPoint y: 291, distance: 52.2
click at [242, 291] on input "goopsMeshwork$8" at bounding box center [279, 289] width 75 height 12
click at [190, 447] on div at bounding box center [275, 283] width 551 height 567
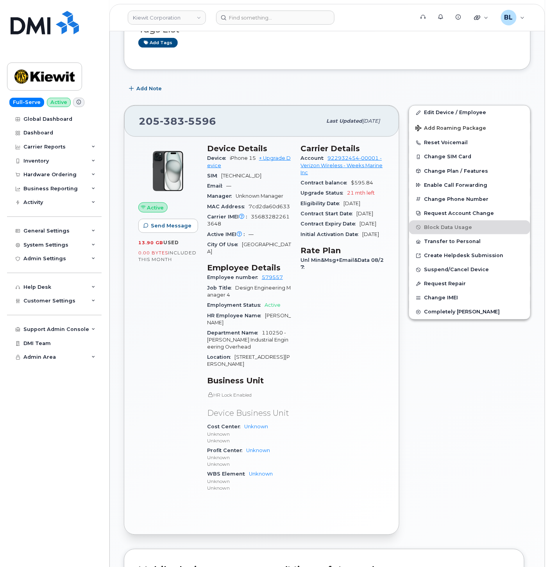
scroll to position [59, 0]
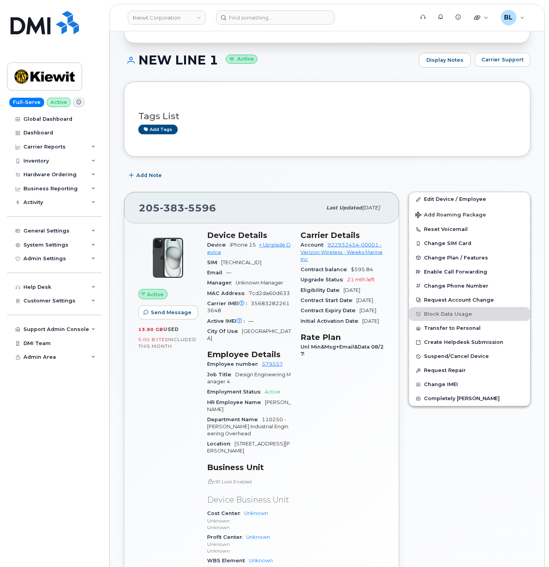
click at [260, 314] on div "Carrier IMEI Carrier IMEI is reported during the last billing cycle or change o…" at bounding box center [249, 307] width 84 height 18
copy span "356832822613648"
drag, startPoint x: 265, startPoint y: 402, endPoint x: 284, endPoint y: 403, distance: 19.5
click at [284, 403] on span "[PERSON_NAME]" at bounding box center [249, 405] width 84 height 13
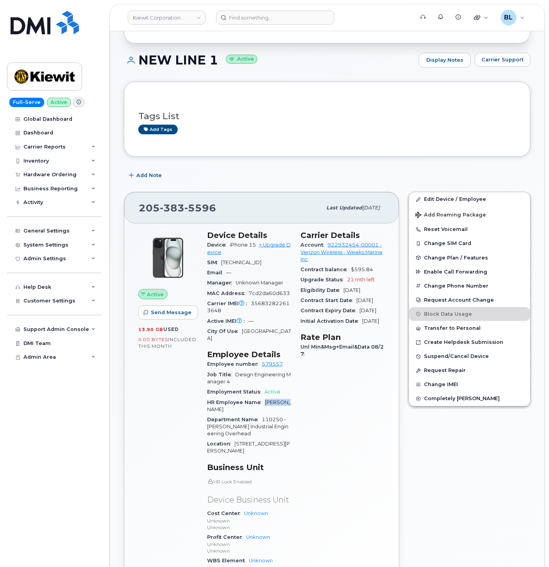
click at [284, 403] on span "[PERSON_NAME]" at bounding box center [249, 405] width 84 height 13
click at [462, 199] on link "Edit Device / Employee" at bounding box center [469, 199] width 121 height 14
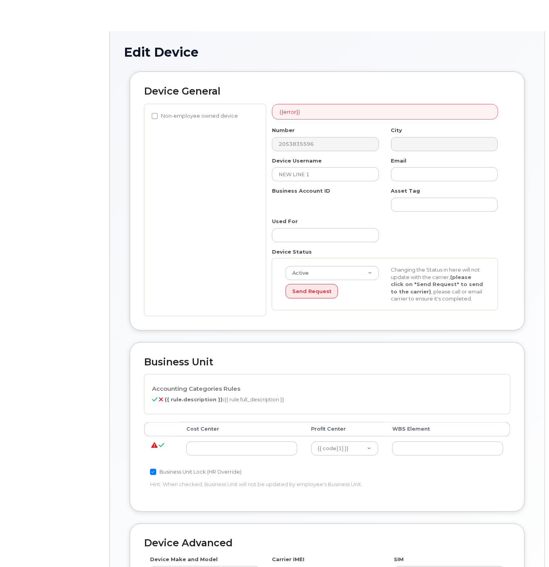
select select "29584743"
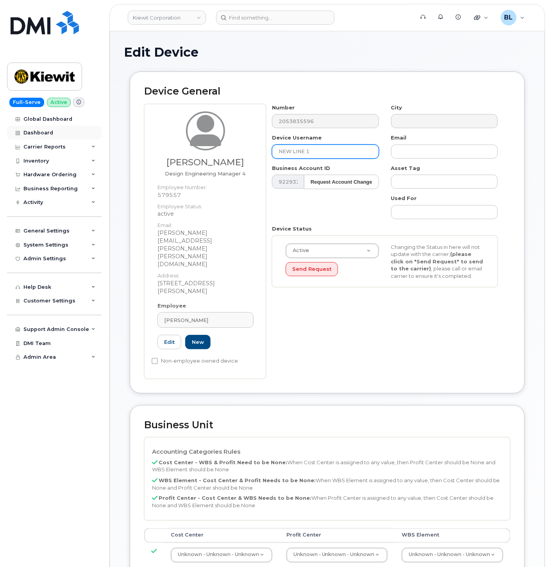
drag, startPoint x: 327, startPoint y: 152, endPoint x: 57, endPoint y: 132, distance: 269.9
click at [126, 137] on div "Device General [PERSON_NAME] Design Engineering Manager 4 Employee Number: 5795…" at bounding box center [327, 238] width 407 height 334
type input "[PERSON_NAME]"
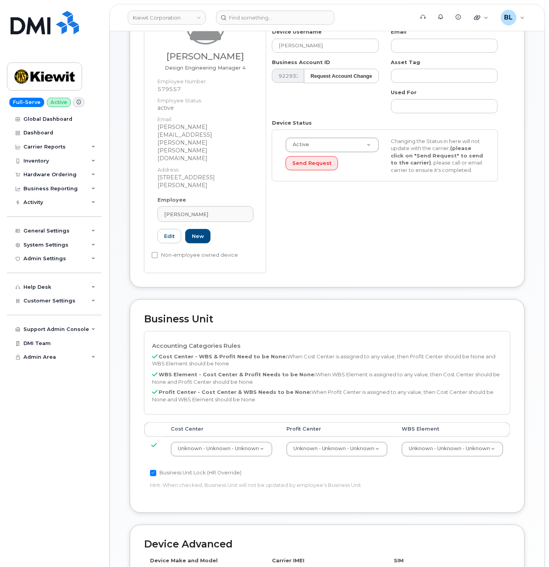
scroll to position [116, 0]
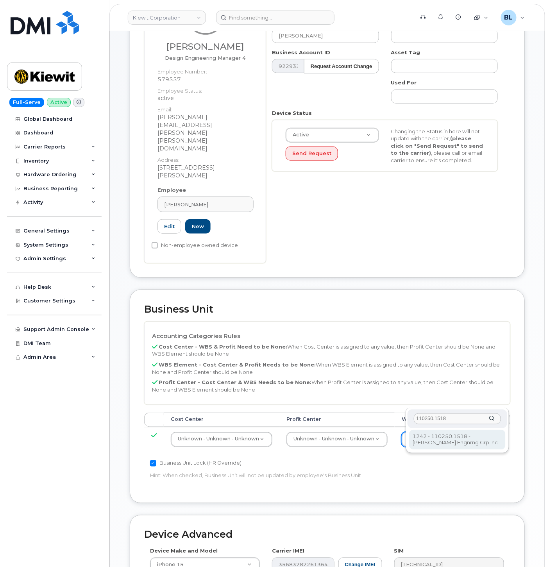
type input "110250.1518"
type input "33459700"
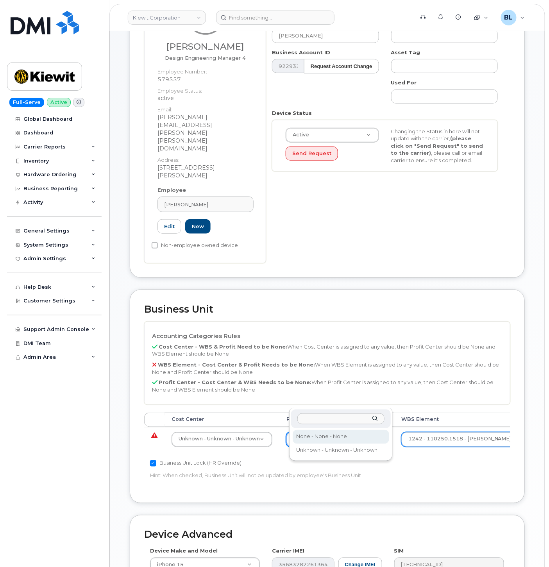
select select "29629357"
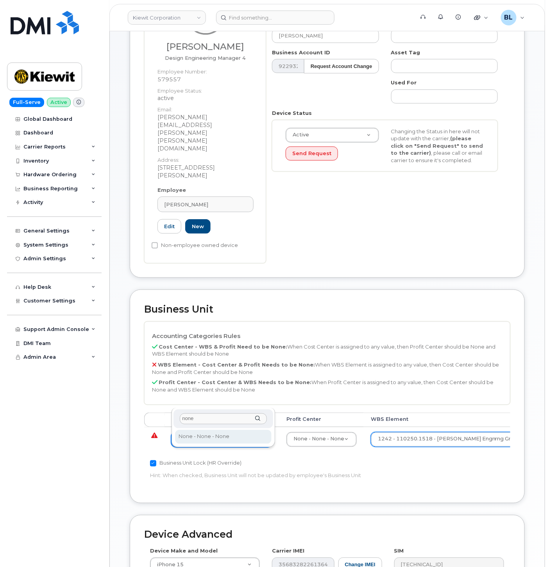
type input "none"
type input "29629358"
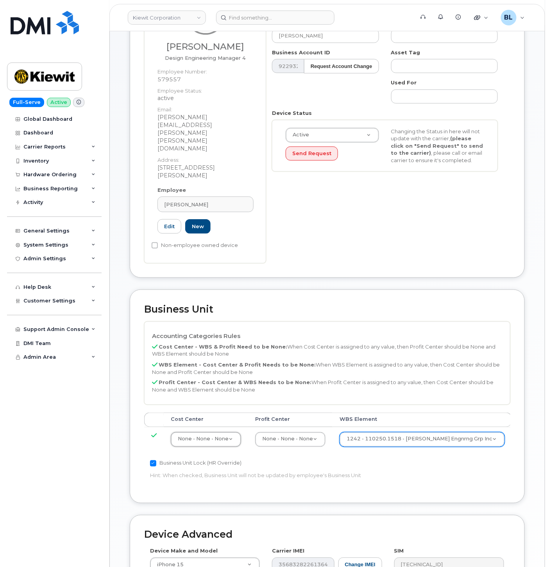
scroll to position [258, 0]
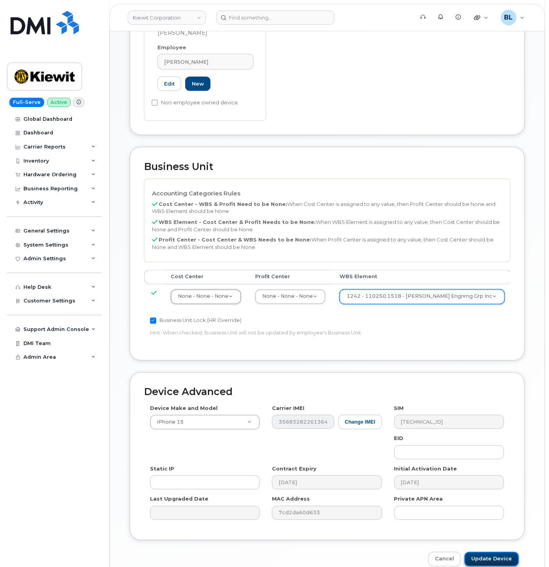
click at [479, 552] on input "Update Device" at bounding box center [492, 559] width 54 height 14
type input "Saving..."
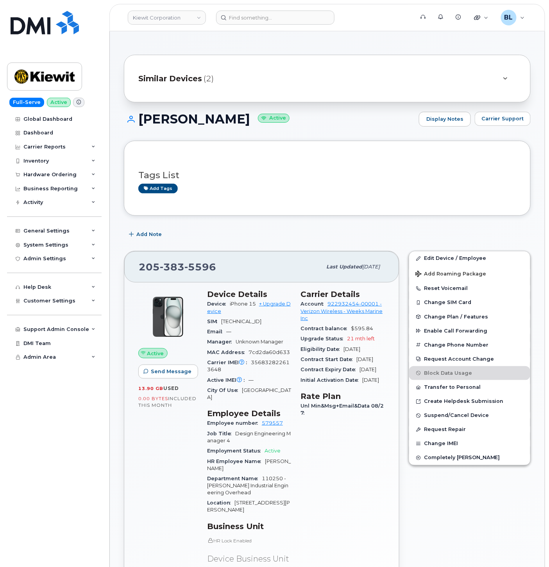
click at [173, 267] on span "383" at bounding box center [172, 267] width 25 height 12
copy span "[PHONE_NUMBER]"
click at [148, 122] on h1 "[PERSON_NAME] Active" at bounding box center [269, 119] width 291 height 14
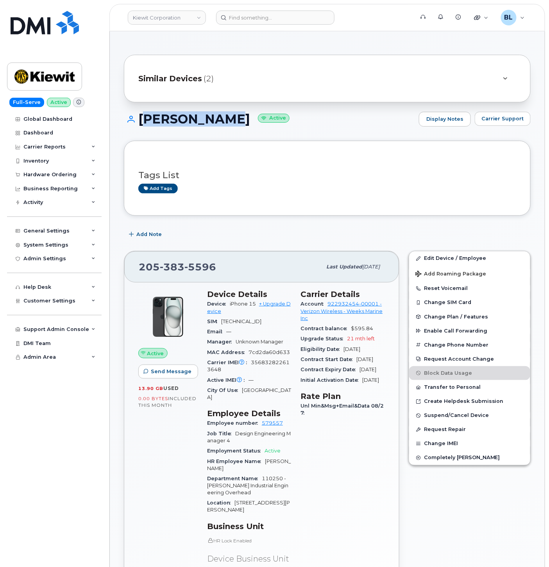
drag, startPoint x: 232, startPoint y: 121, endPoint x: 237, endPoint y: 120, distance: 5.2
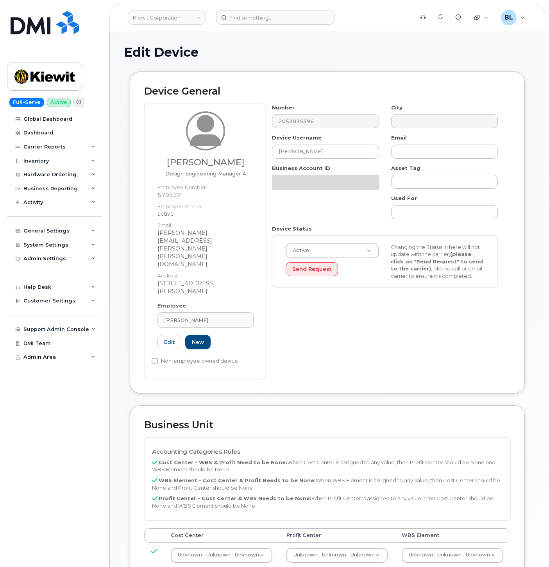
select select "29584743"
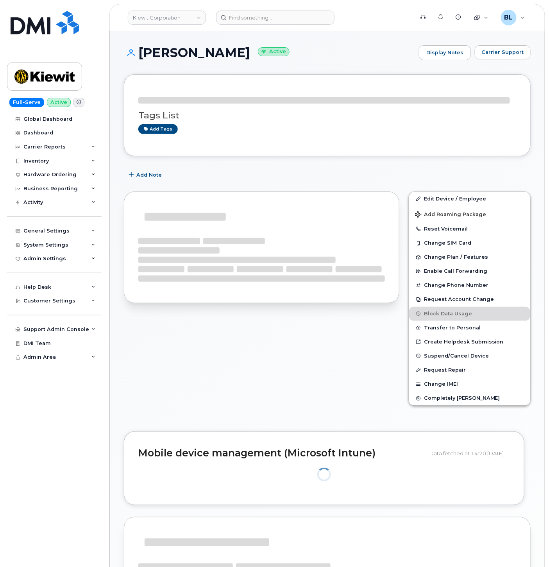
drag, startPoint x: 139, startPoint y: 54, endPoint x: 244, endPoint y: 55, distance: 105.5
click at [244, 55] on h1 "[PERSON_NAME] Active" at bounding box center [269, 53] width 291 height 14
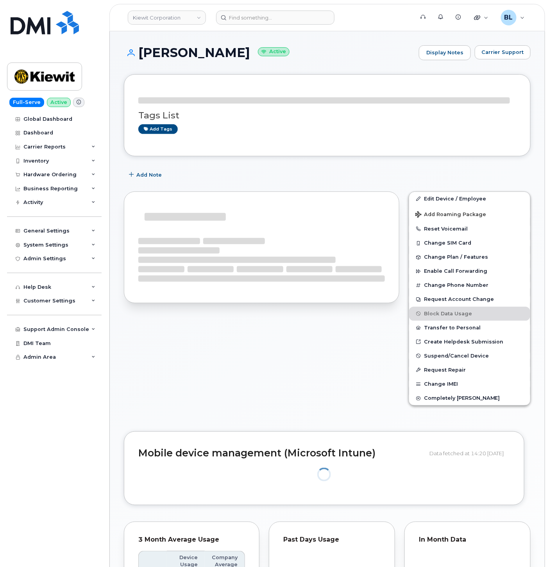
copy h1 "[PERSON_NAME]"
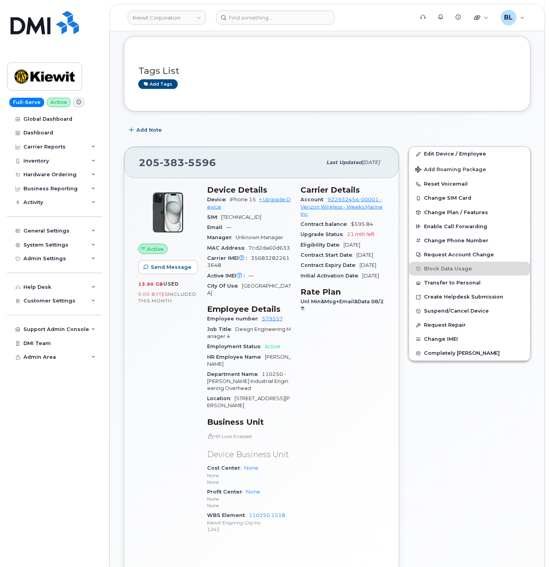
scroll to position [116, 0]
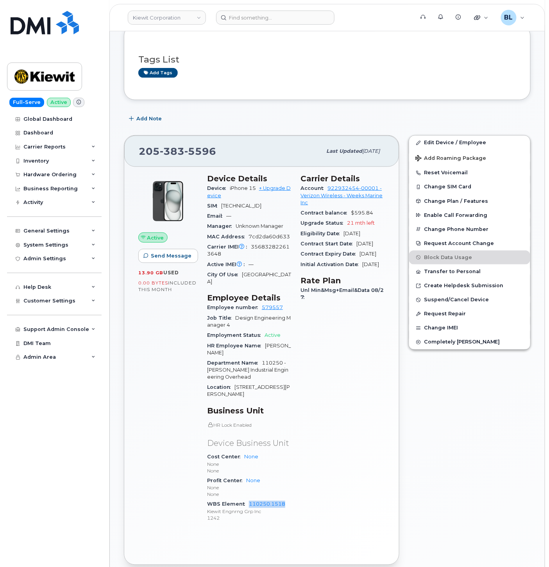
drag, startPoint x: 288, startPoint y: 498, endPoint x: 250, endPoint y: 493, distance: 38.1
click at [250, 499] on div "WBS Element 110250.1518 [PERSON_NAME] Engnrng Grp Inc 1242" at bounding box center [249, 511] width 84 height 24
copy link "110250.1518"
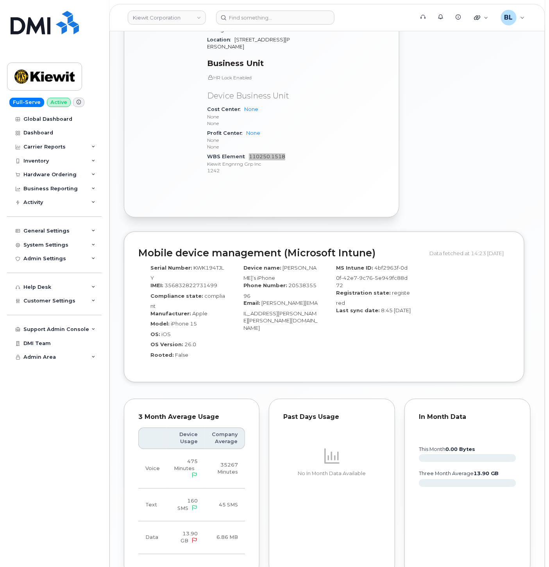
scroll to position [624, 0]
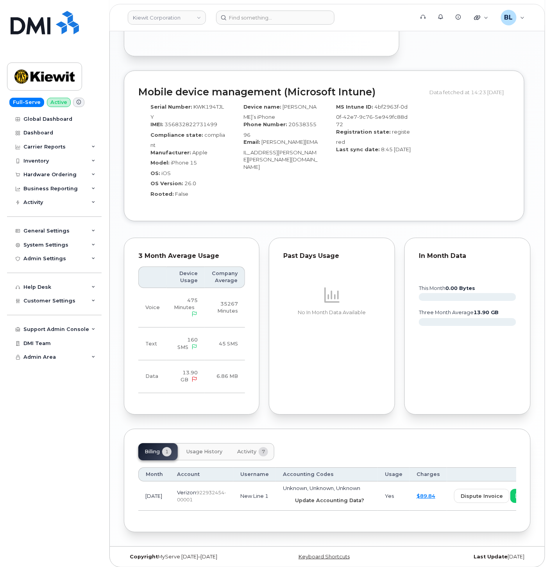
drag, startPoint x: 318, startPoint y: 498, endPoint x: 326, endPoint y: 47, distance: 451.7
click at [318, 498] on button "Update Accounting Data?" at bounding box center [327, 500] width 88 height 14
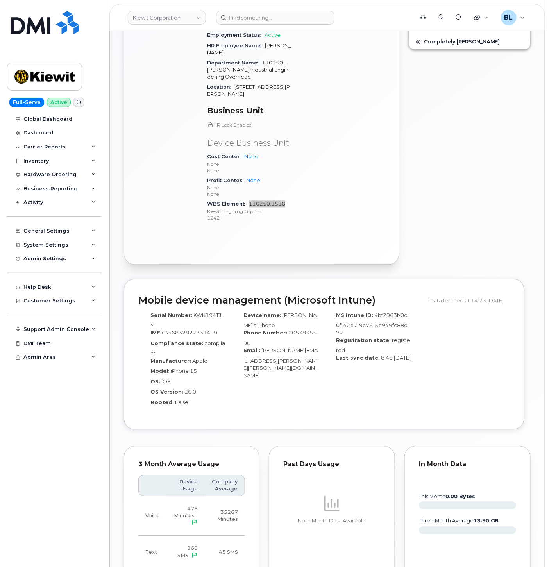
scroll to position [393, 0]
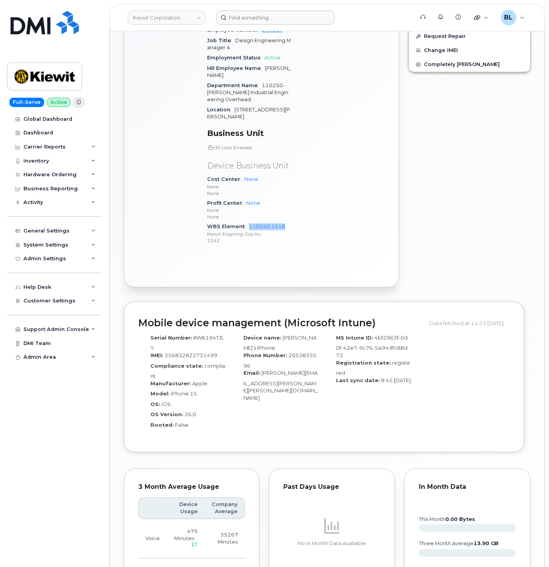
drag, startPoint x: 260, startPoint y: 27, endPoint x: 262, endPoint y: 21, distance: 6.1
click at [260, 24] on header "[PERSON_NAME] Corporation Support Alerts Knowledge Base Quicklinks Suspend / Ca…" at bounding box center [327, 17] width 436 height 27
click at [263, 20] on input at bounding box center [275, 18] width 118 height 14
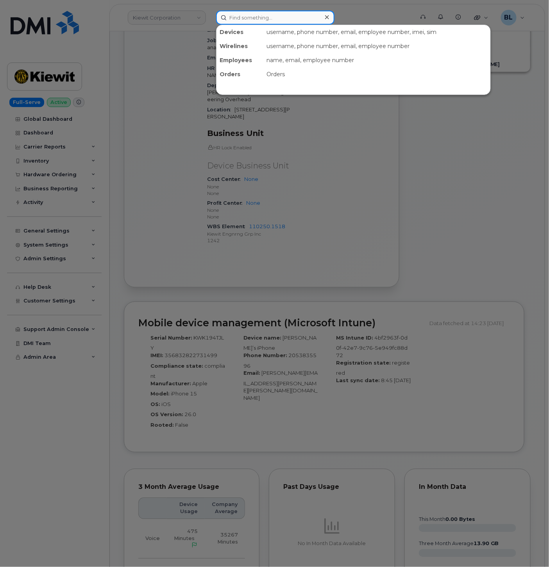
paste input "4029534015"
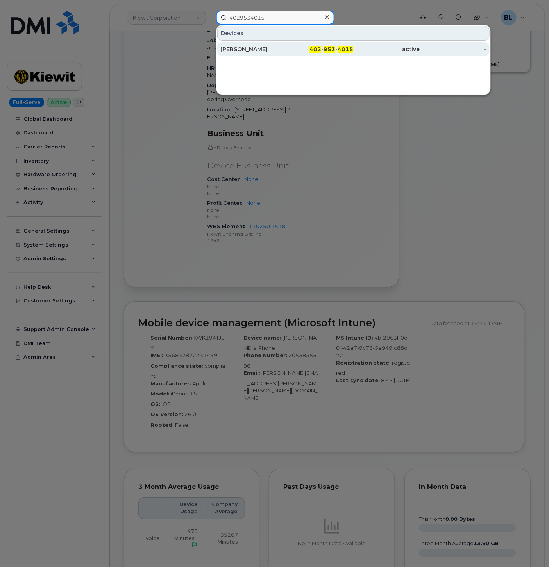
type input "4029534015"
click at [265, 46] on div "[PERSON_NAME]" at bounding box center [253, 49] width 66 height 8
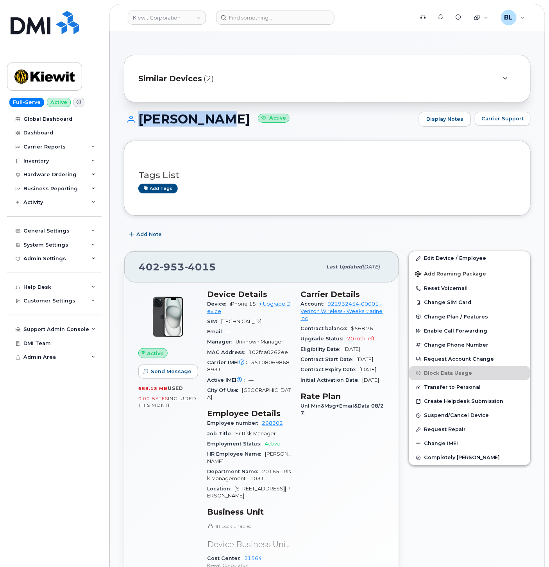
drag, startPoint x: 136, startPoint y: 120, endPoint x: 221, endPoint y: 125, distance: 85.7
click at [221, 125] on h1 "[PERSON_NAME] Active" at bounding box center [269, 119] width 291 height 14
click at [497, 80] on div at bounding box center [505, 78] width 22 height 19
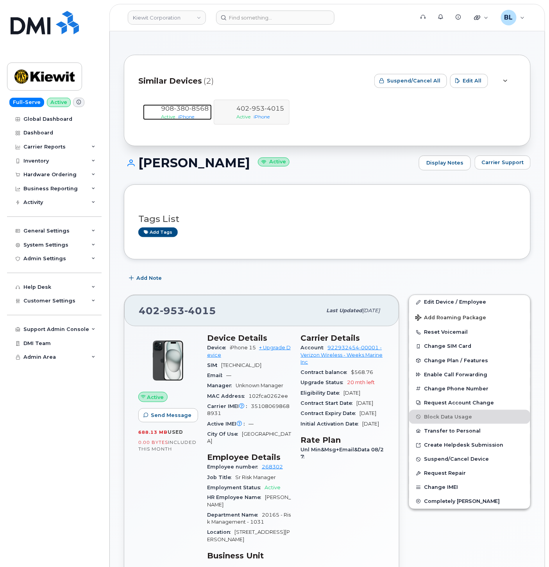
scroll to position [231, 0]
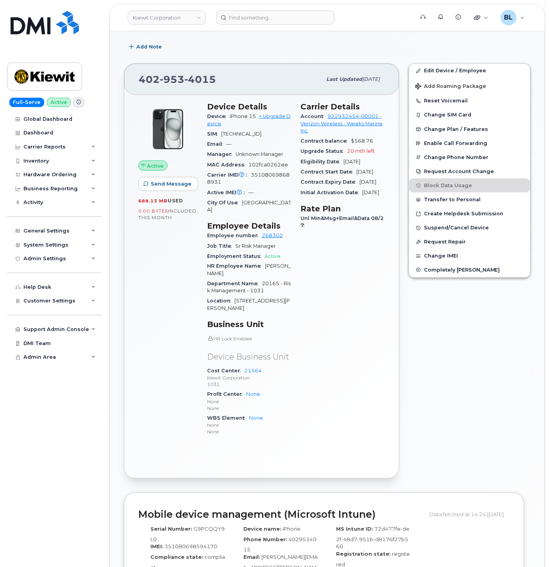
click at [266, 184] on span "351080698688931" at bounding box center [248, 178] width 82 height 13
copy span "351080698688931"
click at [468, 70] on link "Edit Device / Employee" at bounding box center [469, 71] width 121 height 14
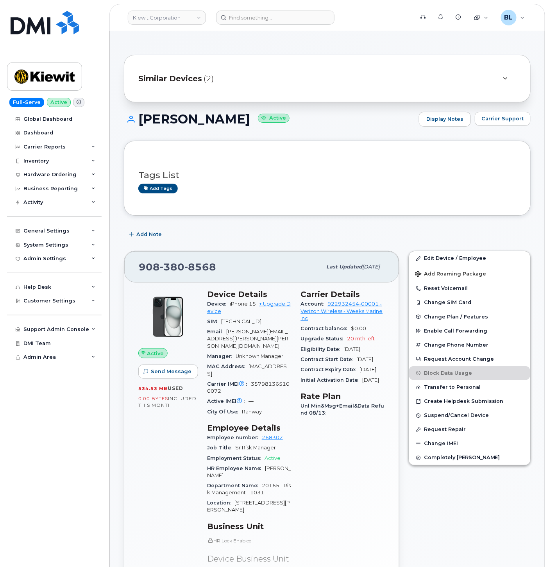
drag, startPoint x: 270, startPoint y: 256, endPoint x: 253, endPoint y: -36, distance: 291.9
drag, startPoint x: 137, startPoint y: 119, endPoint x: 218, endPoint y: 116, distance: 80.6
click at [219, 115] on h1 "DAVID KONZ Active" at bounding box center [269, 119] width 291 height 14
copy h1 "[PERSON_NAME]"
click at [487, 251] on link "Edit Device / Employee" at bounding box center [469, 258] width 121 height 14
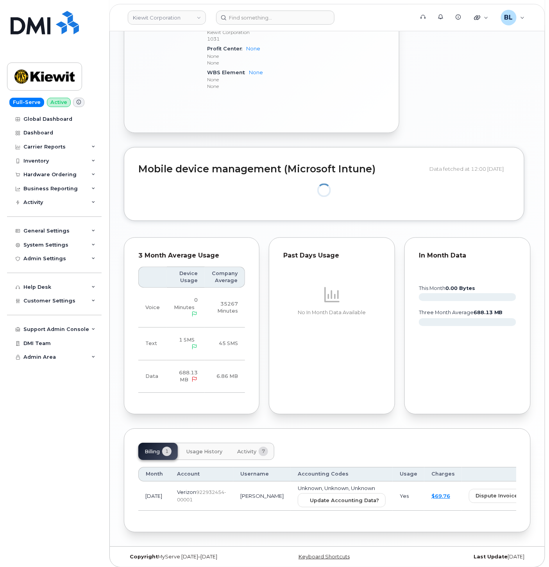
scroll to position [593, 0]
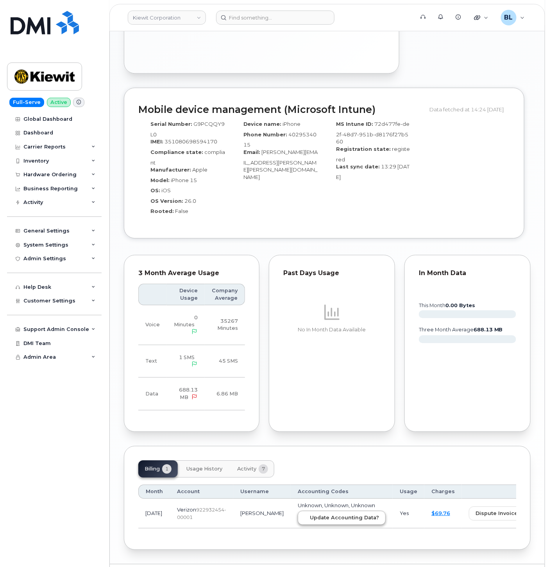
drag, startPoint x: 314, startPoint y: 524, endPoint x: 318, endPoint y: 515, distance: 10.2
click at [314, 522] on div "Month Account Username Accounting Codes Usage Charges [DATE] Verizon  922932454…" at bounding box center [327, 506] width 378 height 58
click at [318, 515] on button "Update Accounting Data?" at bounding box center [342, 518] width 88 height 14
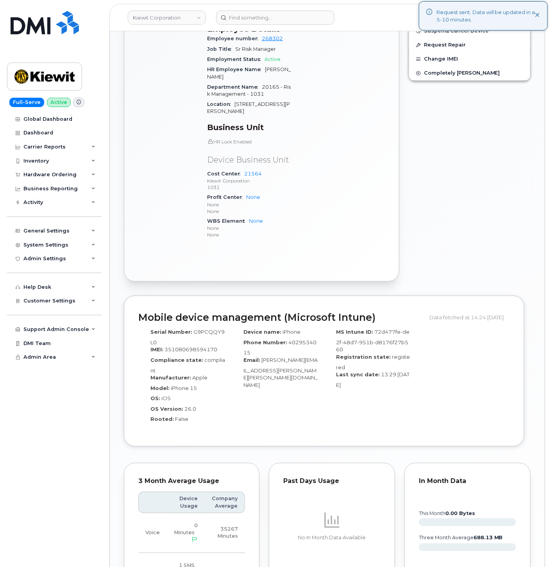
scroll to position [361, 0]
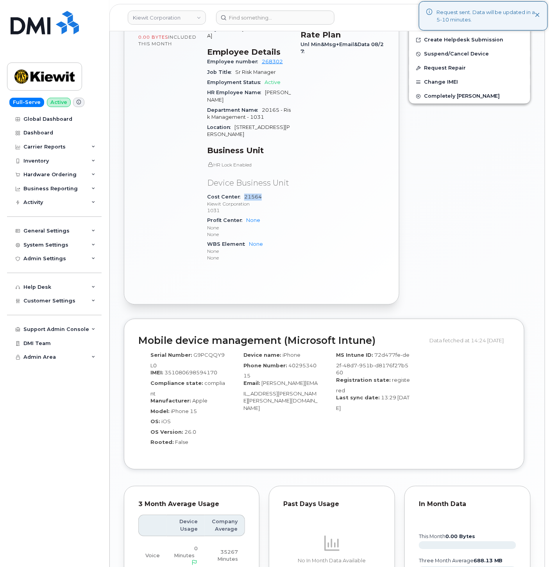
drag, startPoint x: 263, startPoint y: 190, endPoint x: 243, endPoint y: 190, distance: 20.7
click at [243, 192] on div "Cost Center 21564 [PERSON_NAME] Corporation 1031" at bounding box center [249, 204] width 84 height 24
copy link "21564"
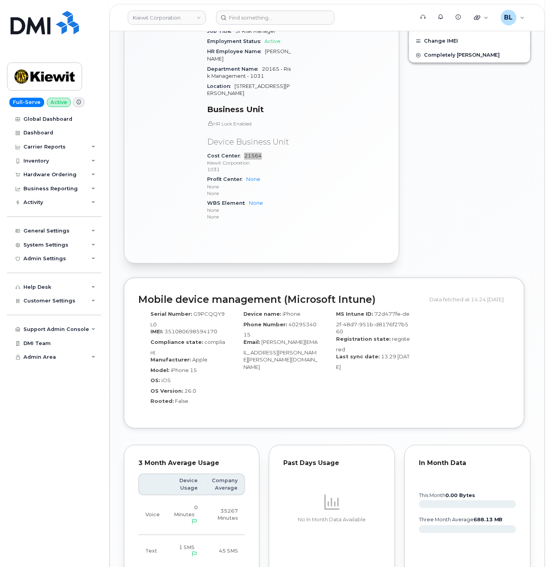
scroll to position [379, 0]
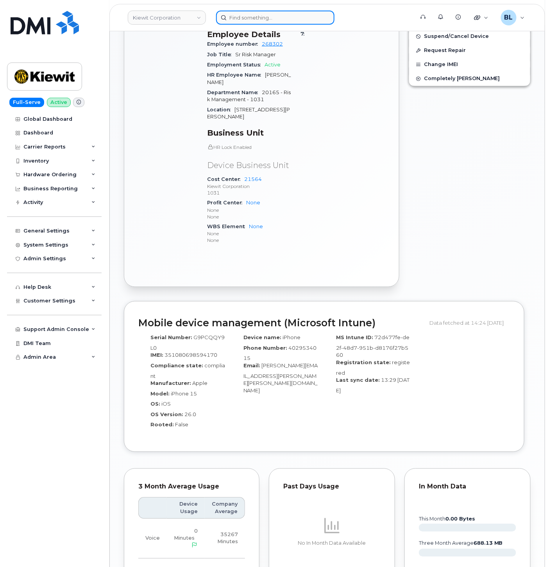
click at [258, 13] on input at bounding box center [275, 18] width 118 height 14
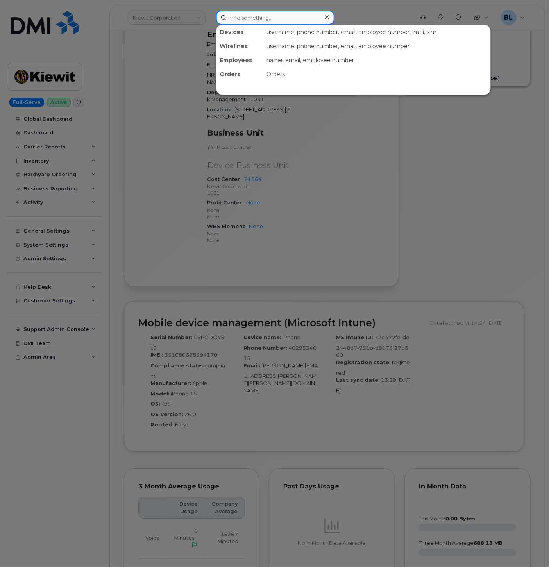
paste input "3608211466"
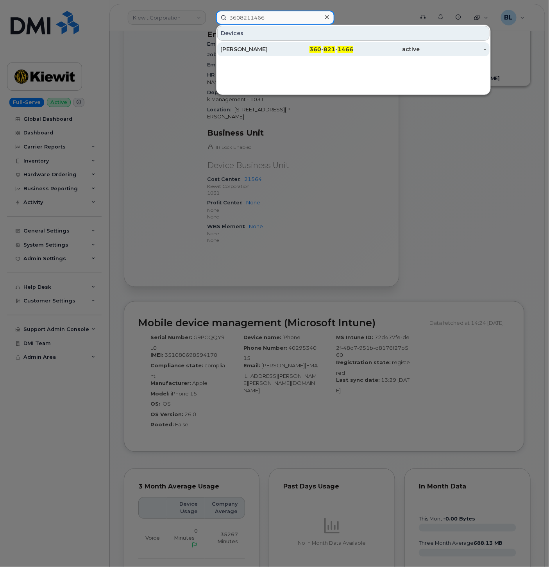
type input "3608211466"
click at [295, 51] on div "360 - 821 - 1466" at bounding box center [320, 49] width 66 height 8
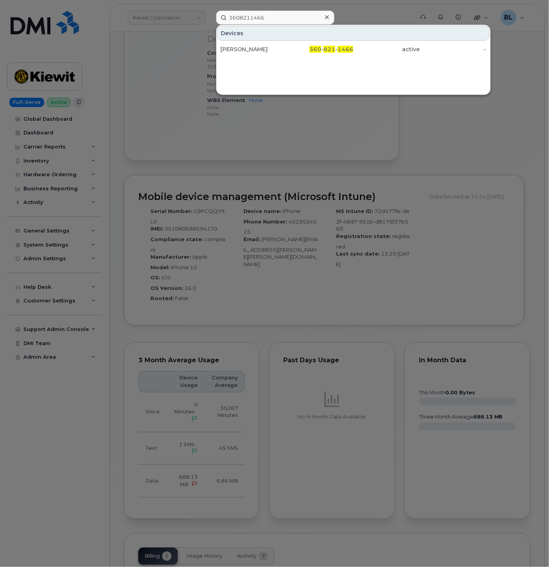
scroll to position [610, 0]
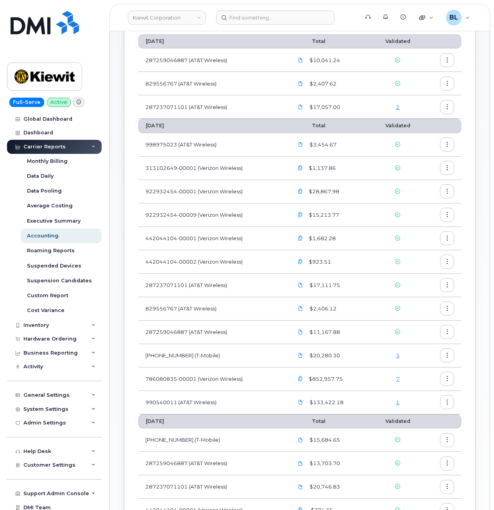
scroll to position [104, 0]
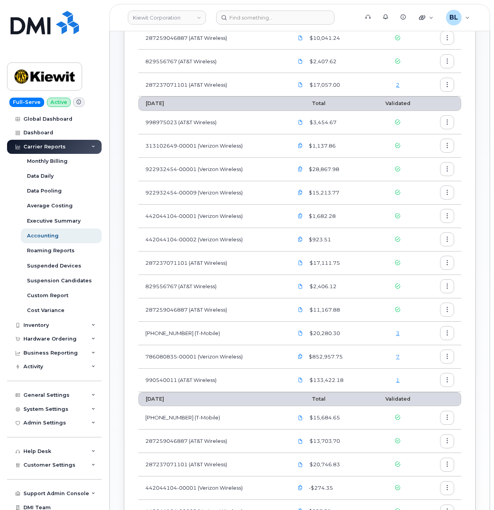
click at [396, 331] on link "3" at bounding box center [398, 333] width 4 height 6
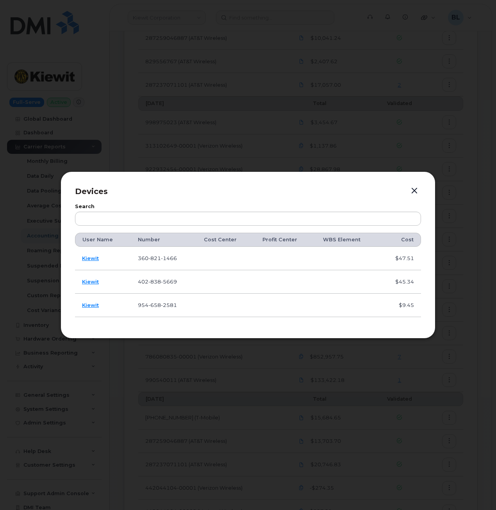
click at [159, 253] on td "360 821 1466" at bounding box center [164, 258] width 66 height 23
click at [159, 254] on td "360 821 1466" at bounding box center [164, 258] width 66 height 23
click at [159, 256] on span "821" at bounding box center [154, 258] width 13 height 6
click at [145, 261] on span "360 821 1466" at bounding box center [157, 258] width 39 height 6
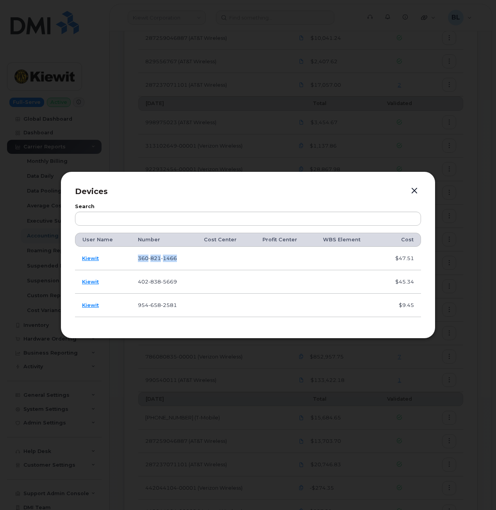
copy span "360 821 1466"
click at [159, 283] on span "838" at bounding box center [154, 282] width 13 height 6
copy span "402 838 5669"
click at [158, 274] on td "402 838 5669" at bounding box center [164, 281] width 66 height 23
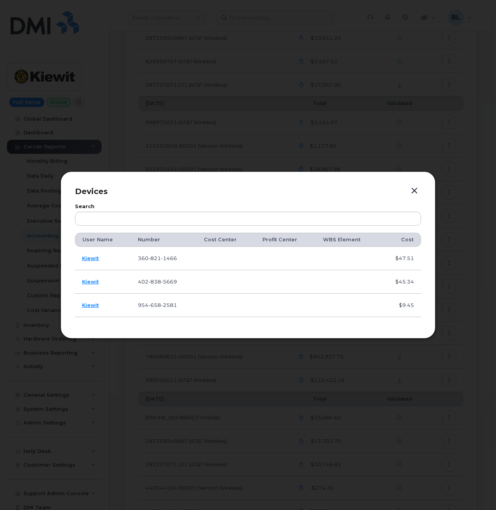
click at [155, 282] on span "838" at bounding box center [154, 282] width 13 height 6
copy span "402 838 5669"
click at [156, 306] on span "658" at bounding box center [154, 305] width 13 height 6
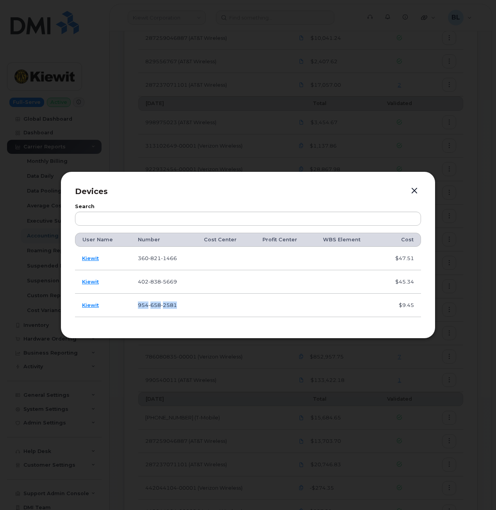
copy span "954 658 2581"
click at [325, 109] on div at bounding box center [248, 255] width 496 height 510
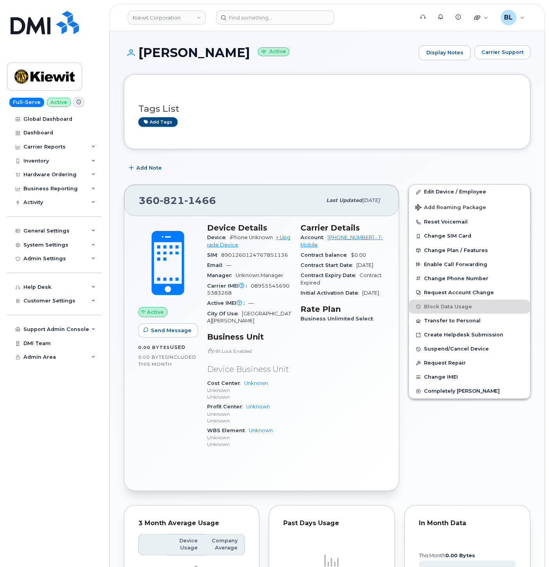
click at [258, 283] on span "089555456905383268" at bounding box center [248, 289] width 82 height 13
click at [258, 284] on span "089555456905383268" at bounding box center [248, 289] width 82 height 13
copy span "089555456905383268"
click at [507, 44] on div "[PERSON_NAME] Active Display Notes Carrier Support Tags List Add tags Add Note …" at bounding box center [327, 432] width 435 height 803
click at [505, 47] on button "Carrier Support" at bounding box center [503, 52] width 56 height 14
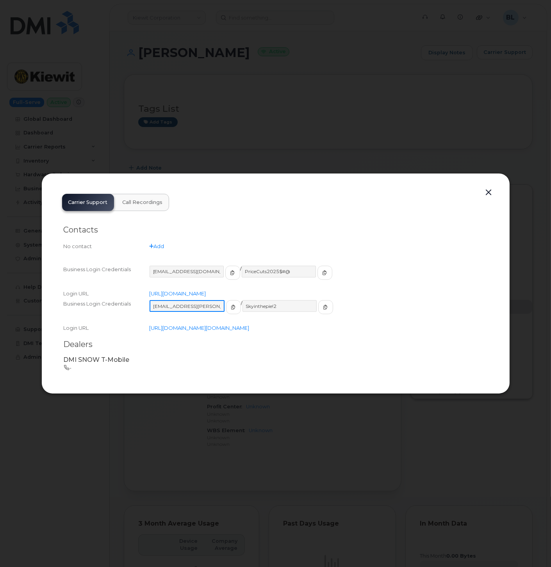
drag, startPoint x: 209, startPoint y: 298, endPoint x: 154, endPoint y: 301, distance: 54.8
click at [154, 301] on input "[EMAIL_ADDRESS][PERSON_NAME][DOMAIN_NAME]" at bounding box center [187, 306] width 75 height 12
drag, startPoint x: 278, startPoint y: 298, endPoint x: 237, endPoint y: 298, distance: 40.6
click at [242, 300] on input "Skyinthepie!2" at bounding box center [279, 306] width 75 height 12
click at [298, 226] on h2 "Contacts" at bounding box center [276, 230] width 424 height 10
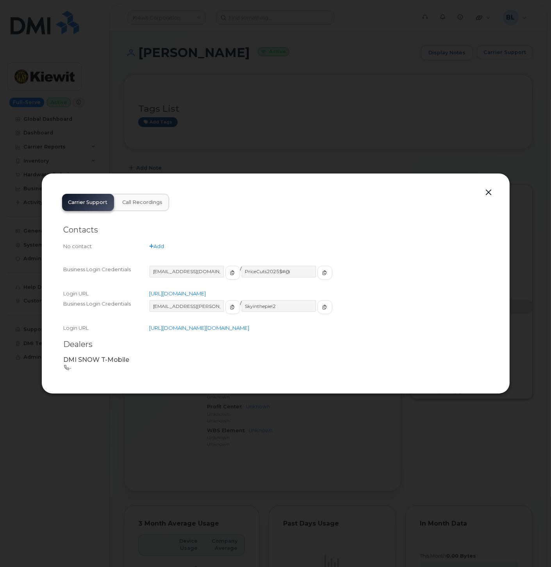
click at [491, 188] on button "button" at bounding box center [489, 192] width 12 height 11
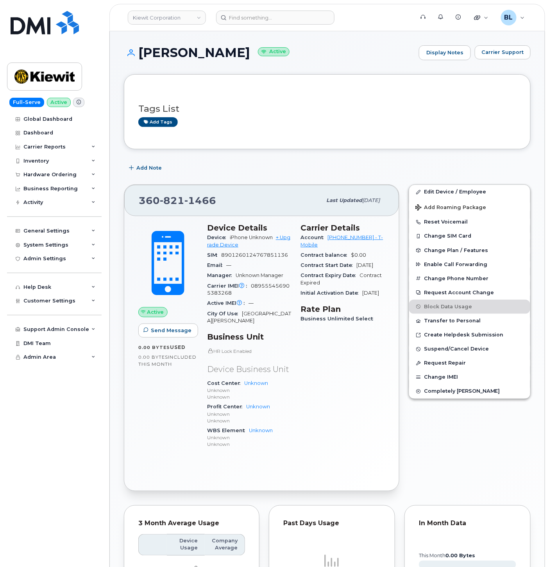
click at [167, 202] on span "821" at bounding box center [172, 201] width 25 height 12
copy span "360 821 1466"
drag, startPoint x: 357, startPoint y: 147, endPoint x: 271, endPoint y: 104, distance: 95.9
click at [357, 147] on div "Tags List Add tags" at bounding box center [327, 111] width 407 height 75
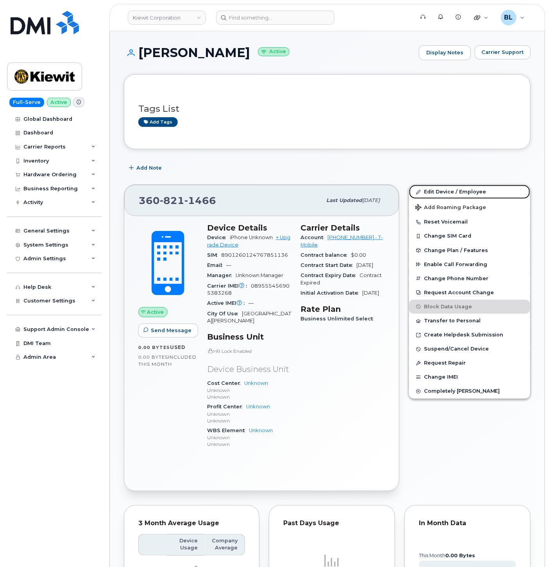
drag, startPoint x: 441, startPoint y: 188, endPoint x: 334, endPoint y: 90, distance: 144.4
click at [441, 188] on link "Edit Device / Employee" at bounding box center [469, 192] width 121 height 14
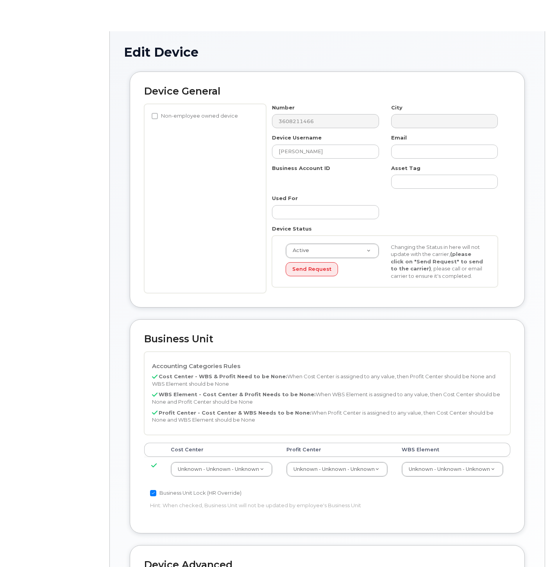
select select "29584743"
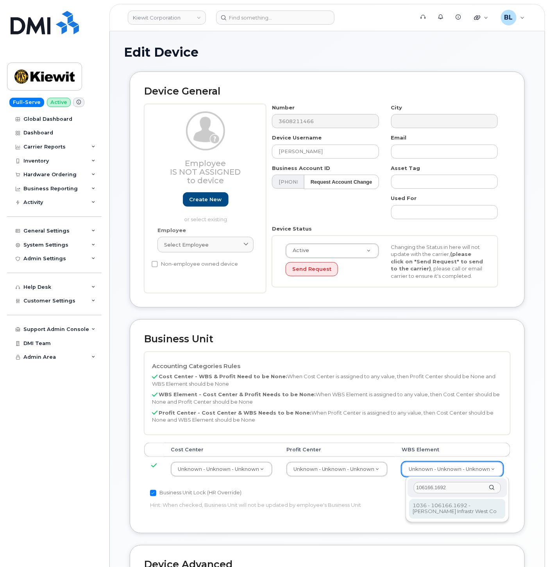
type input "106166.1692"
type input "33464862"
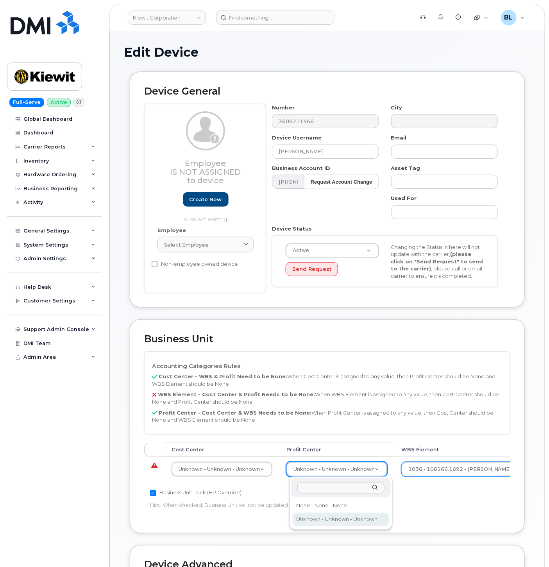
click at [336, 497] on div "None - None - None Unknown - Unknown - Unknown" at bounding box center [341, 503] width 104 height 53
select select "29629357"
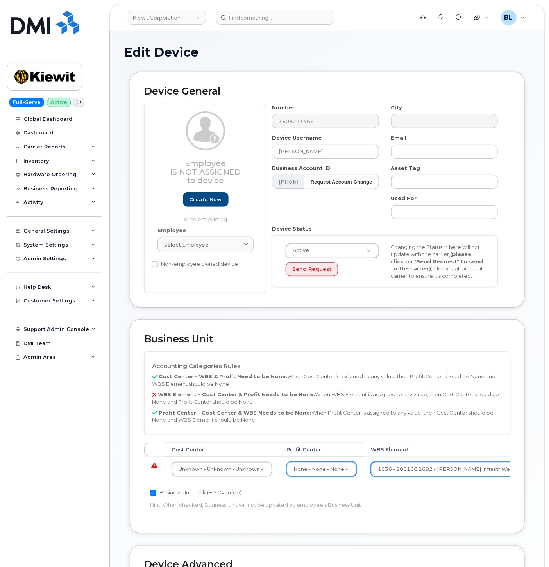
click at [241, 482] on div "Cost Center Profit Center WBS Element Unknown - Unknown - Unknown 29584742 None…" at bounding box center [327, 466] width 366 height 46
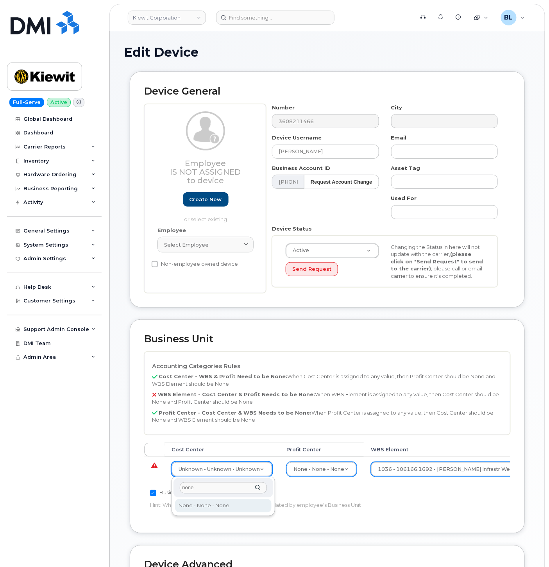
type input "none"
type input "29629358"
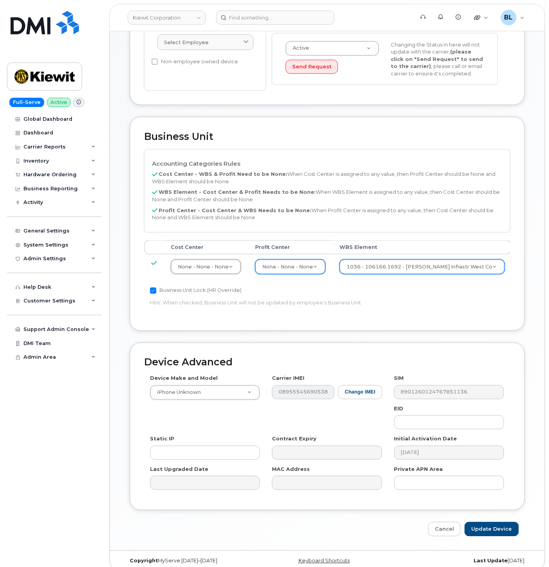
scroll to position [212, 0]
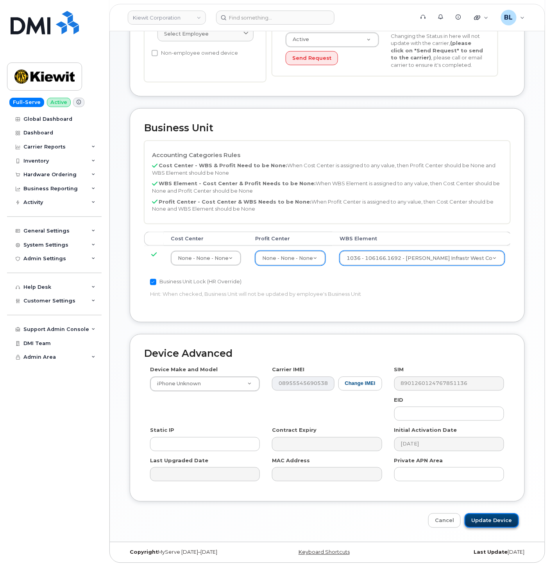
click at [479, 522] on input "Update Device" at bounding box center [492, 520] width 54 height 14
type input "Saving..."
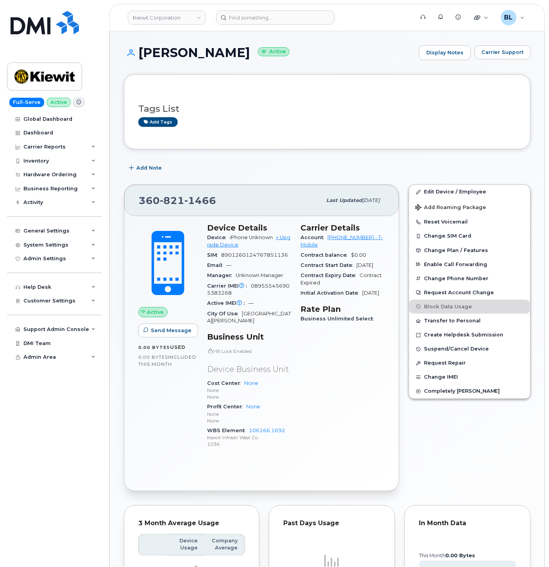
drag, startPoint x: 322, startPoint y: 137, endPoint x: 301, endPoint y: 142, distance: 21.8
click at [322, 137] on div "Tags List Add tags" at bounding box center [327, 111] width 407 height 75
click at [452, 191] on link "Edit Device / Employee" at bounding box center [469, 192] width 121 height 14
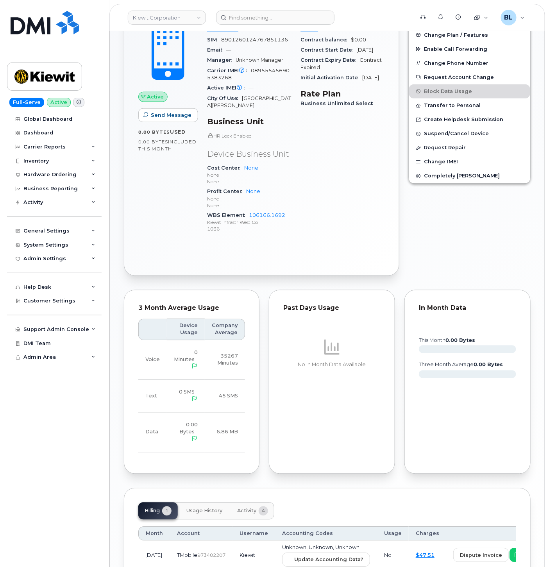
scroll to position [268, 0]
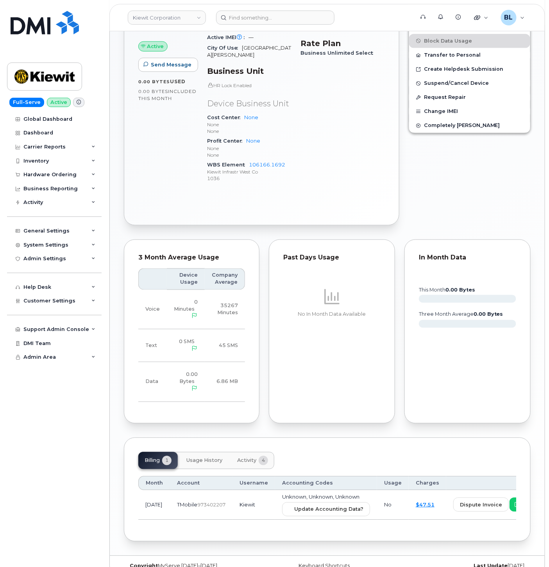
scroll to position [268, 0]
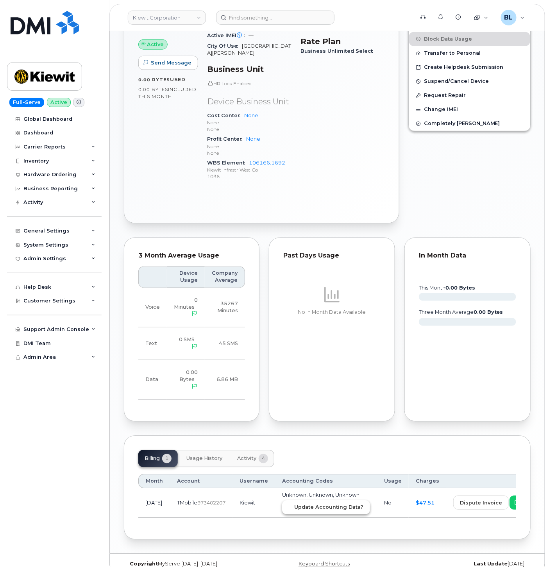
click at [309, 504] on span "Update Accounting Data?" at bounding box center [328, 507] width 69 height 7
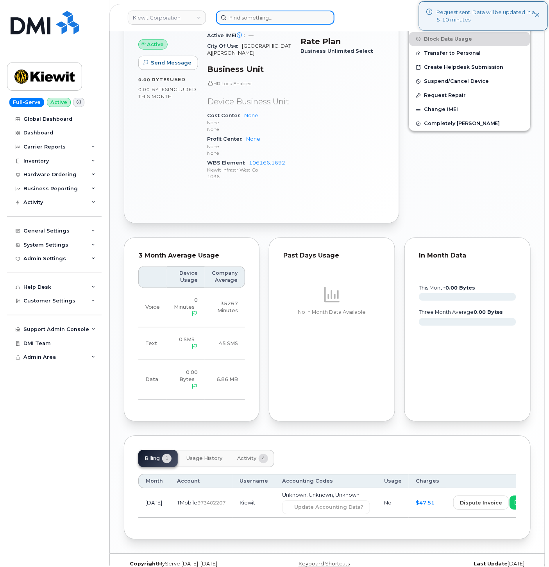
click at [279, 18] on input at bounding box center [275, 18] width 118 height 14
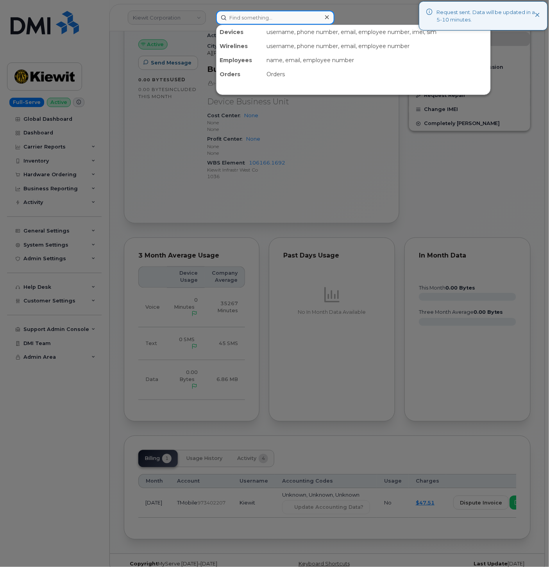
paste input "4028385669"
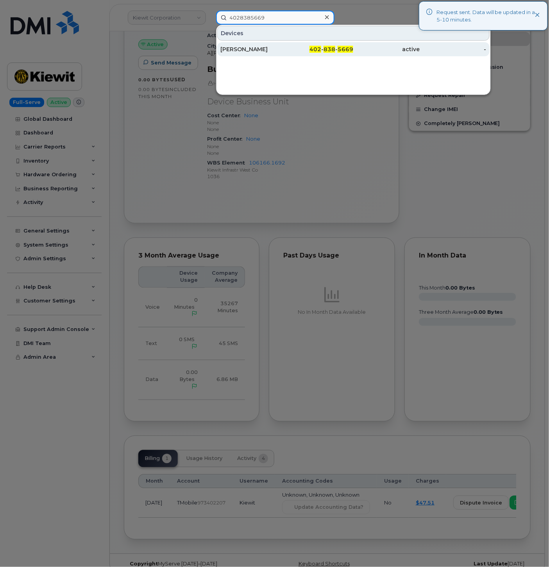
type input "4028385669"
click at [286, 52] on div "[PERSON_NAME]" at bounding box center [253, 49] width 66 height 8
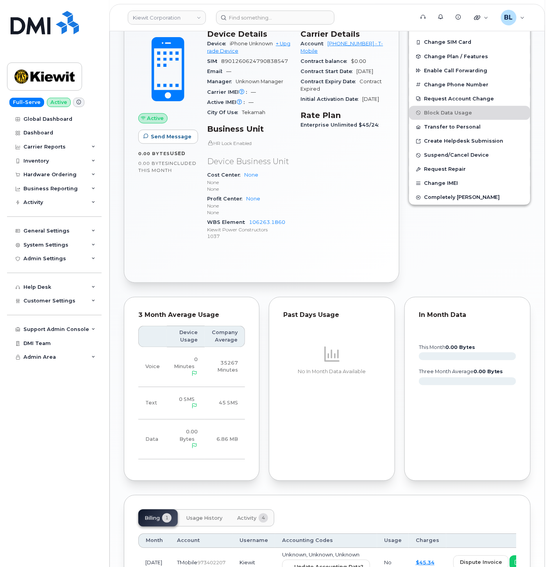
scroll to position [260, 0]
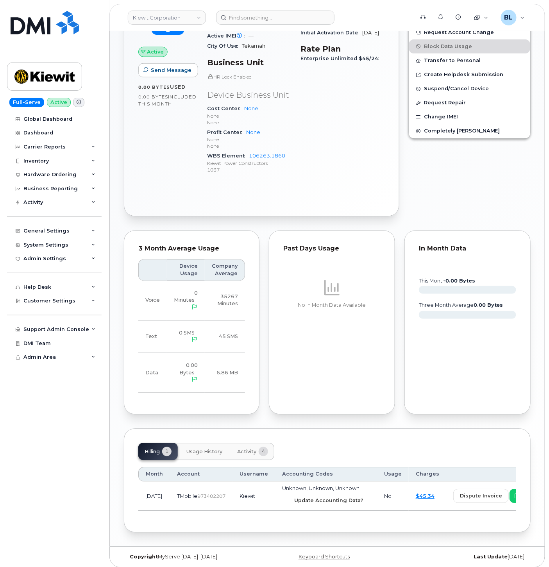
drag, startPoint x: 287, startPoint y: 498, endPoint x: 312, endPoint y: 48, distance: 450.7
click at [287, 498] on button "Update Accounting Data?" at bounding box center [326, 500] width 88 height 14
drag, startPoint x: 259, startPoint y: 30, endPoint x: 266, endPoint y: 18, distance: 13.9
click at [259, 30] on header "Kiewit Corporation Support Alerts Knowledge Base Quicklinks Suspend / Cancel De…" at bounding box center [327, 17] width 436 height 27
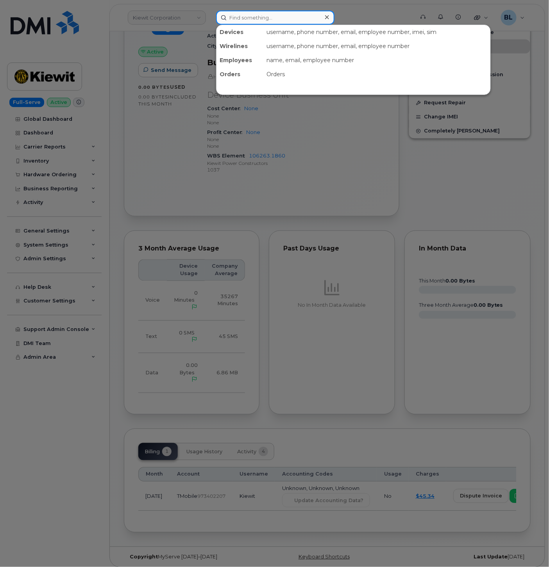
click at [266, 18] on input at bounding box center [275, 18] width 118 height 14
paste input "Manuel Hernandez"
type input "Manuel Hernandez"
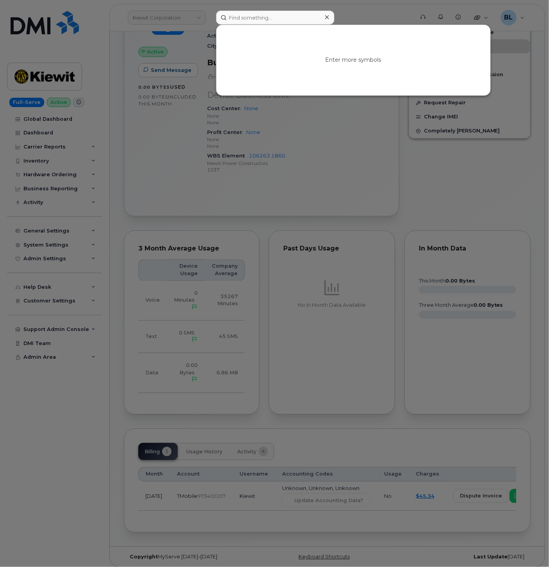
drag, startPoint x: 251, startPoint y: 32, endPoint x: 258, endPoint y: 20, distance: 13.5
click at [251, 32] on div "Enter more symbols" at bounding box center [353, 60] width 274 height 70
click at [259, 16] on input at bounding box center [275, 18] width 118 height 14
paste input "9546582581"
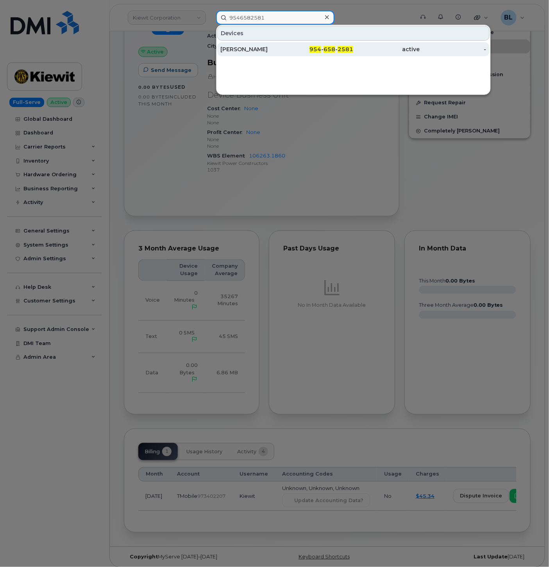
type input "9546582581"
click at [307, 42] on div "954 - 658 - 2581" at bounding box center [320, 49] width 66 height 14
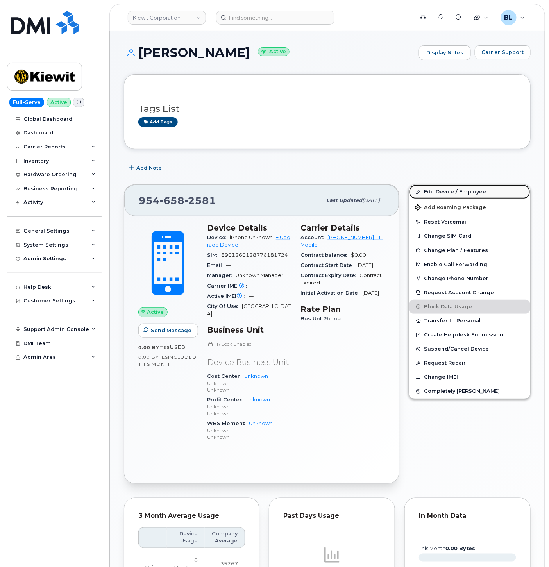
click at [443, 189] on link "Edit Device / Employee" at bounding box center [469, 192] width 121 height 14
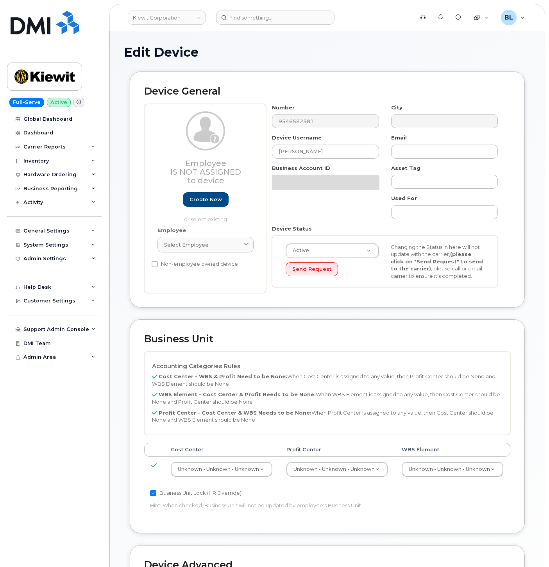
select select "29584743"
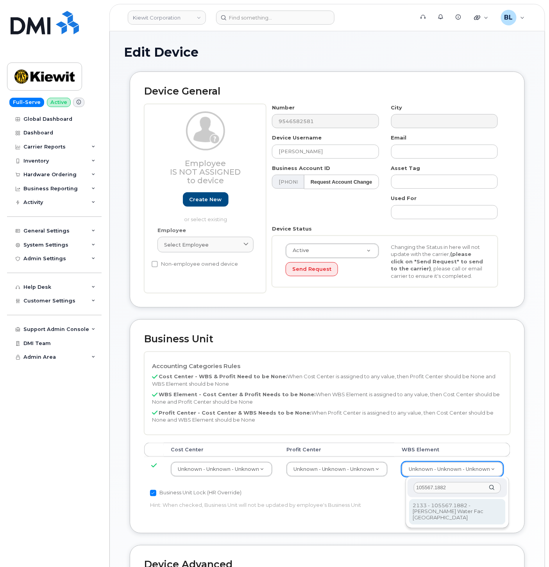
type input "105567.1882"
type input "30252769"
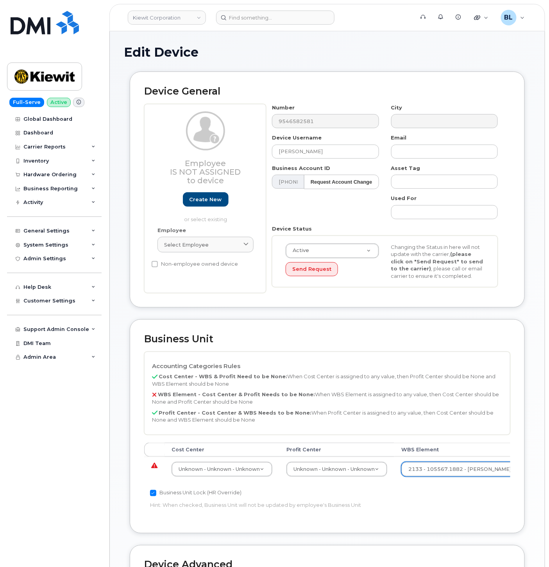
drag, startPoint x: 325, startPoint y: 476, endPoint x: 326, endPoint y: 472, distance: 4.1
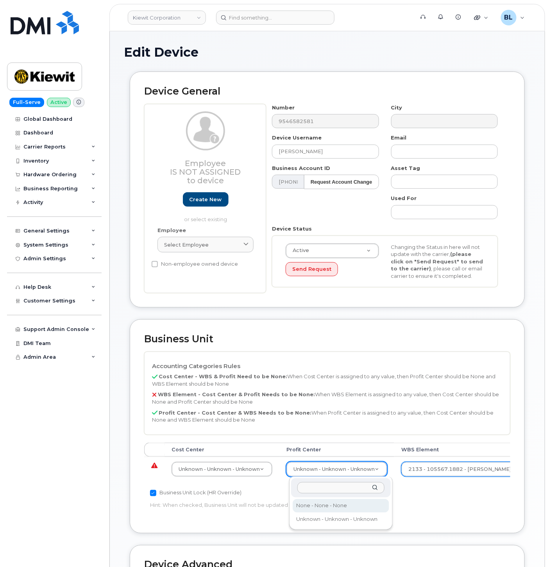
select select "29629357"
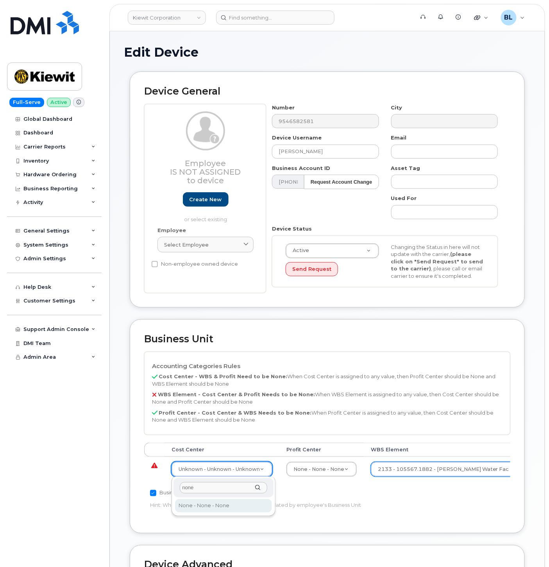
type input "none"
type input "29629358"
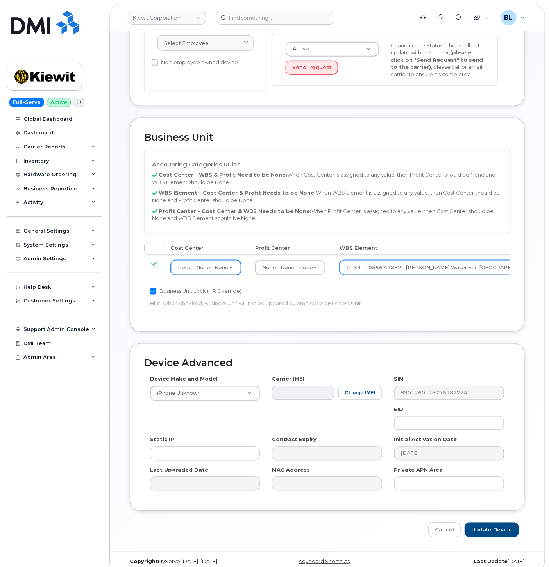
scroll to position [212, 0]
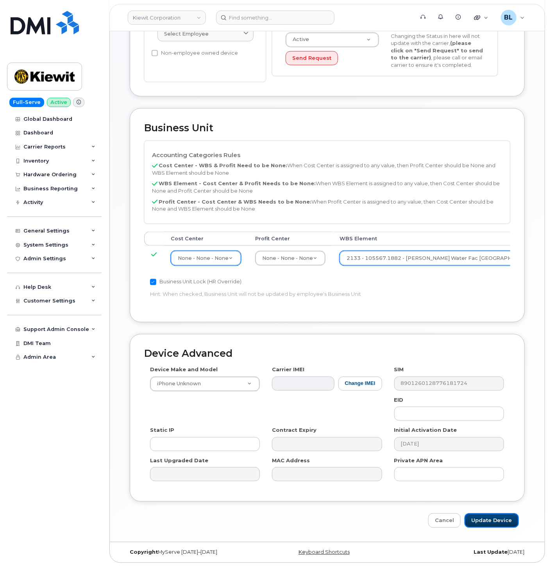
drag, startPoint x: 494, startPoint y: 521, endPoint x: 486, endPoint y: 518, distance: 8.9
click at [494, 521] on input "Update Device" at bounding box center [492, 520] width 54 height 14
type input "Saving..."
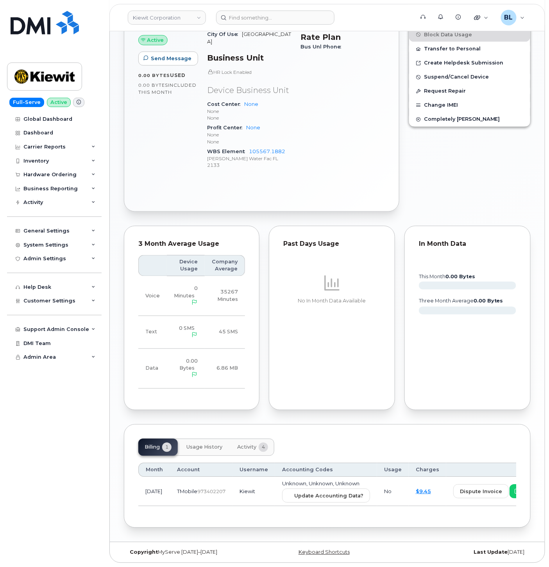
scroll to position [260, 0]
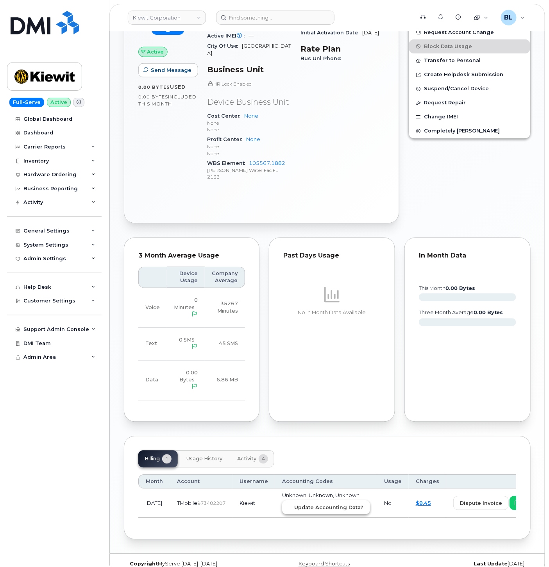
click at [315, 504] on span "Update Accounting Data?" at bounding box center [328, 507] width 69 height 7
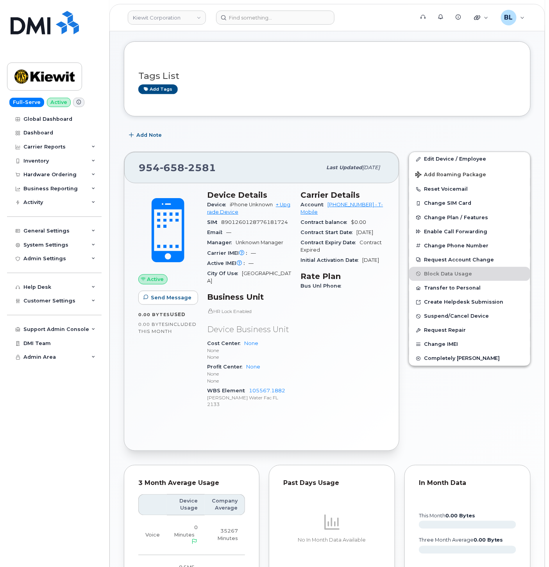
scroll to position [0, 0]
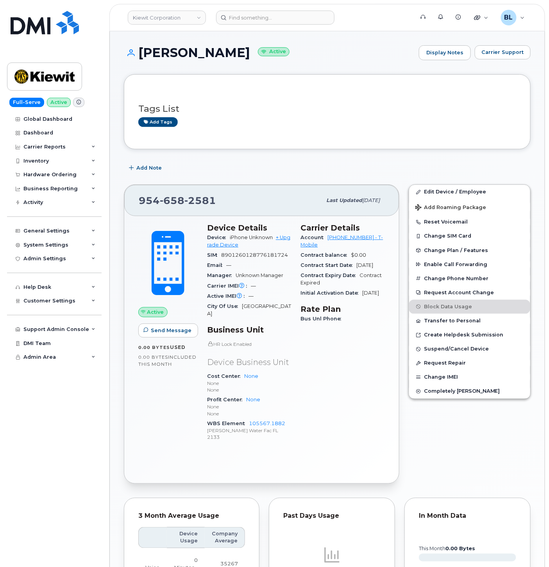
click at [179, 203] on span "658" at bounding box center [172, 201] width 25 height 12
click at [282, 14] on input at bounding box center [275, 18] width 118 height 14
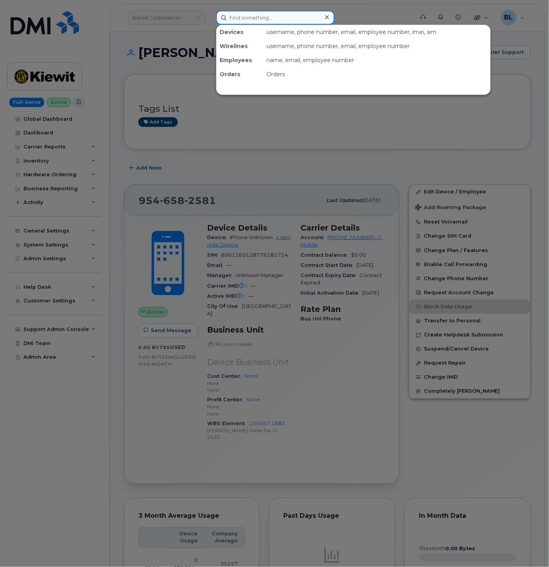
paste input "5313549401"
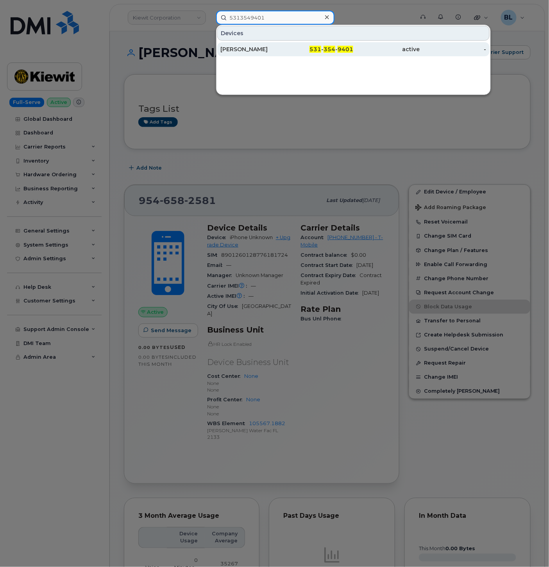
type input "5313549401"
click at [300, 44] on div "531 - 354 - 9401" at bounding box center [320, 49] width 66 height 14
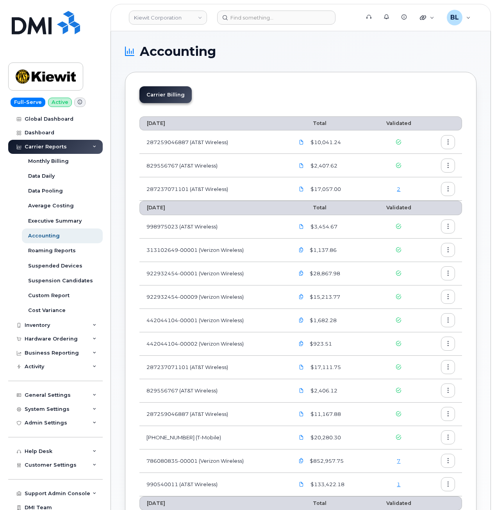
scroll to position [104, 0]
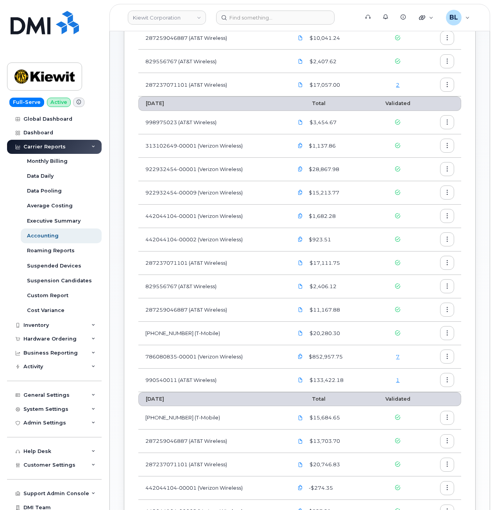
click at [398, 357] on link "7" at bounding box center [398, 357] width 4 height 6
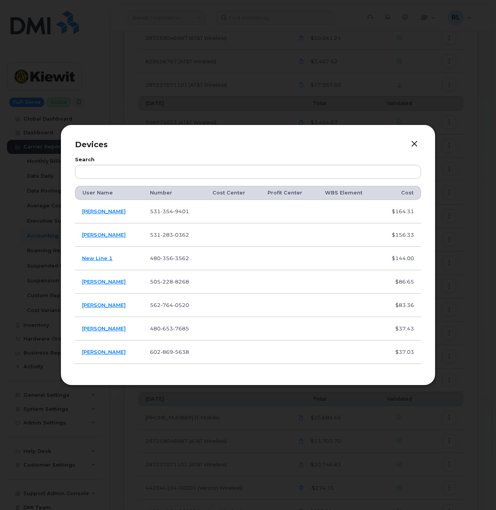
click at [161, 211] on span "354" at bounding box center [167, 211] width 13 height 6
copy span "531 354 9401"
drag, startPoint x: 112, startPoint y: 217, endPoint x: 84, endPoint y: 213, distance: 28.7
click at [84, 213] on td "[PERSON_NAME]" at bounding box center [109, 211] width 68 height 23
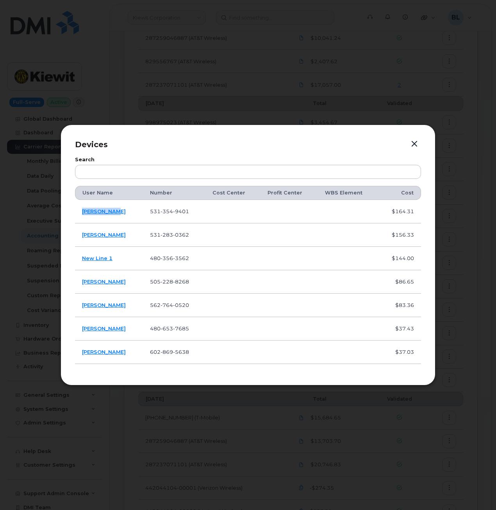
copy link "[PERSON_NAME]"
click at [167, 207] on td "531 354 9401" at bounding box center [174, 211] width 63 height 23
click at [161, 214] on span "354" at bounding box center [167, 211] width 13 height 6
copy span "531 354 9401"
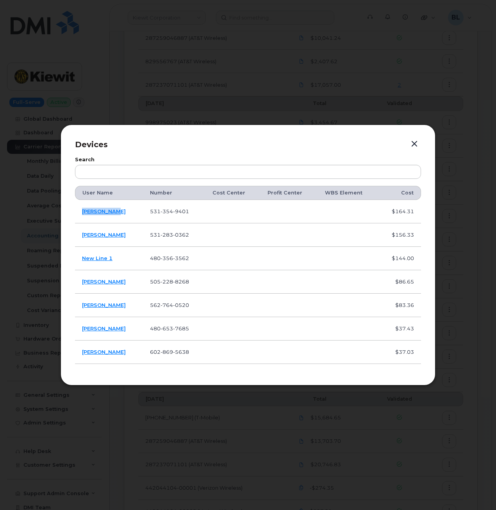
drag, startPoint x: 112, startPoint y: 212, endPoint x: 80, endPoint y: 215, distance: 31.4
click at [80, 215] on td "[PERSON_NAME]" at bounding box center [109, 211] width 68 height 23
copy link "[PERSON_NAME]"
click at [161, 232] on span "283" at bounding box center [167, 235] width 13 height 6
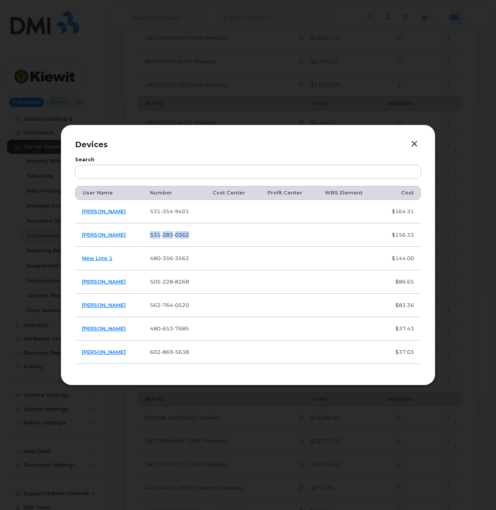
copy span "531 283 0362"
click at [157, 263] on td "480 356 3562" at bounding box center [174, 258] width 63 height 23
click at [163, 257] on span "356" at bounding box center [167, 258] width 13 height 6
copy span "480 356 3562"
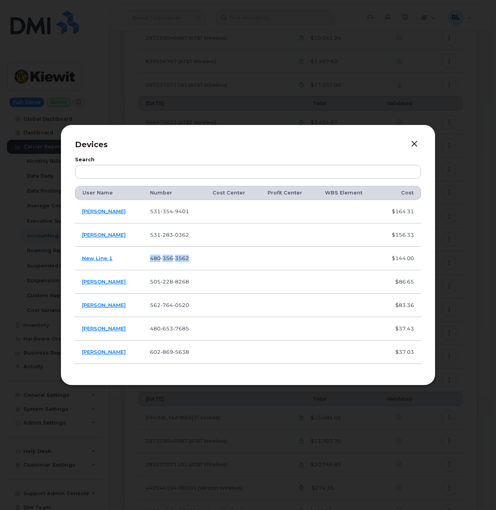
click at [175, 261] on span "3562" at bounding box center [181, 258] width 16 height 6
click at [172, 286] on td "505 228 8268" at bounding box center [174, 281] width 63 height 23
click at [173, 284] on span "8268" at bounding box center [181, 282] width 16 height 6
copy span "505 228 8268"
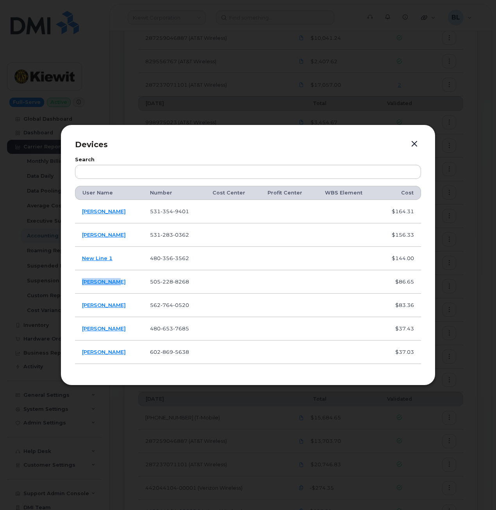
drag, startPoint x: 126, startPoint y: 284, endPoint x: 83, endPoint y: 280, distance: 43.2
click at [83, 280] on td "Charles Hoy" at bounding box center [109, 281] width 68 height 23
copy link "Charles Hoy"
click at [167, 309] on td "562 764 0520" at bounding box center [174, 305] width 63 height 23
click at [167, 307] on span "764" at bounding box center [167, 305] width 13 height 6
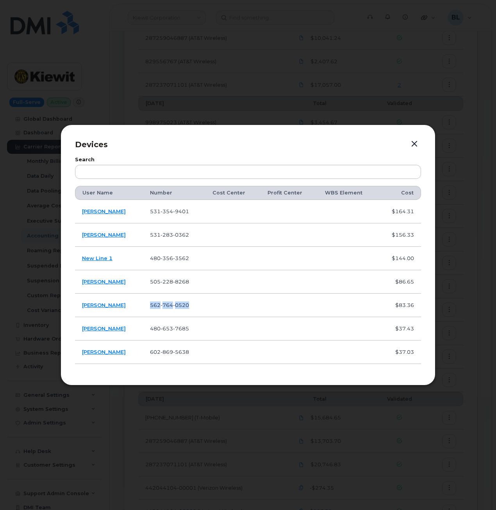
click at [168, 307] on span "764" at bounding box center [167, 305] width 13 height 6
copy span "562 764 0520"
drag, startPoint x: 118, startPoint y: 306, endPoint x: 82, endPoint y: 306, distance: 36.3
click at [82, 306] on td "Uday Sheth" at bounding box center [109, 305] width 68 height 23
copy link "Uday Sheth"
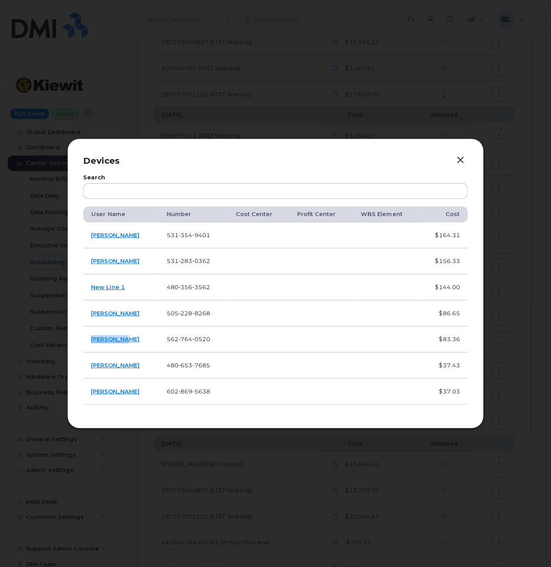
scroll to position [104, 0]
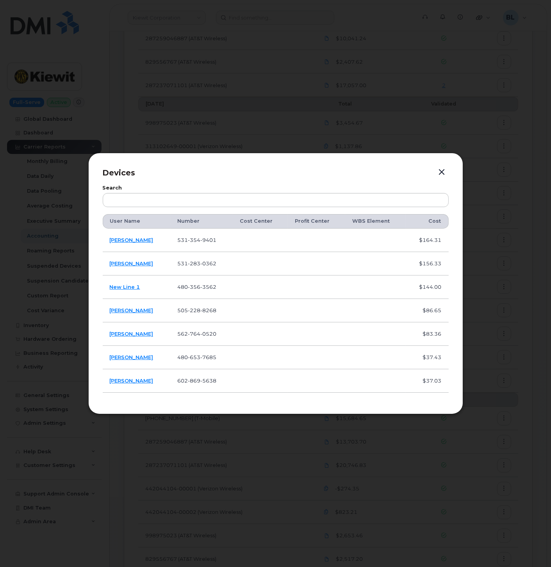
click at [193, 338] on td "562 764 0520" at bounding box center [201, 333] width 63 height 23
click at [188, 353] on td "480 653 7685" at bounding box center [201, 357] width 63 height 23
drag, startPoint x: 151, startPoint y: 361, endPoint x: 108, endPoint y: 357, distance: 43.2
click at [108, 357] on td "Morgan Smith" at bounding box center [137, 357] width 68 height 23
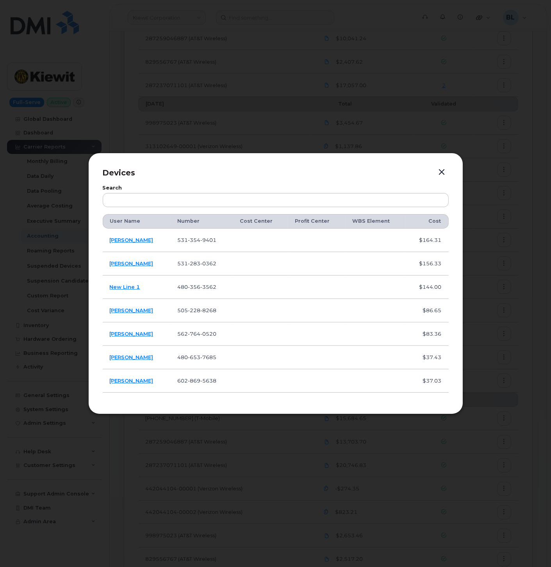
click at [188, 384] on td "602 869 5638" at bounding box center [201, 380] width 63 height 23
click at [188, 383] on span "869" at bounding box center [194, 380] width 13 height 6
click at [393, 68] on div at bounding box center [275, 283] width 551 height 567
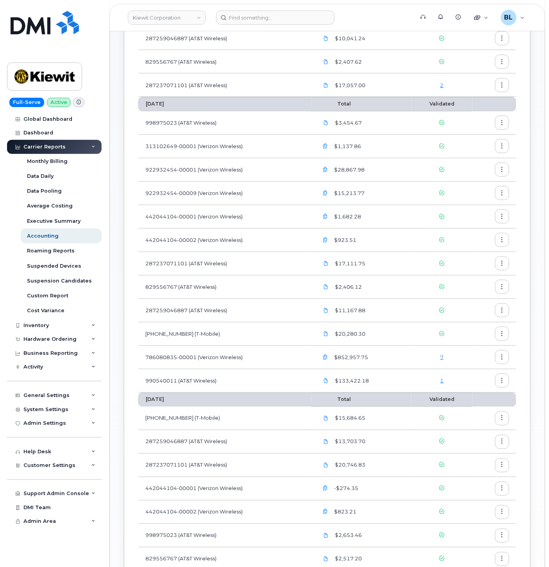
click at [442, 359] on link "7" at bounding box center [442, 357] width 4 height 6
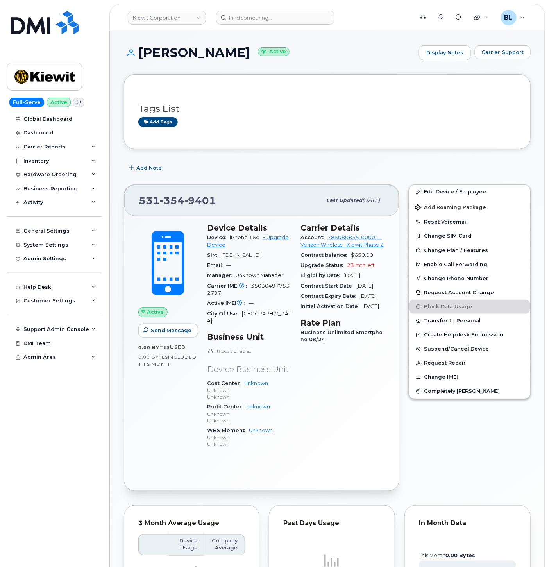
click at [304, 299] on span "Contract Expiry Date" at bounding box center [330, 296] width 59 height 6
click at [282, 298] on div "Carrier IMEI Carrier IMEI is reported during the last billing cycle or change o…" at bounding box center [249, 290] width 84 height 18
click at [280, 294] on span "350304977532797" at bounding box center [248, 289] width 82 height 13
copy span "350304977532797"
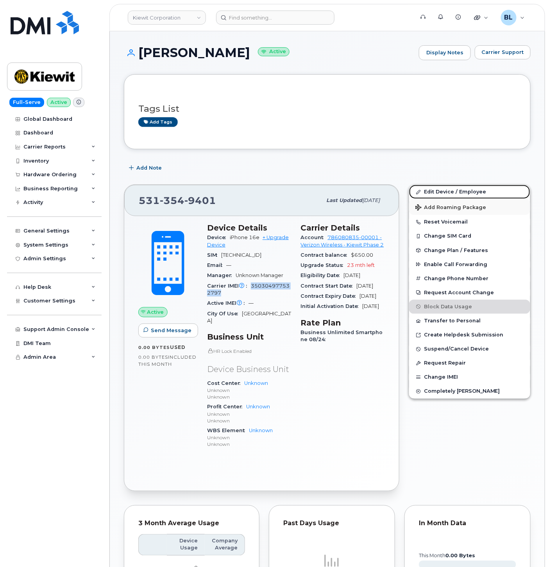
drag, startPoint x: 441, startPoint y: 186, endPoint x: 435, endPoint y: 205, distance: 20.3
click at [441, 186] on link "Edit Device / Employee" at bounding box center [469, 192] width 121 height 14
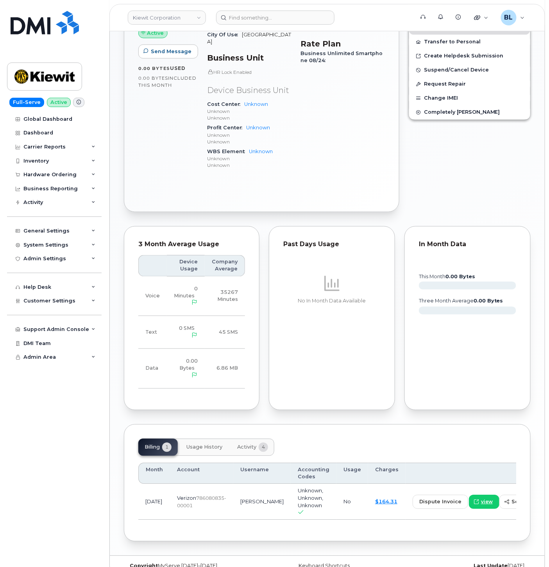
scroll to position [288, 0]
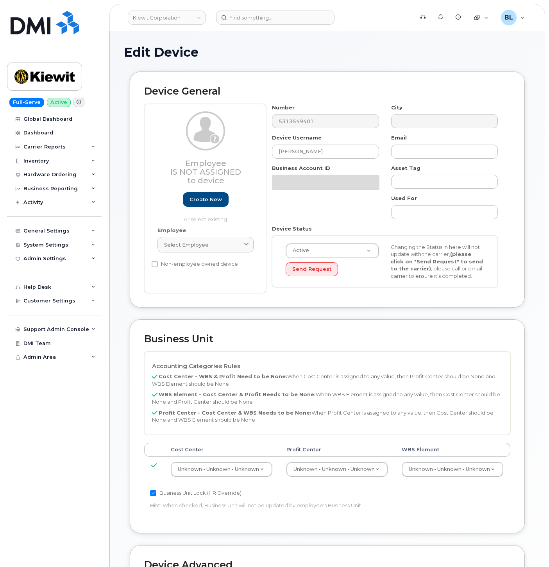
select select "29584743"
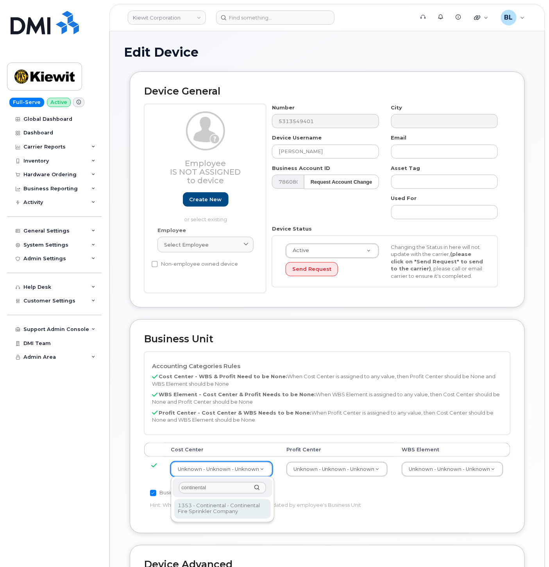
type input "continental"
type input "35235218"
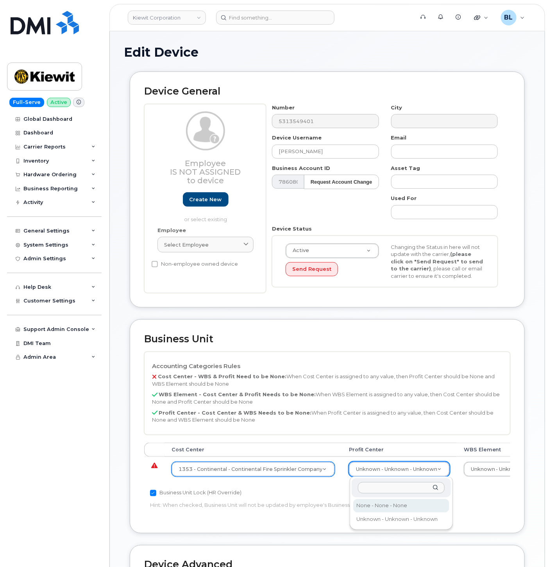
select select "29629357"
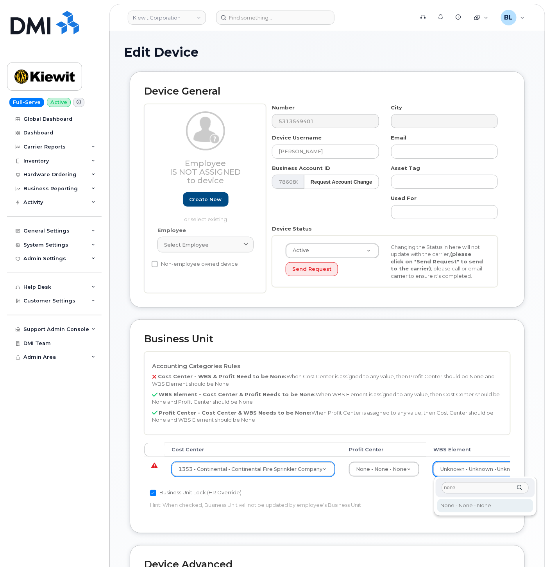
type input "none"
type input "29699477"
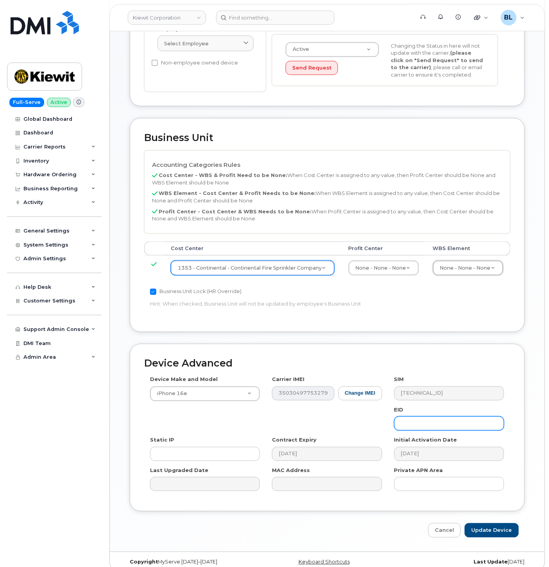
scroll to position [212, 0]
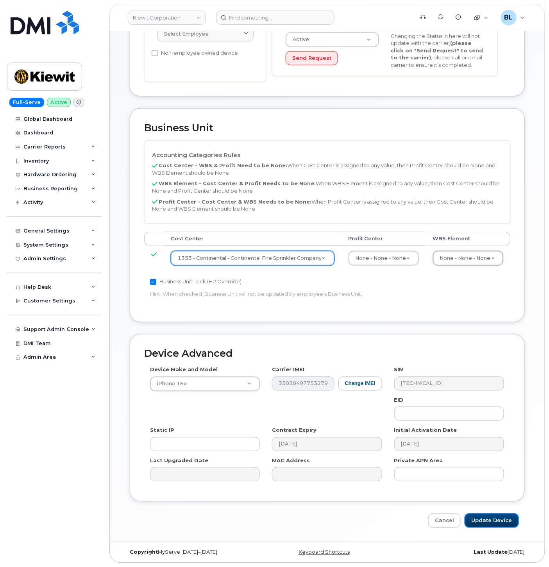
click at [502, 522] on input "Update Device" at bounding box center [492, 520] width 54 height 14
type input "Saving..."
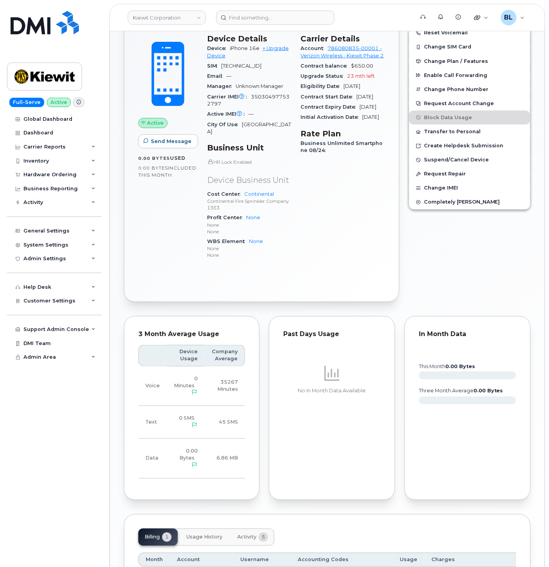
scroll to position [275, 0]
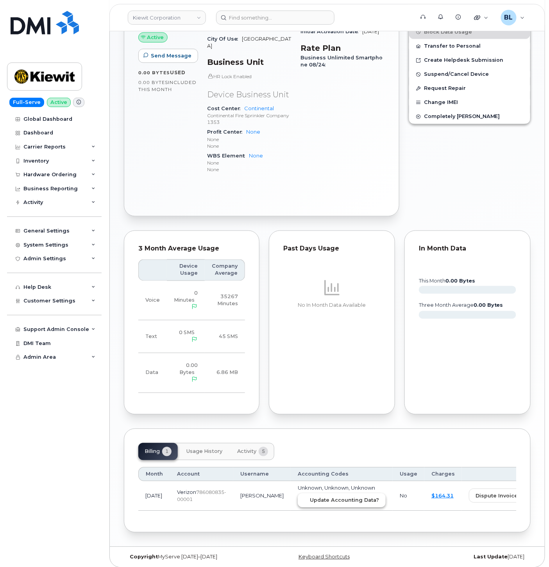
click at [325, 497] on span "Update Accounting Data?" at bounding box center [344, 500] width 69 height 7
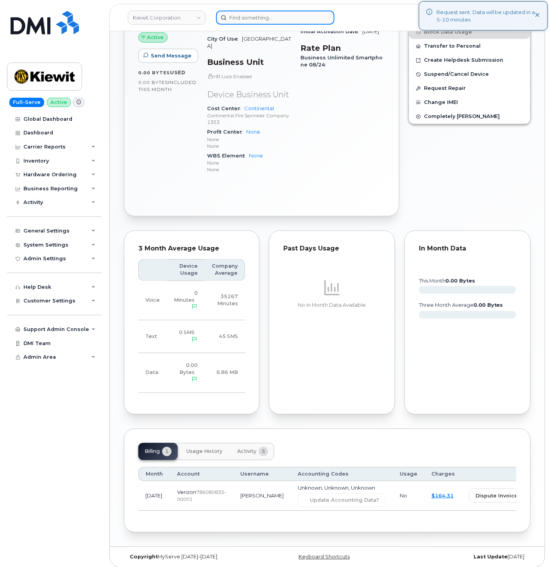
click at [264, 23] on input at bounding box center [275, 18] width 118 height 14
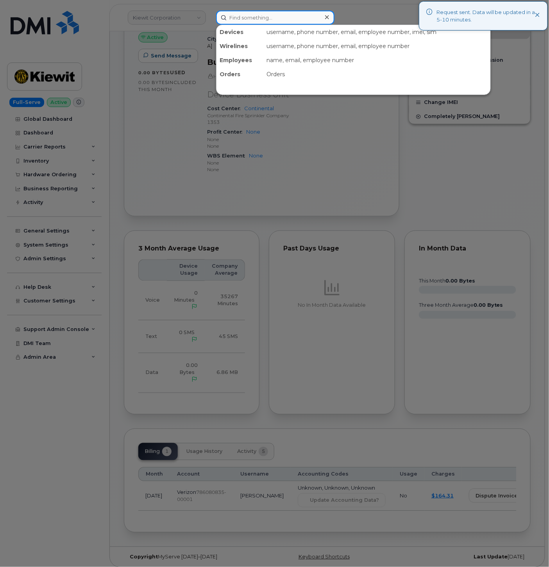
paste input "5312830362"
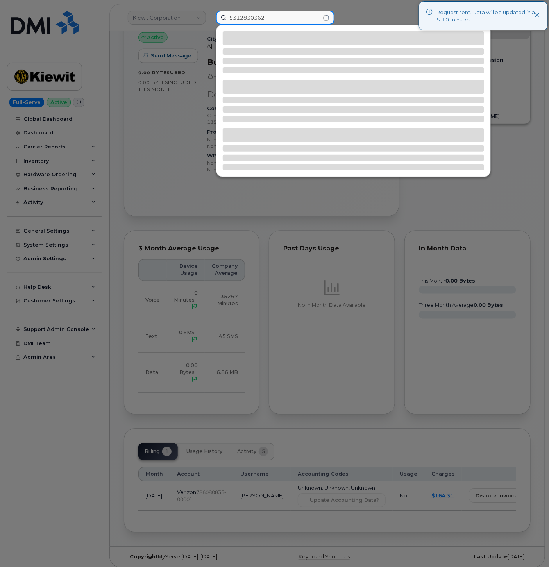
type input "5312830362"
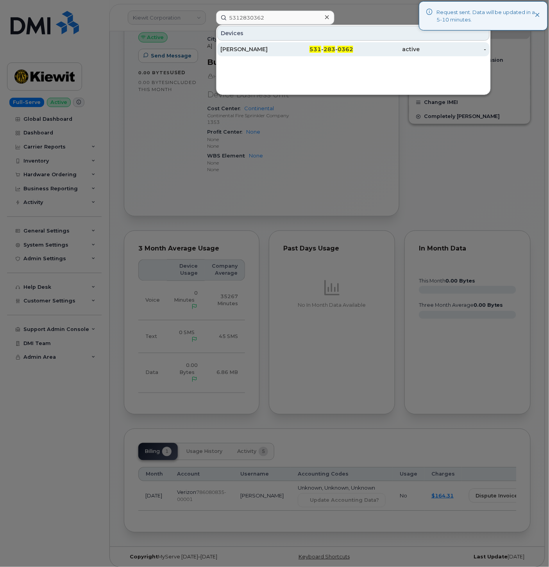
drag, startPoint x: 274, startPoint y: 49, endPoint x: 256, endPoint y: 56, distance: 19.1
click at [274, 49] on div "JORGE RAMOS" at bounding box center [253, 49] width 66 height 8
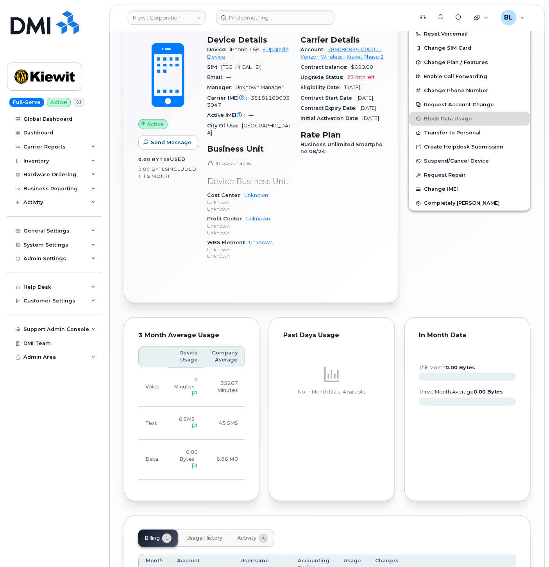
scroll to position [172, 0]
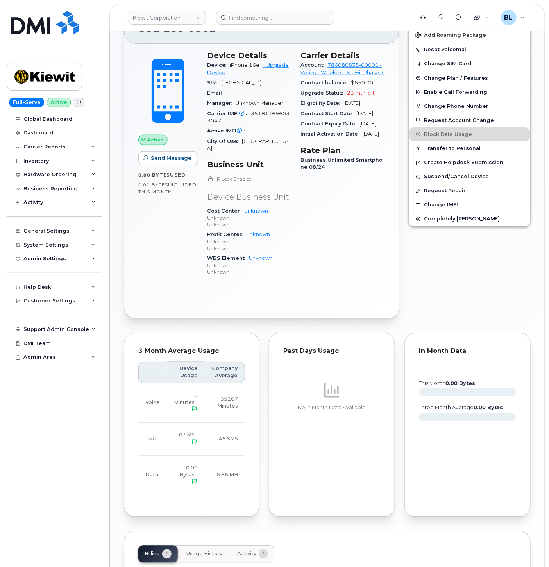
click at [268, 121] on span "351811696033047" at bounding box center [248, 117] width 82 height 13
copy span "351811696033047"
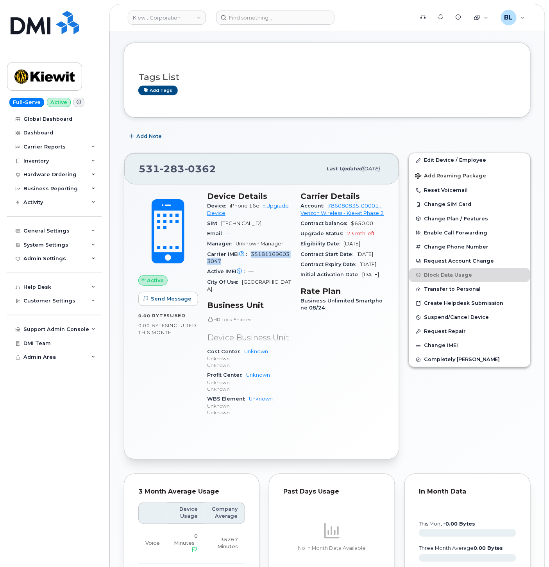
scroll to position [0, 0]
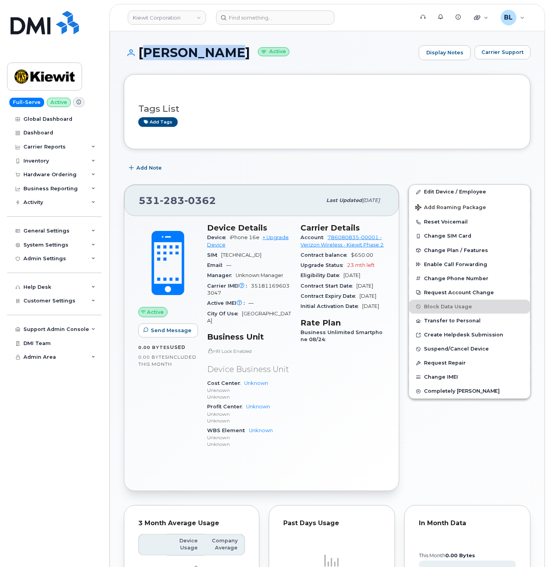
drag, startPoint x: 139, startPoint y: 51, endPoint x: 235, endPoint y: 47, distance: 96.2
click at [235, 47] on h1 "JORGE RAMOS Active" at bounding box center [269, 53] width 291 height 14
copy h1 "[PERSON_NAME]"
click at [448, 192] on link "Edit Device / Employee" at bounding box center [469, 192] width 121 height 14
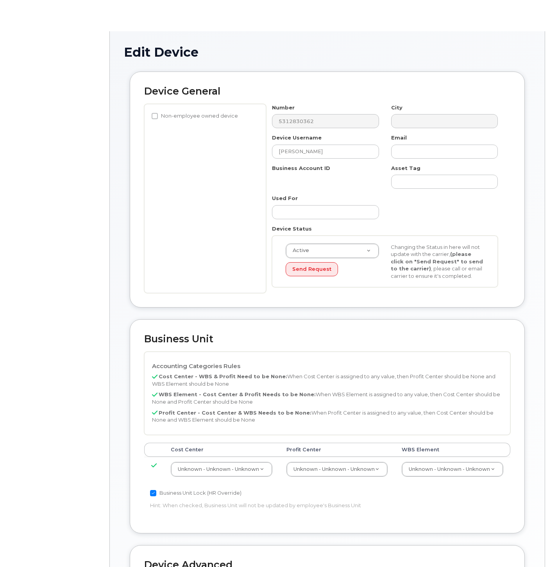
select select "29584743"
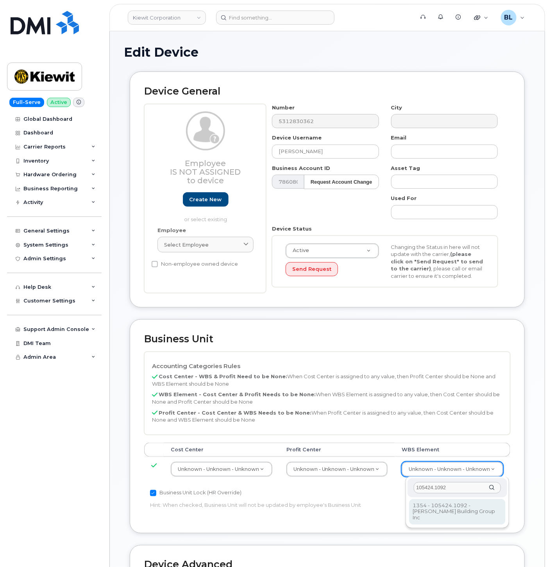
type input "105424.1092"
type input "30059003"
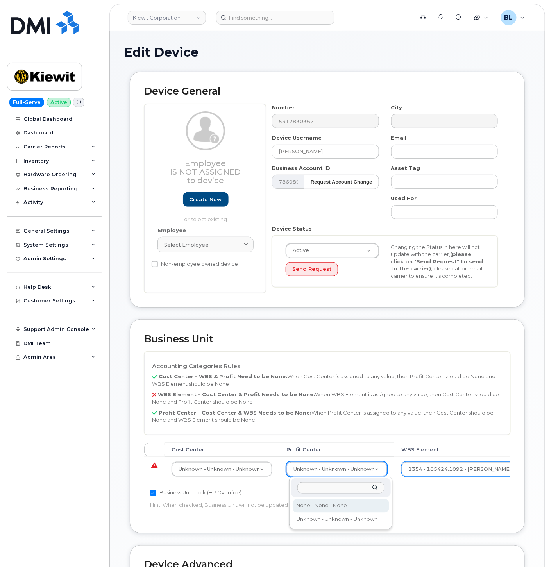
select select "29629357"
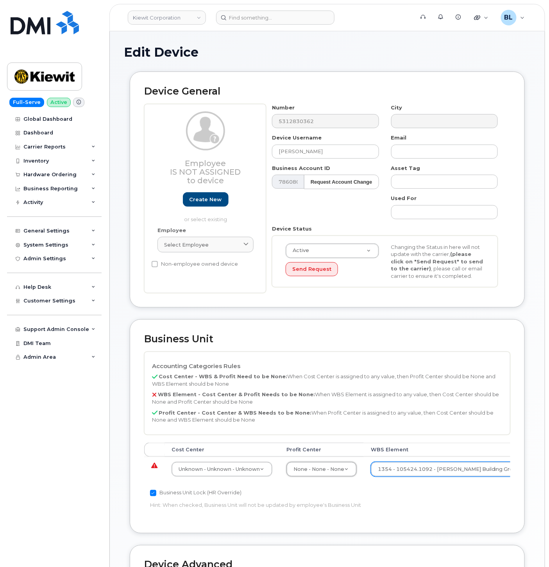
click at [221, 478] on td "Unknown - Unknown - Unknown 29584742" at bounding box center [221, 469] width 115 height 25
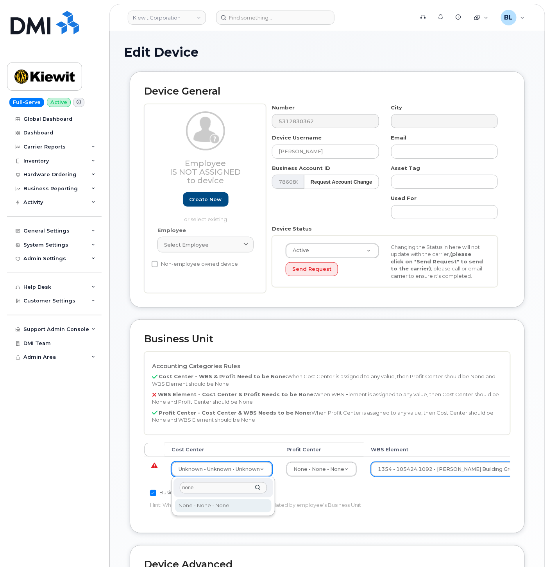
type input "none"
type input "29629358"
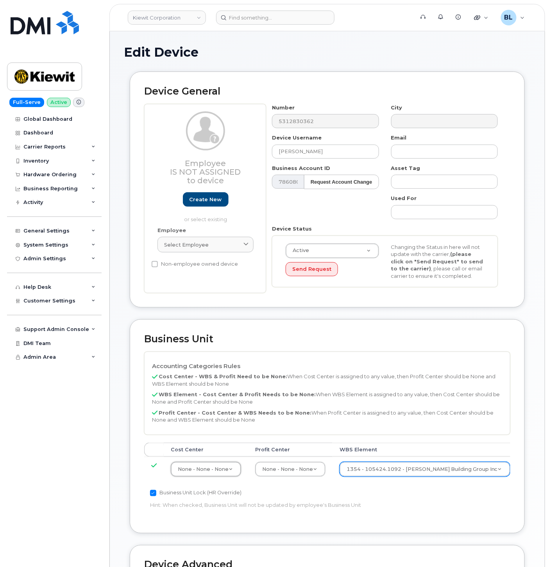
scroll to position [212, 0]
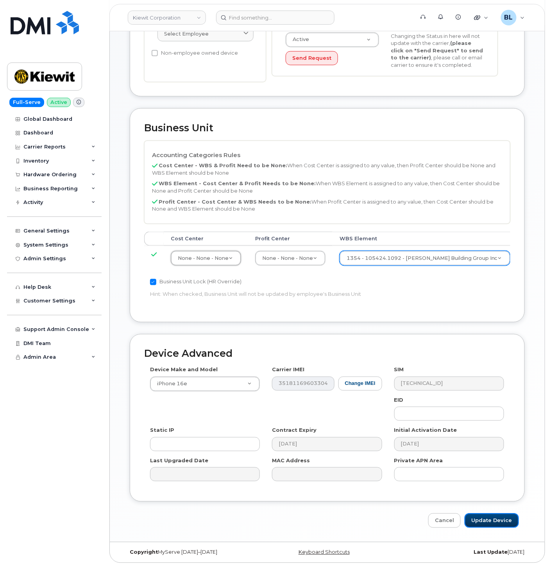
click at [481, 521] on input "Update Device" at bounding box center [492, 520] width 54 height 14
type input "Saving..."
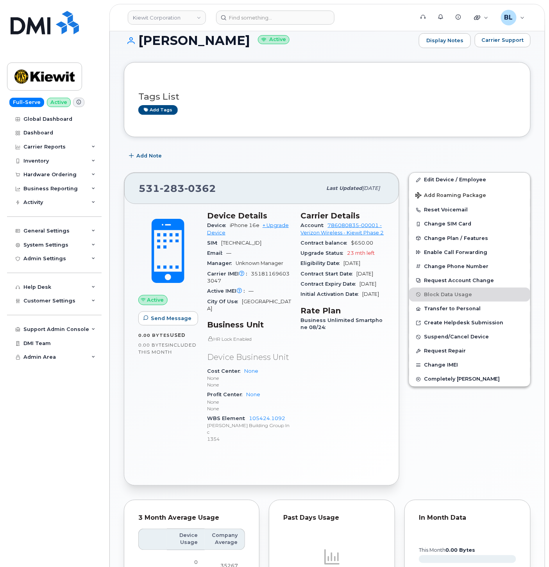
scroll to position [275, 0]
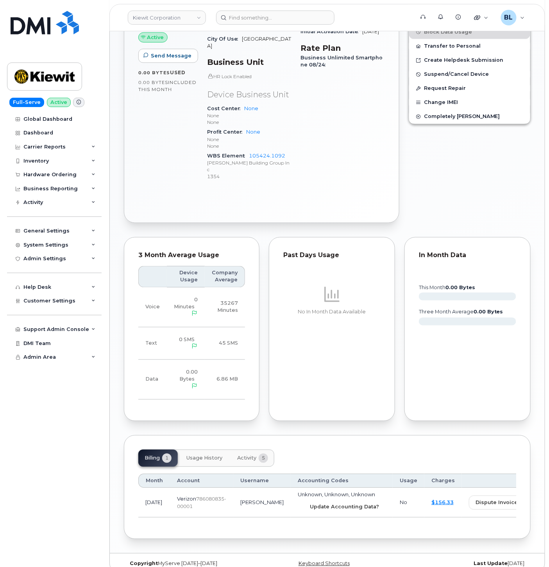
click at [310, 503] on span "Update Accounting Data?" at bounding box center [344, 506] width 69 height 7
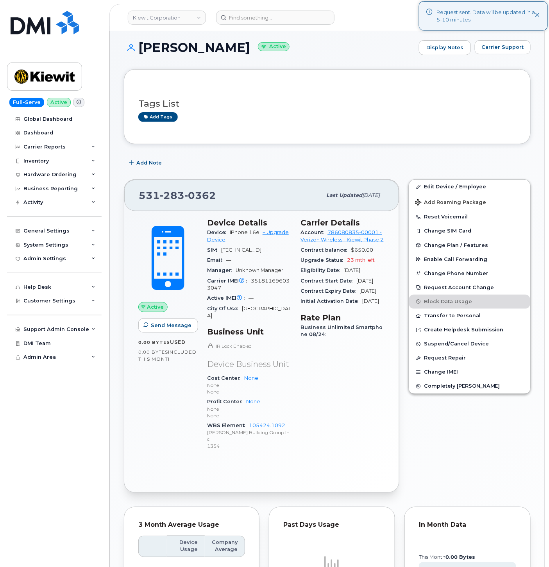
scroll to position [0, 0]
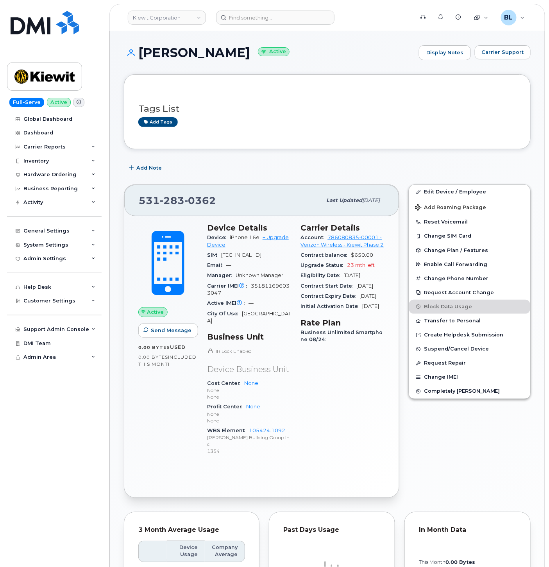
click at [356, 106] on h3 "Tags List" at bounding box center [327, 109] width 378 height 10
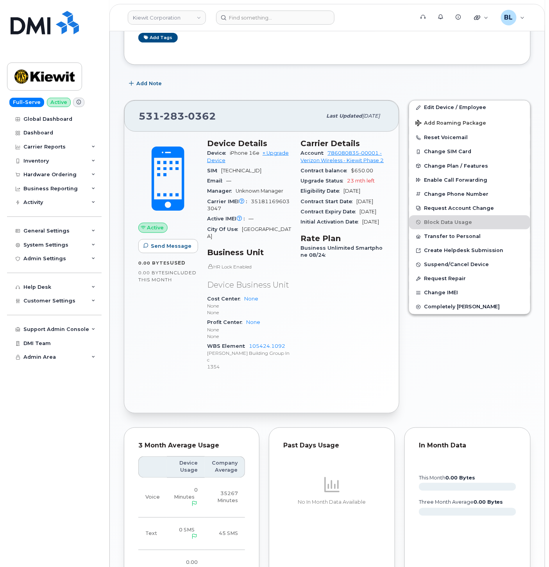
scroll to position [43, 0]
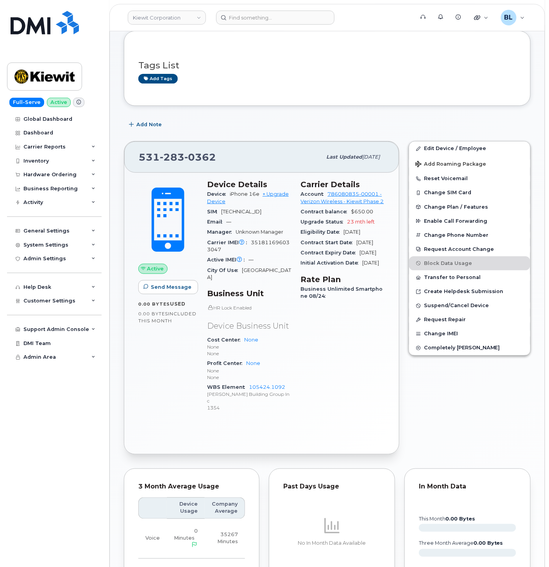
click at [208, 252] on span "351811696033047" at bounding box center [248, 245] width 82 height 13
copy span "351811696033047"
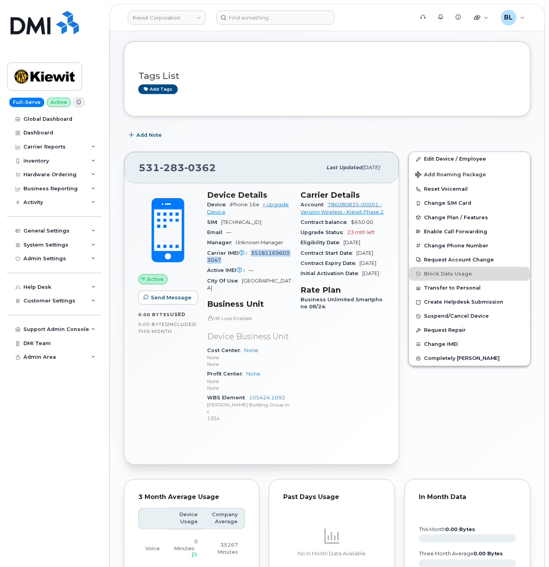
scroll to position [0, 0]
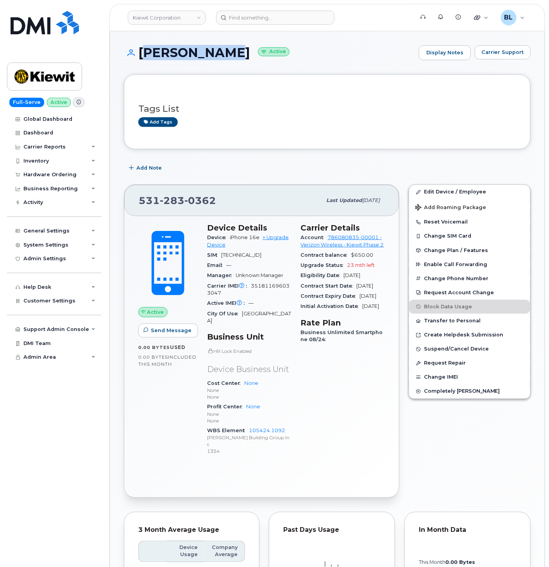
drag, startPoint x: 137, startPoint y: 51, endPoint x: 233, endPoint y: 53, distance: 96.1
click at [233, 53] on h1 "[PERSON_NAME] Active" at bounding box center [269, 53] width 291 height 14
copy h1 "[PERSON_NAME]"
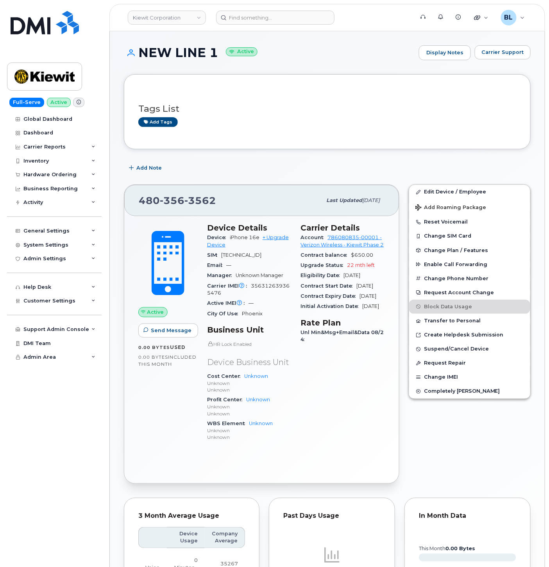
click at [268, 294] on span "356312639365476" at bounding box center [248, 289] width 82 height 13
click at [267, 294] on span "356312639365476" at bounding box center [248, 289] width 82 height 13
copy span "356312639365476"
click at [503, 55] on span "Carrier Support" at bounding box center [502, 51] width 43 height 7
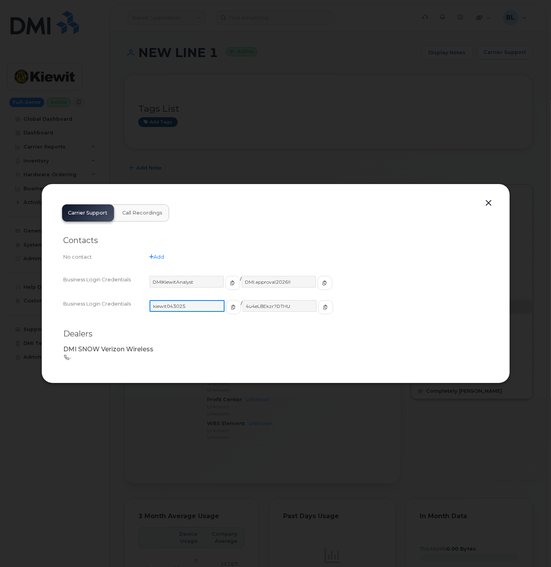
drag, startPoint x: 196, startPoint y: 305, endPoint x: 154, endPoint y: 309, distance: 42.4
click at [154, 309] on input "kiewit043025" at bounding box center [187, 306] width 75 height 12
drag, startPoint x: 268, startPoint y: 309, endPoint x: 233, endPoint y: 305, distance: 35.4
click at [233, 305] on div "kiewit043025 / 4u4eL8Ekzr?DTHU" at bounding box center [319, 310] width 338 height 21
click at [510, 85] on div at bounding box center [275, 283] width 551 height 567
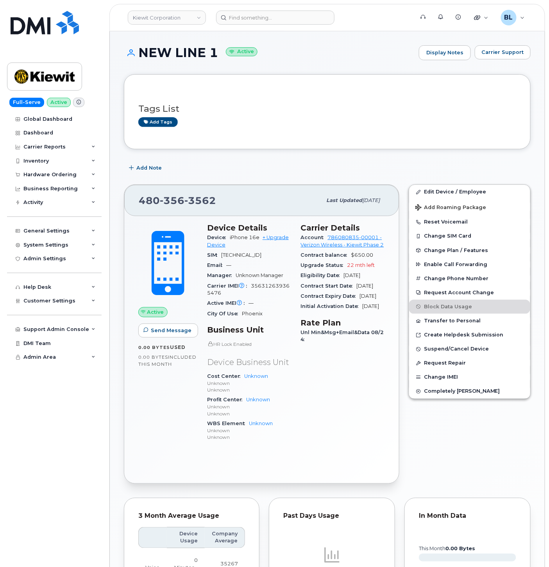
click at [161, 207] on div "480 356 3562" at bounding box center [230, 200] width 183 height 16
copy span "480 356 3562"
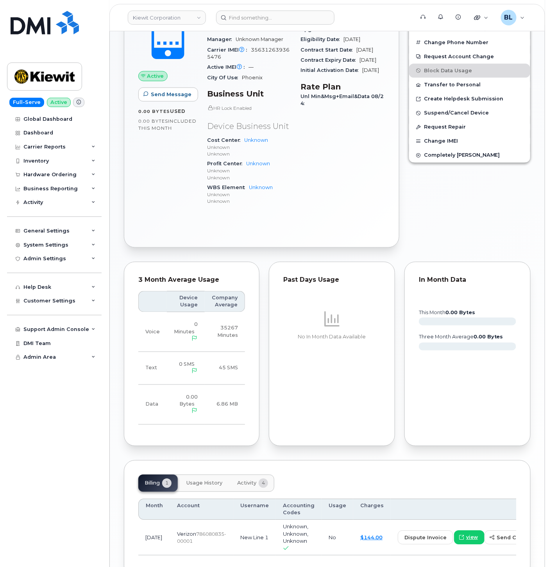
scroll to position [57, 0]
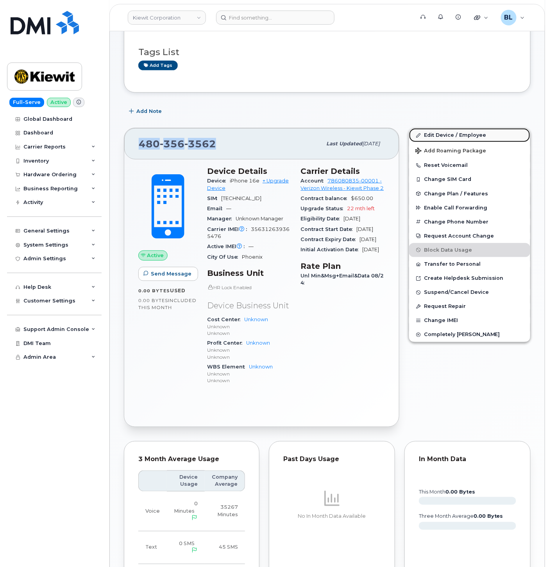
click at [467, 131] on link "Edit Device / Employee" at bounding box center [469, 135] width 121 height 14
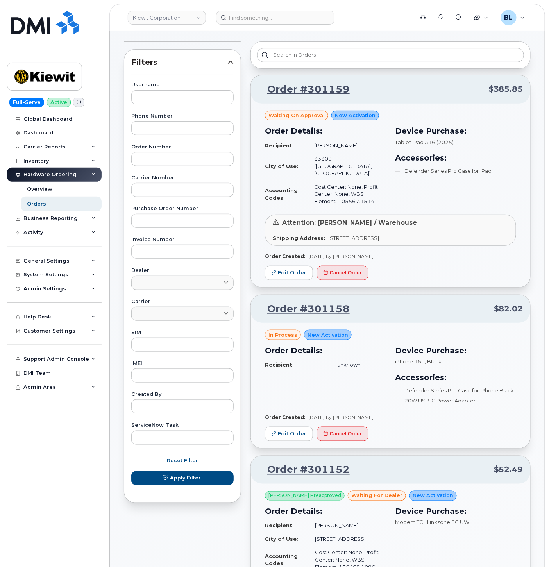
scroll to position [231, 0]
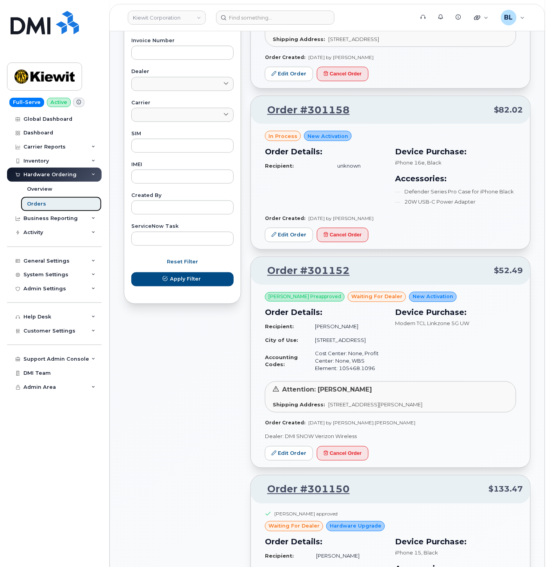
click at [45, 202] on link "Orders" at bounding box center [61, 204] width 81 height 15
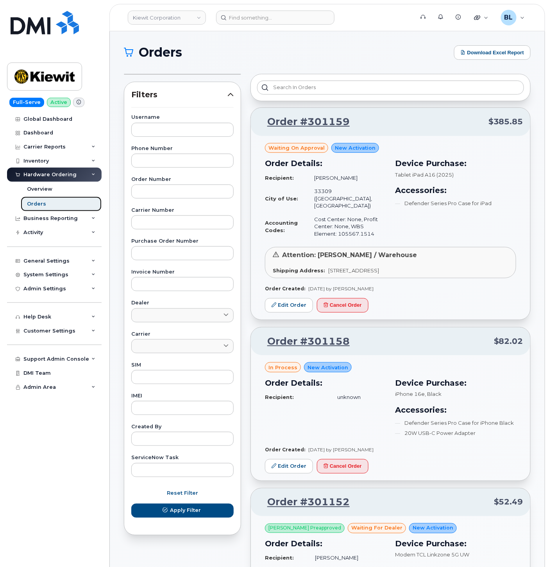
click at [36, 204] on div "Orders" at bounding box center [36, 203] width 19 height 7
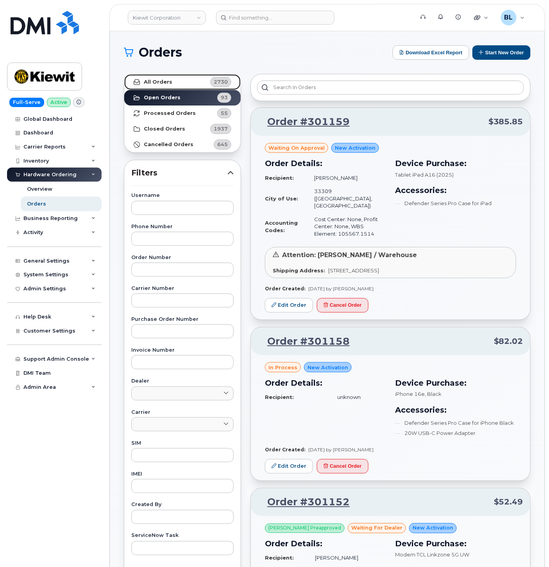
click at [171, 78] on link "All Orders 2730" at bounding box center [182, 82] width 116 height 16
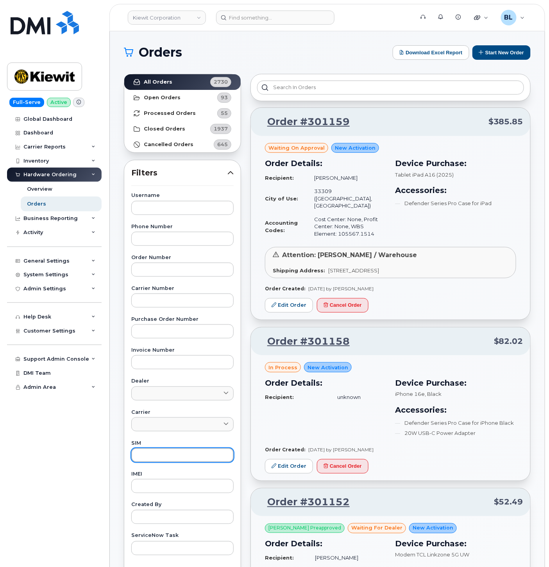
click at [163, 459] on input "text" at bounding box center [182, 455] width 102 height 14
click at [165, 478] on div "IMEI" at bounding box center [182, 482] width 102 height 21
click at [165, 487] on input "text" at bounding box center [182, 486] width 102 height 14
paste input "356312639365476"
type input "356312639365476"
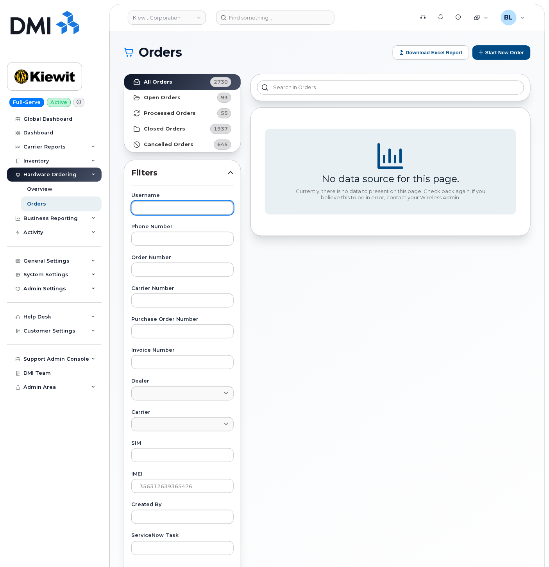
click at [170, 204] on input "text" at bounding box center [182, 208] width 102 height 14
click at [171, 276] on input "text" at bounding box center [182, 270] width 102 height 14
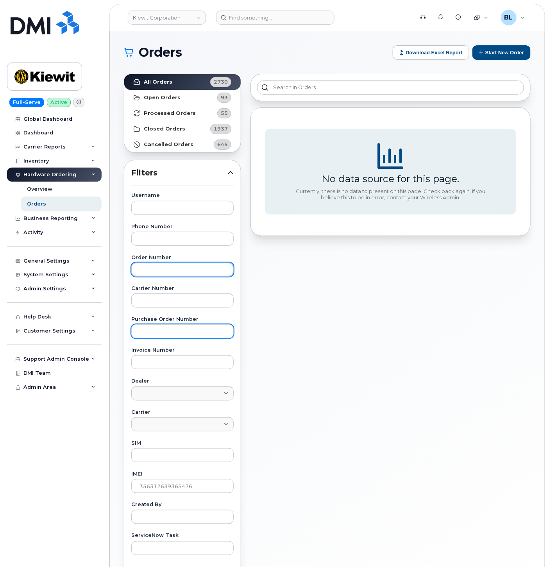
paste input "296889"
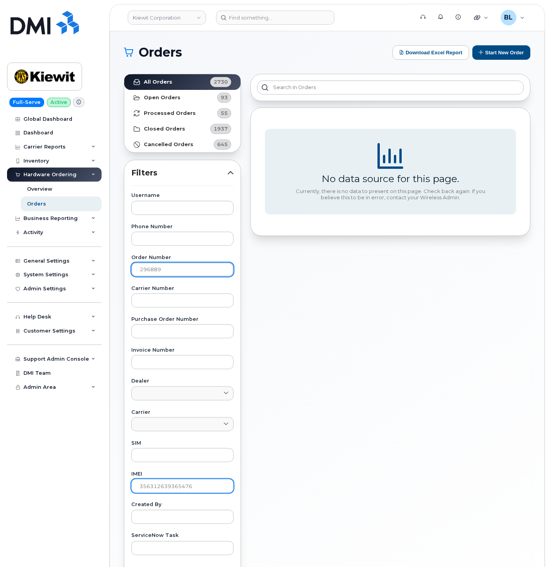
type input "296889"
click at [170, 485] on input "356312639365476" at bounding box center [182, 486] width 102 height 14
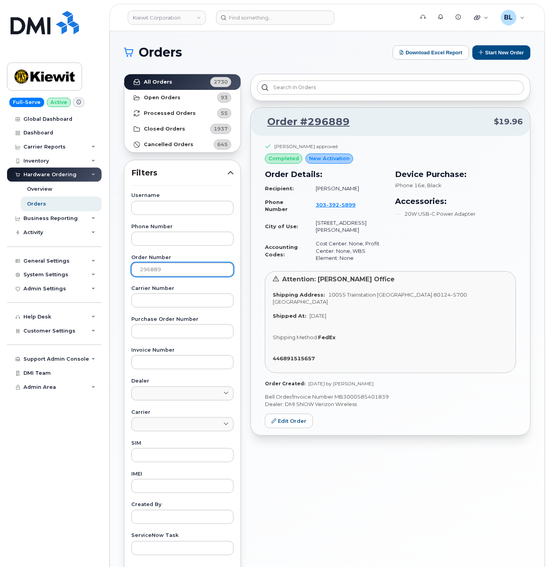
click at [172, 270] on input "296889" at bounding box center [182, 270] width 102 height 14
click at [172, 269] on input "296889" at bounding box center [182, 270] width 102 height 14
click at [153, 486] on input "text" at bounding box center [182, 486] width 102 height 14
paste input "351811697880685"
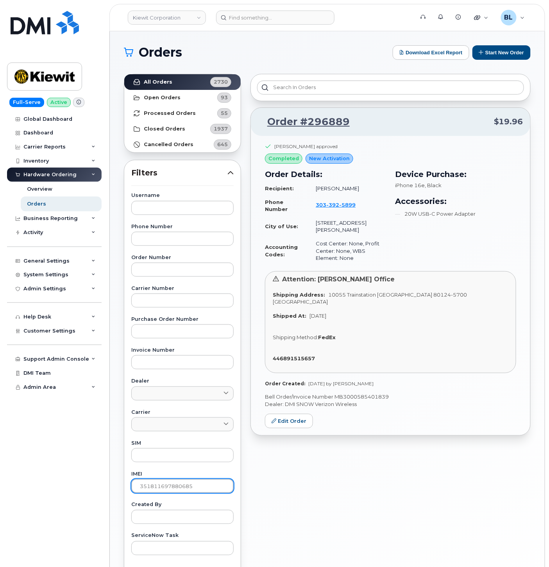
type input "351811697880685"
drag, startPoint x: 349, startPoint y: 127, endPoint x: 310, endPoint y: 125, distance: 39.5
click at [310, 125] on p "Order #296889 $19.96" at bounding box center [390, 122] width 265 height 14
copy link "296889"
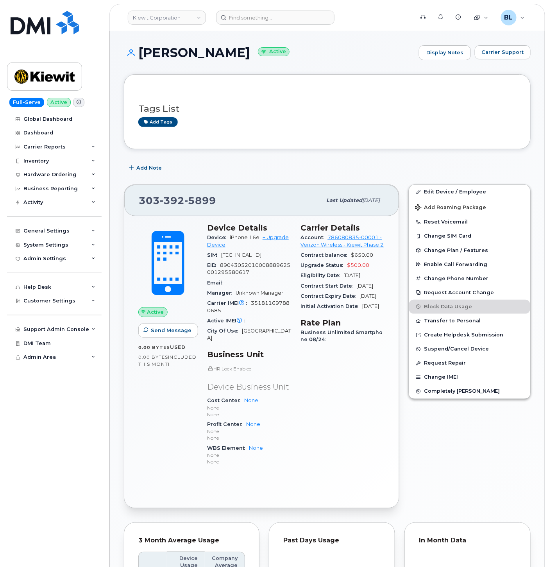
click at [179, 204] on span "392" at bounding box center [172, 201] width 25 height 12
copy span "[PHONE_NUMBER]"
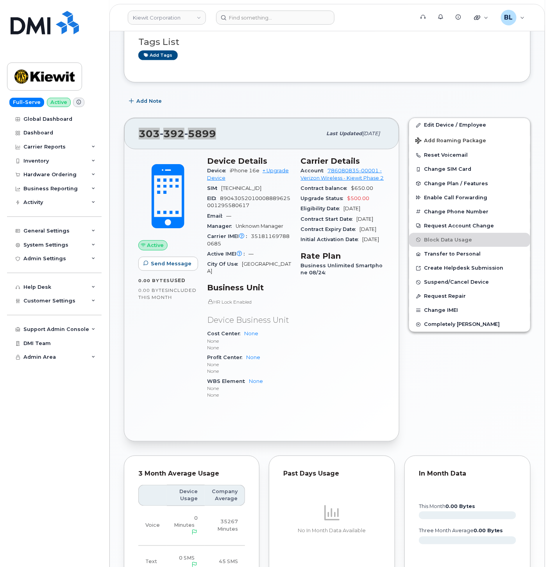
scroll to position [298, 0]
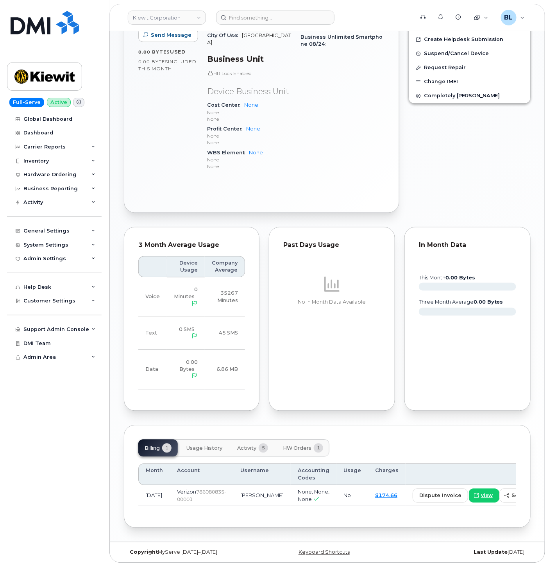
click at [250, 445] on span "Activity" at bounding box center [246, 448] width 19 height 6
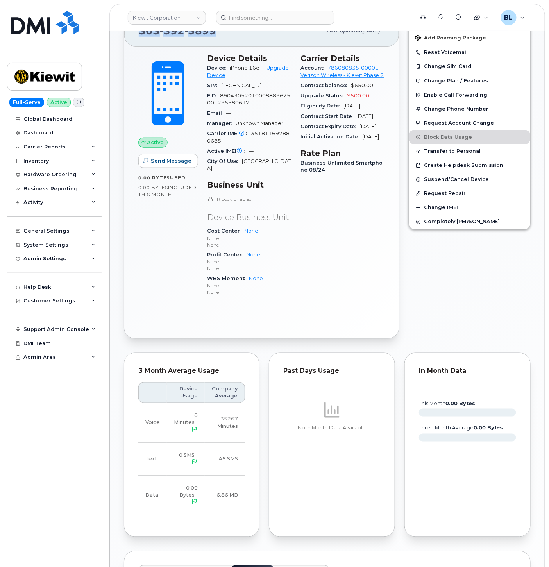
scroll to position [136, 0]
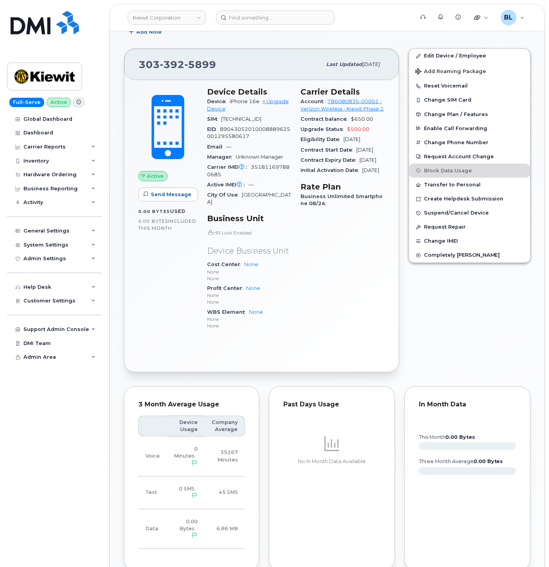
click at [241, 138] on span "89043052010008889625001295580617" at bounding box center [248, 132] width 83 height 13
drag, startPoint x: 241, startPoint y: 138, endPoint x: 255, endPoint y: 161, distance: 27.4
click at [255, 160] on span "Unknown Manager" at bounding box center [260, 157] width 48 height 6
click at [264, 175] on span "351811697880685" at bounding box center [248, 170] width 82 height 13
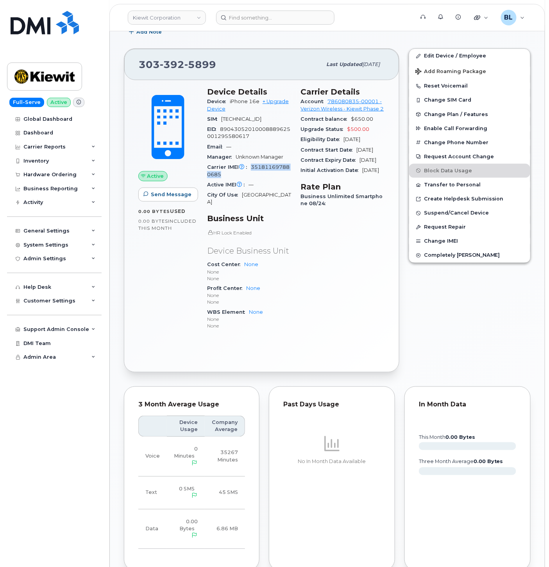
click at [264, 175] on span "351811697880685" at bounding box center [248, 170] width 82 height 13
copy span "351811697880685"
